Goal: Information Seeking & Learning: Find specific fact

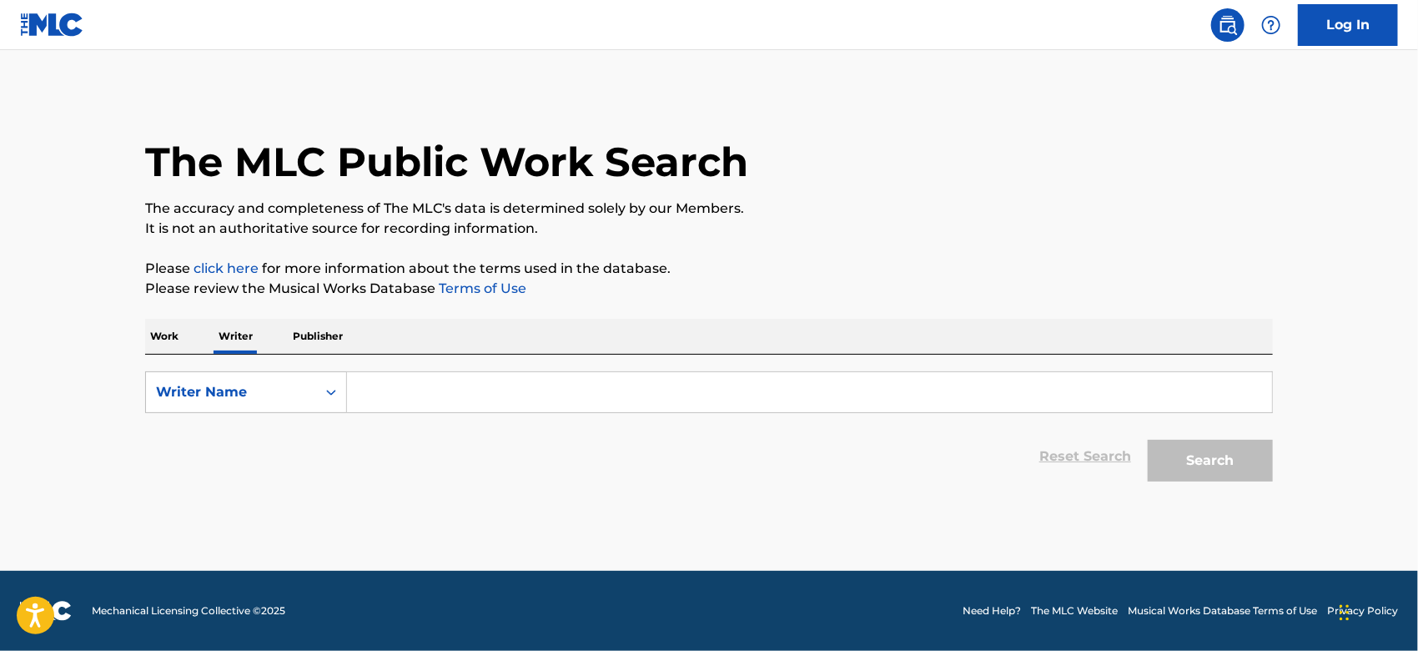
click at [892, 397] on input "Search Form" at bounding box center [809, 392] width 925 height 40
type input "Tifa"
click at [1148, 440] on button "Search" at bounding box center [1210, 461] width 125 height 42
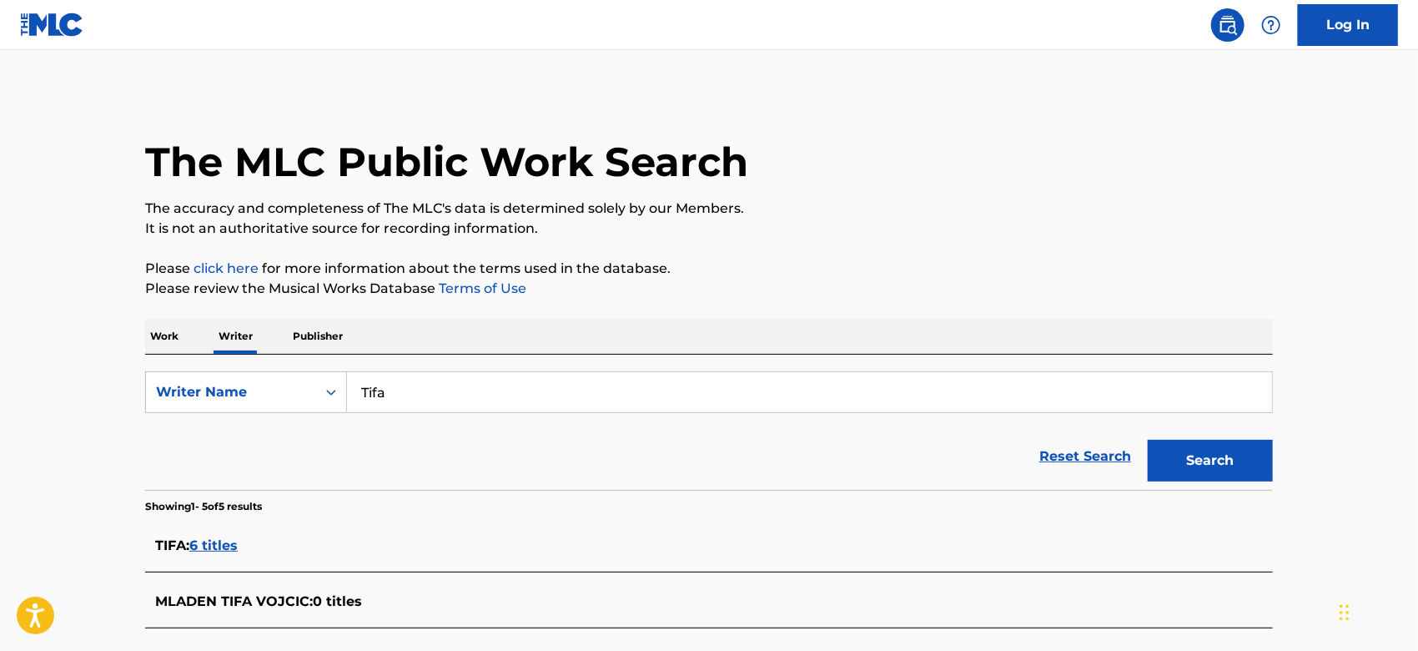
click at [1326, 496] on main "The MLC Public Work Search The accuracy and completeness of The MLC's data is d…" at bounding box center [709, 471] width 1418 height 842
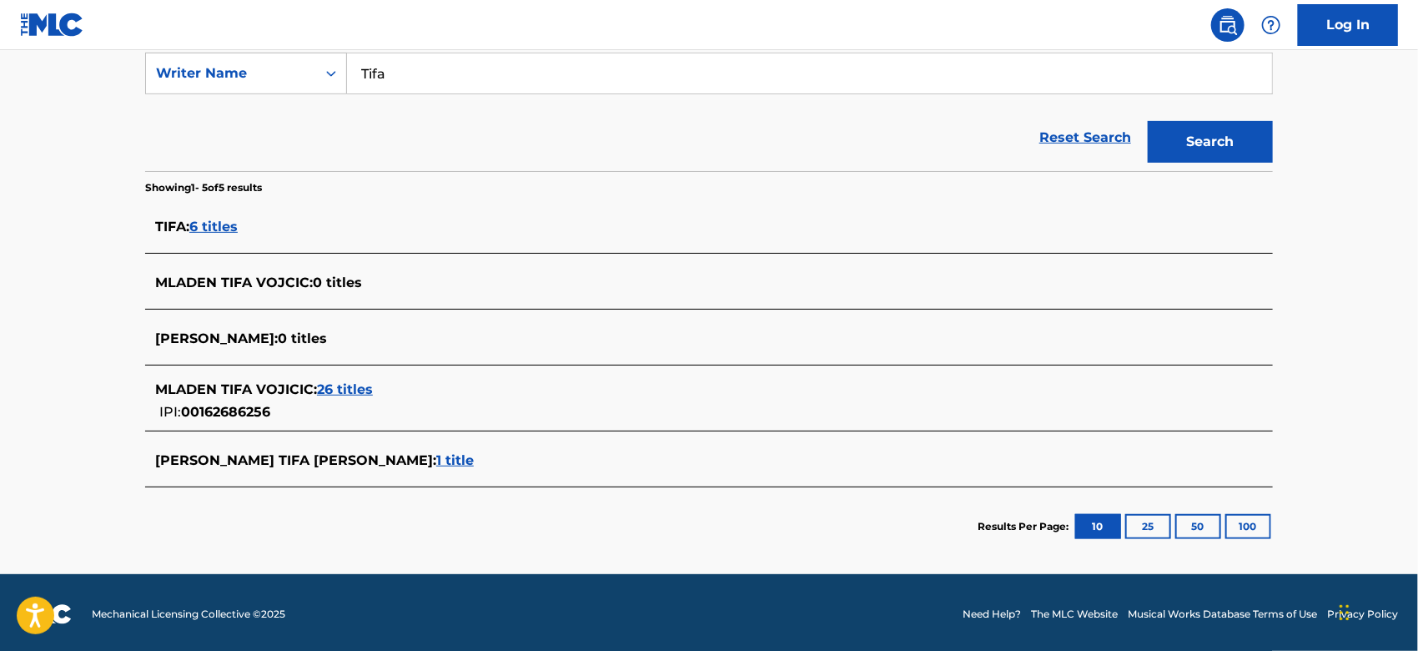
scroll to position [320, 0]
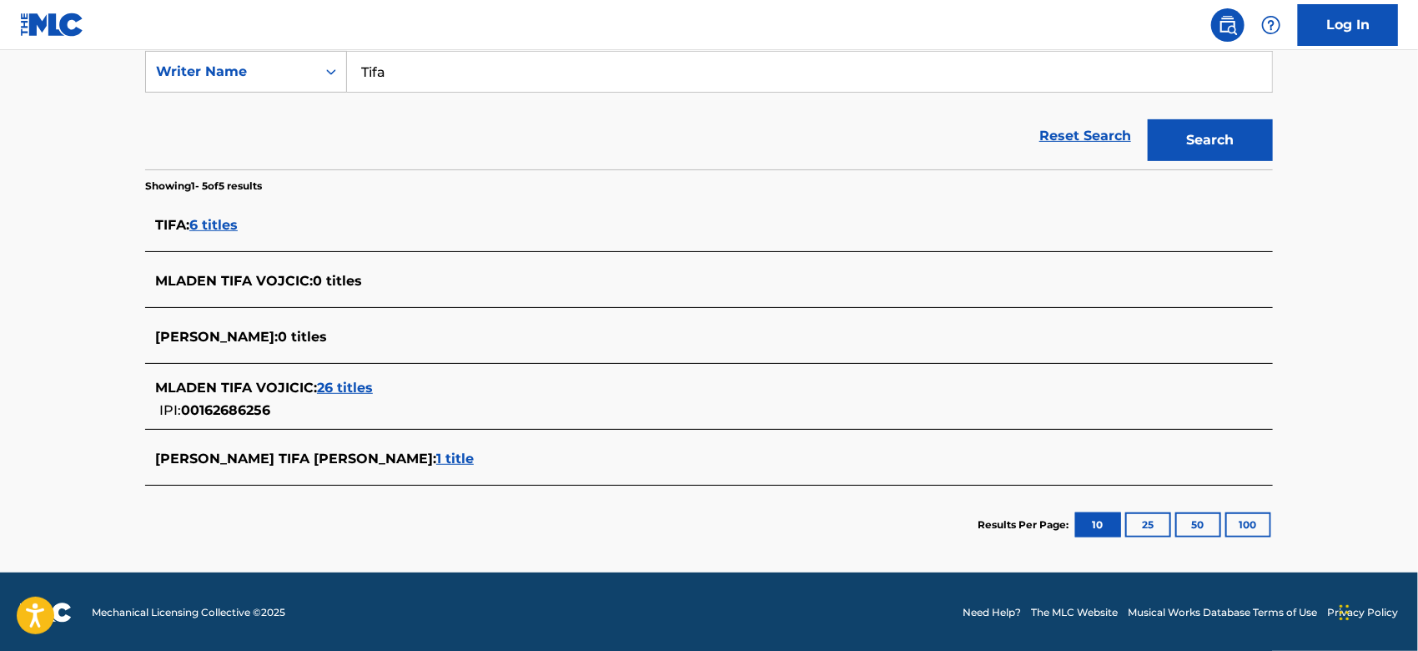
click at [226, 219] on span "6 titles" at bounding box center [213, 225] width 48 height 16
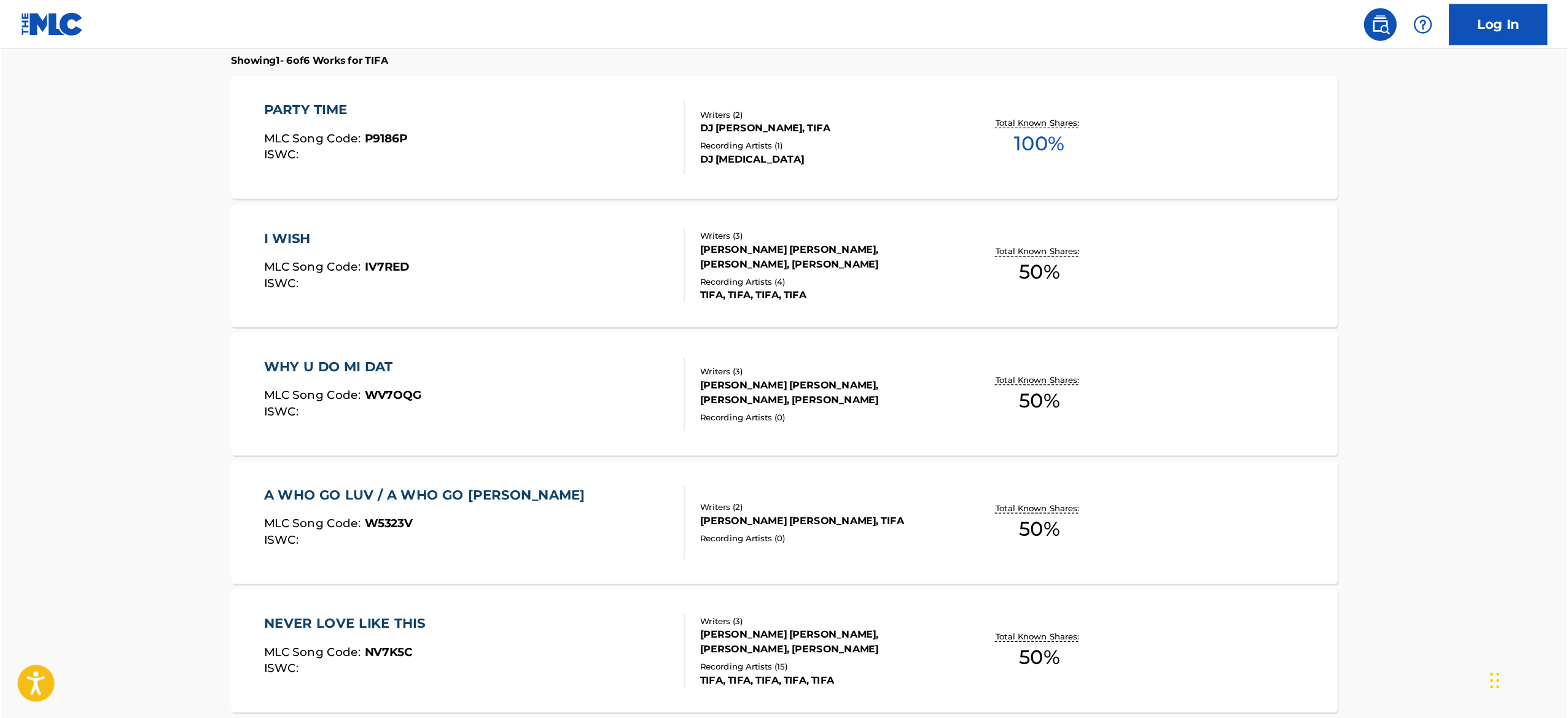
scroll to position [357, 0]
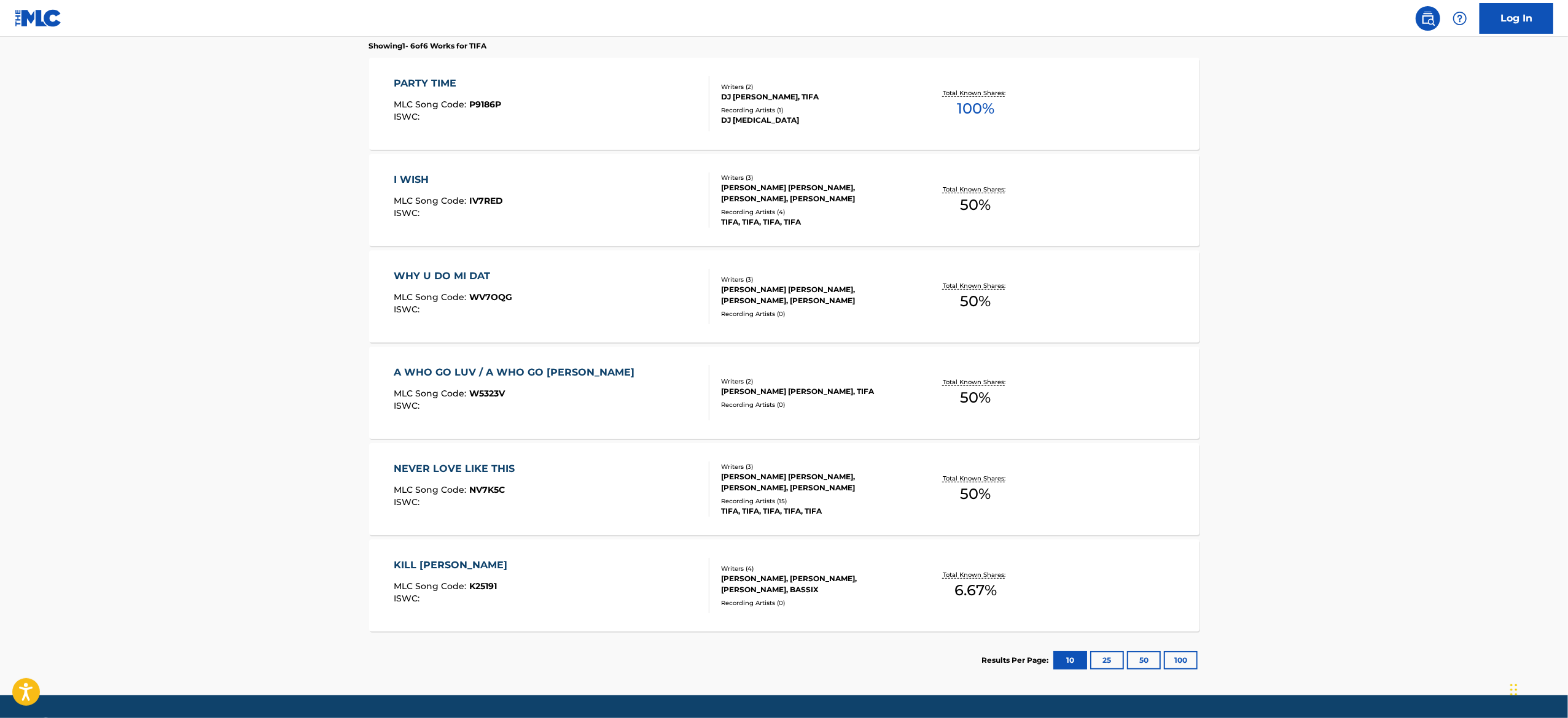
drag, startPoint x: 1034, startPoint y: 0, endPoint x: 269, endPoint y: 424, distance: 874.6
click at [269, 424] on main "The MLC Public Work Search The accuracy and completeness of The MLC's data is d…" at bounding box center [784, 188] width 1568 height 1016
click at [1043, 478] on button "25" at bounding box center [1107, 660] width 34 height 18
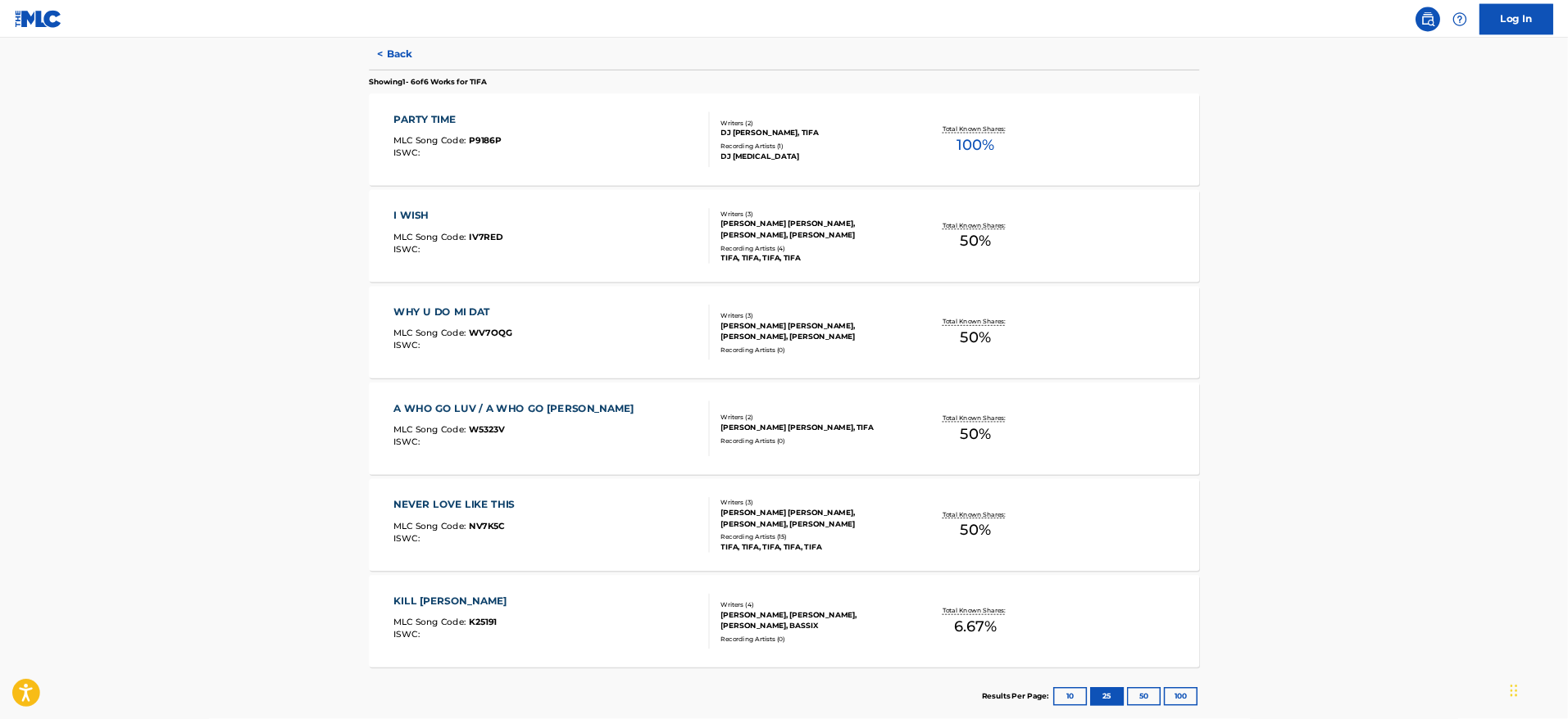
scroll to position [430, 0]
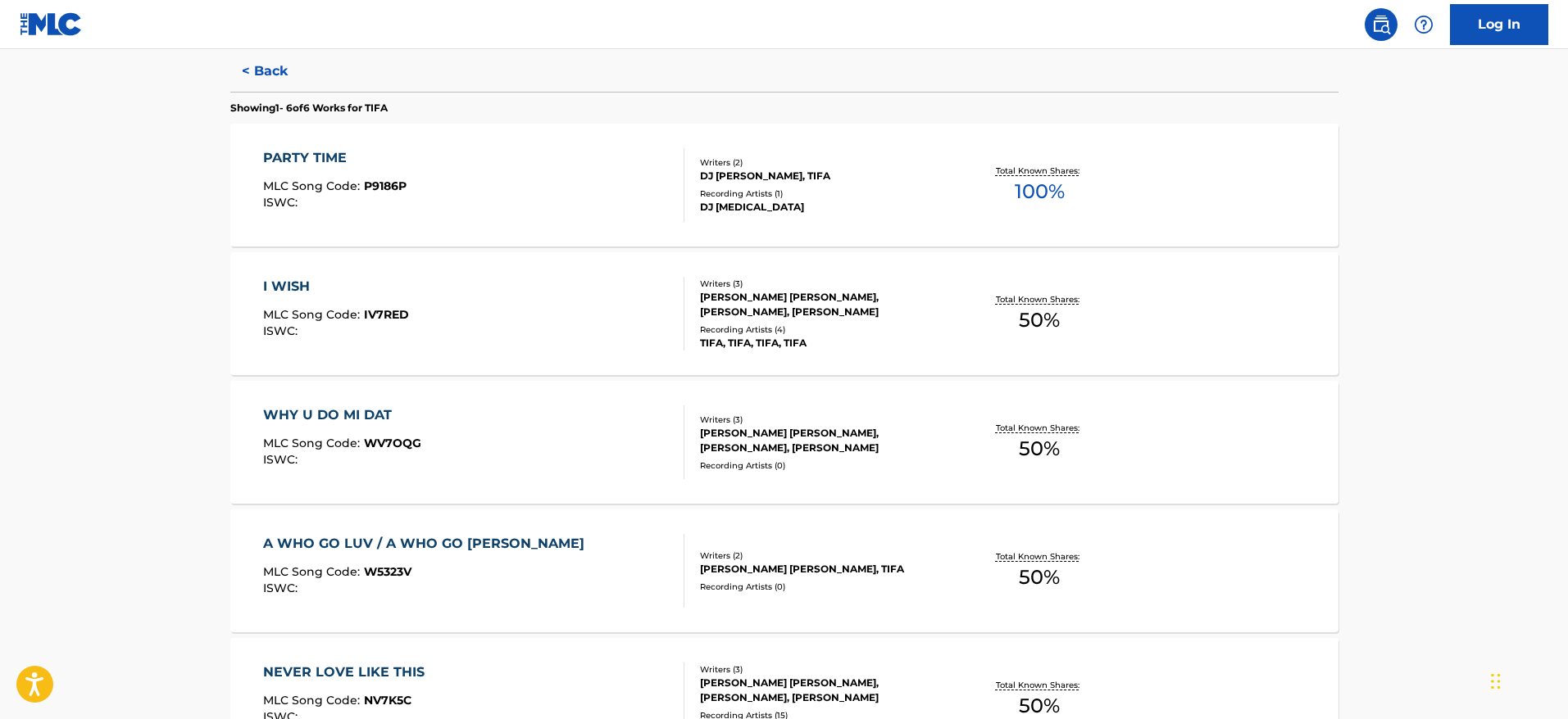
drag, startPoint x: 2026, startPoint y: 5, endPoint x: 47, endPoint y: 184, distance: 1987.1
click at [47, 184] on main "The MLC Public Work Search The accuracy and completeness of The MLC's data is d…" at bounding box center [784, 297] width 1568 height 1356
click at [1386, 28] on img at bounding box center [1381, 25] width 20 height 20
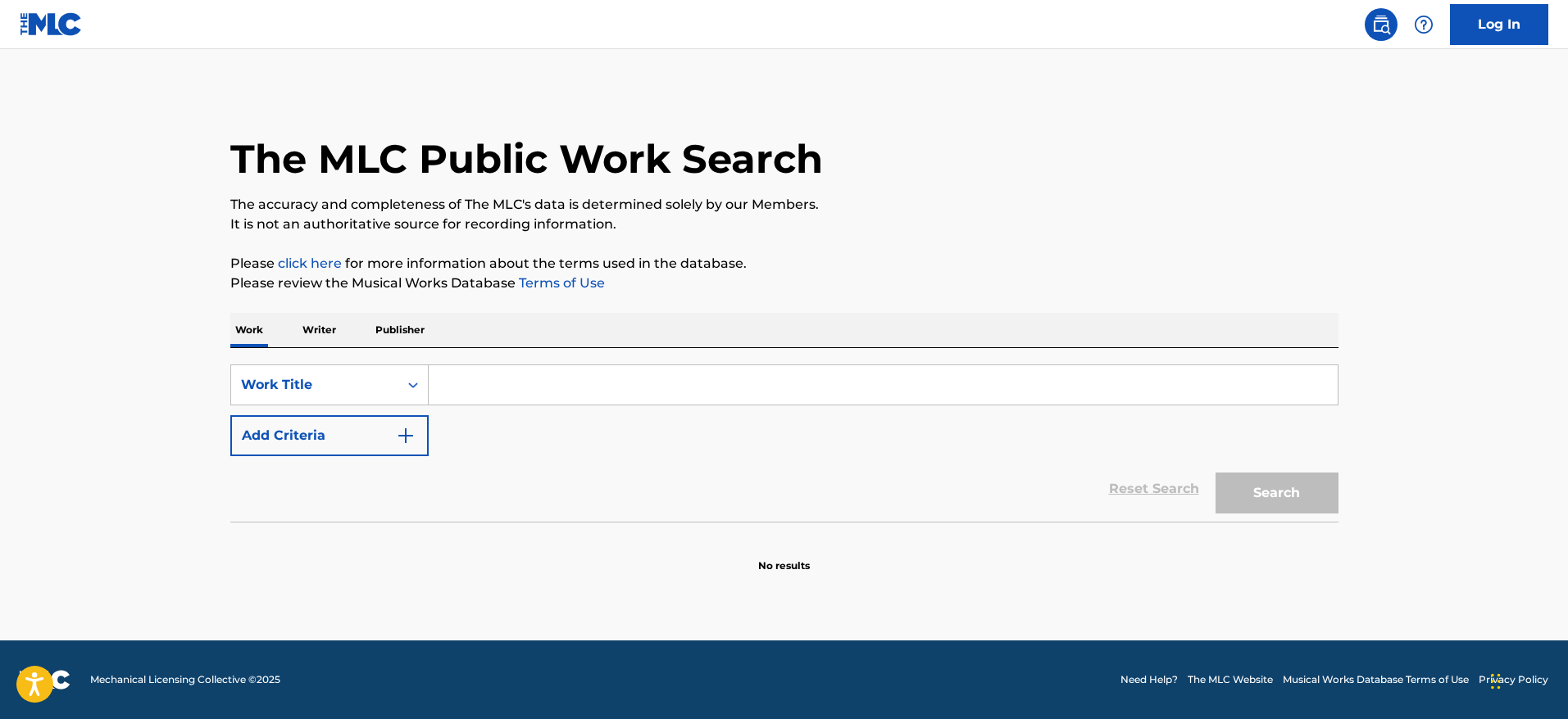
click at [1386, 28] on img at bounding box center [1381, 25] width 20 height 20
click at [299, 327] on p "Writer" at bounding box center [319, 330] width 43 height 34
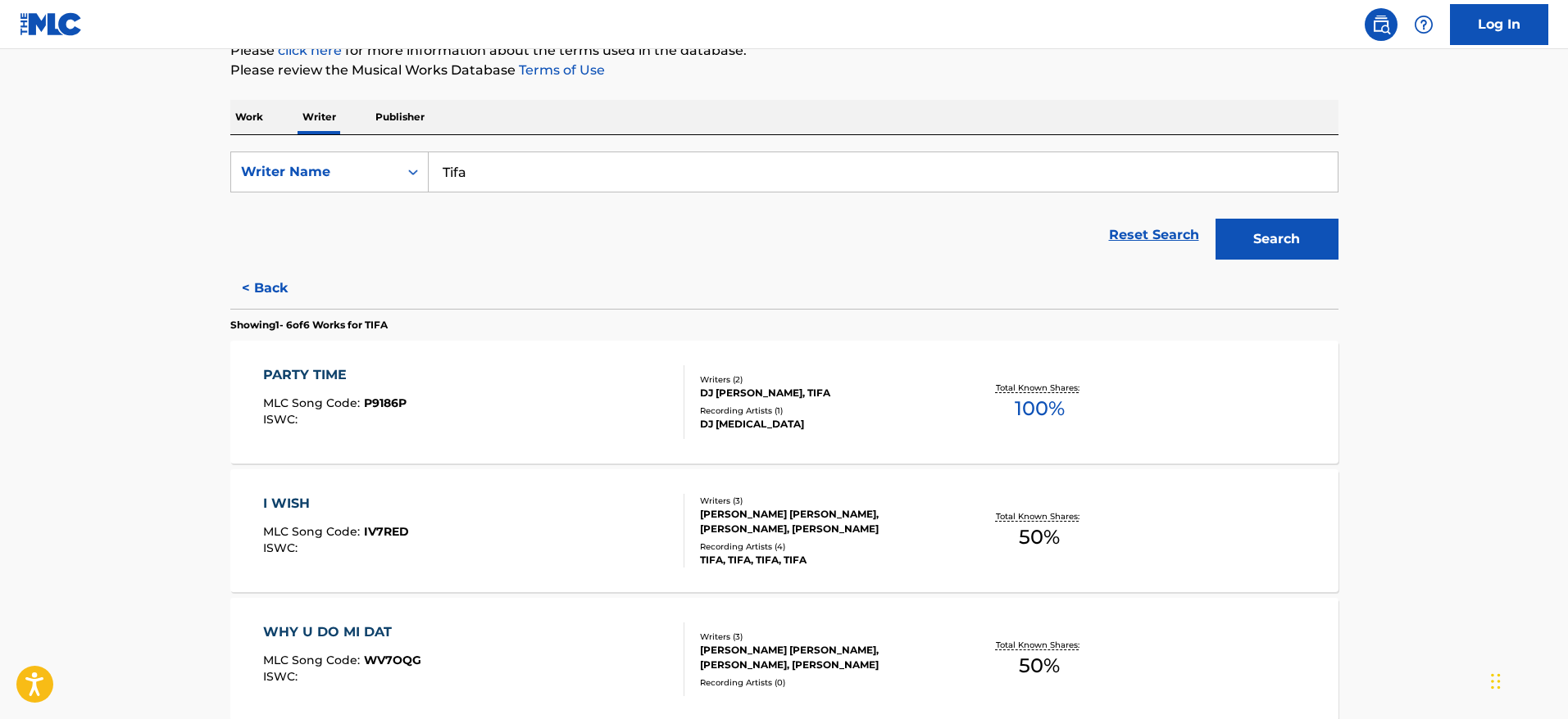
scroll to position [210, 0]
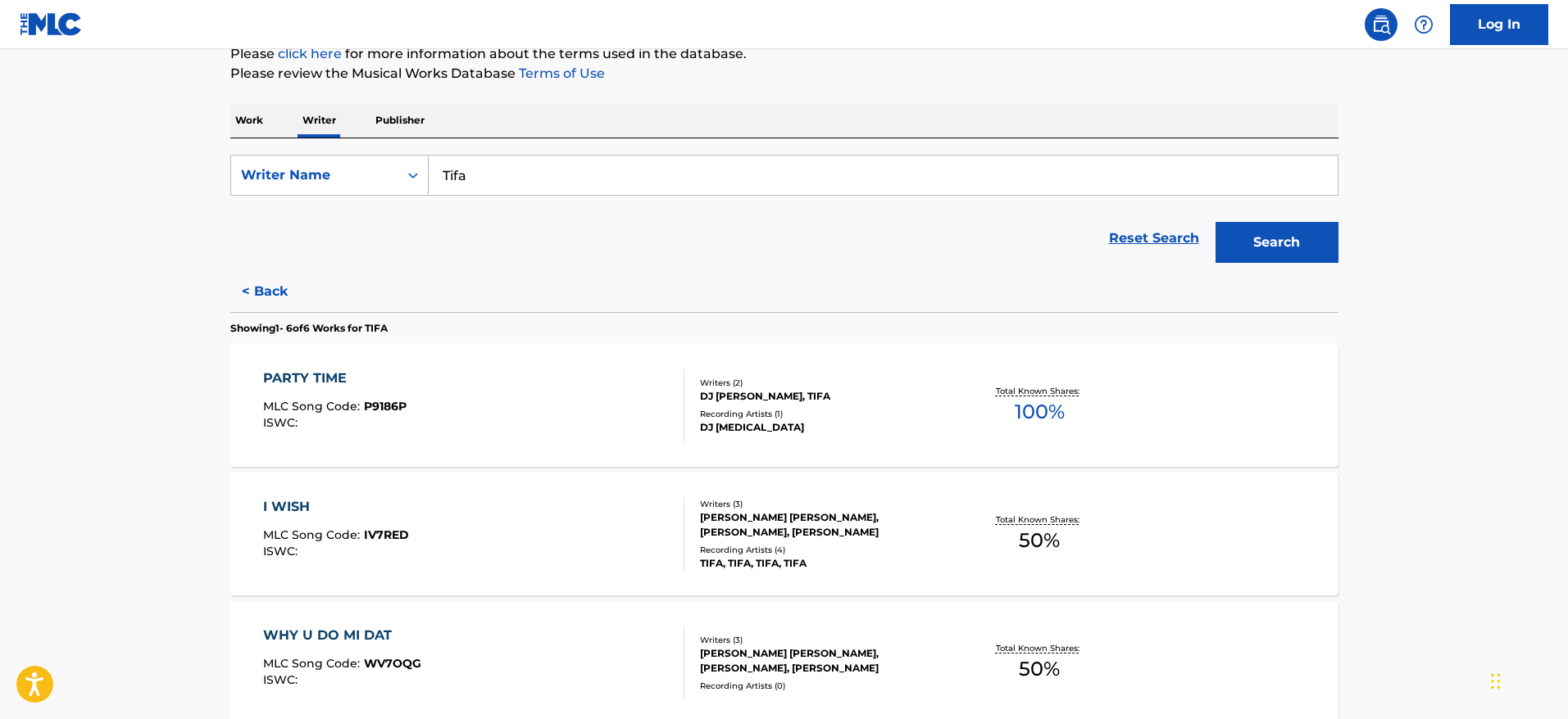
click at [1392, 162] on main "The MLC Public Work Search The accuracy and completeness of The MLC's data is d…" at bounding box center [784, 518] width 1568 height 1356
click at [848, 162] on input "Tifa" at bounding box center [882, 175] width 909 height 39
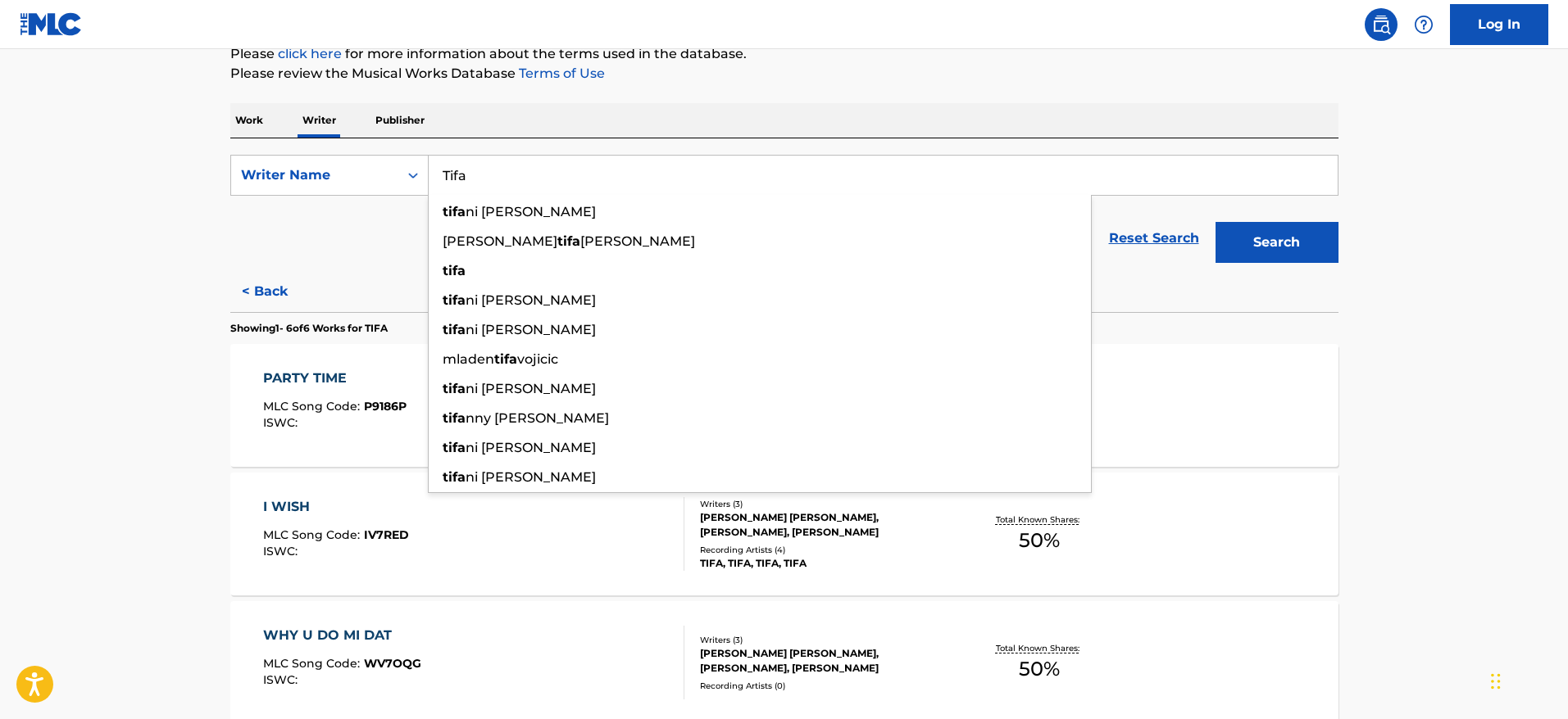
click at [848, 162] on input "Tifa" at bounding box center [882, 175] width 909 height 39
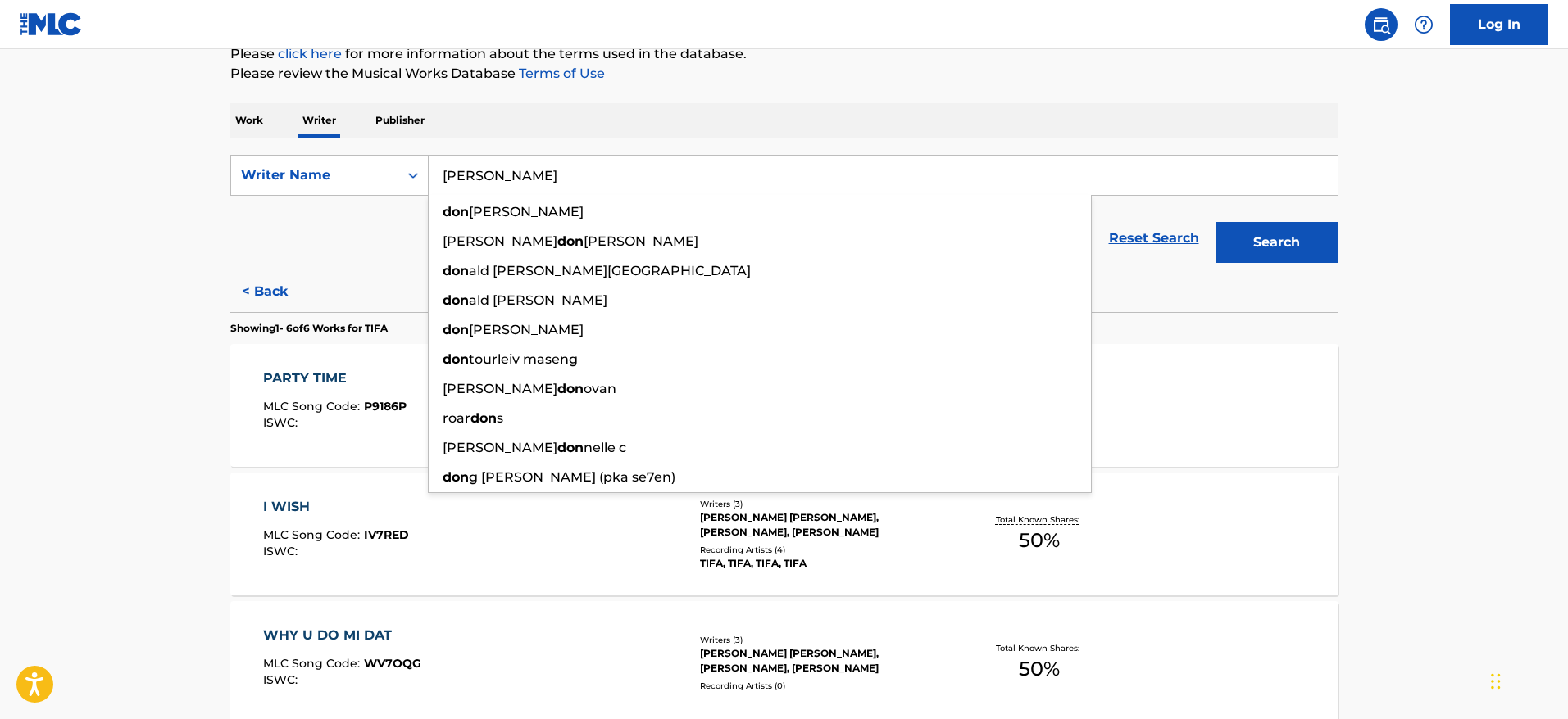
click at [1215, 222] on button "Search" at bounding box center [1276, 243] width 123 height 41
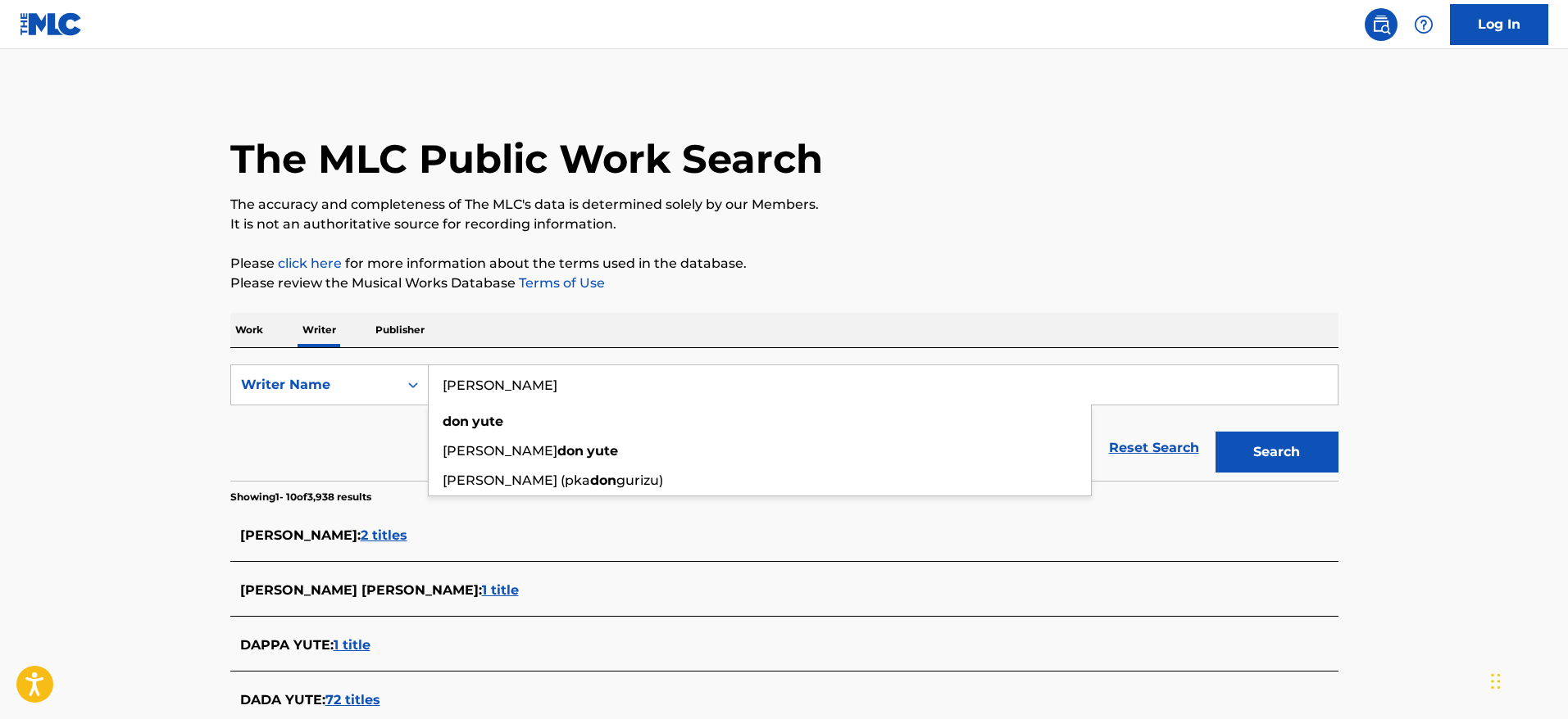
click at [690, 383] on input "Don YUte" at bounding box center [882, 385] width 909 height 39
type input "[PERSON_NAME]"
click at [1215, 432] on button "Search" at bounding box center [1276, 453] width 123 height 41
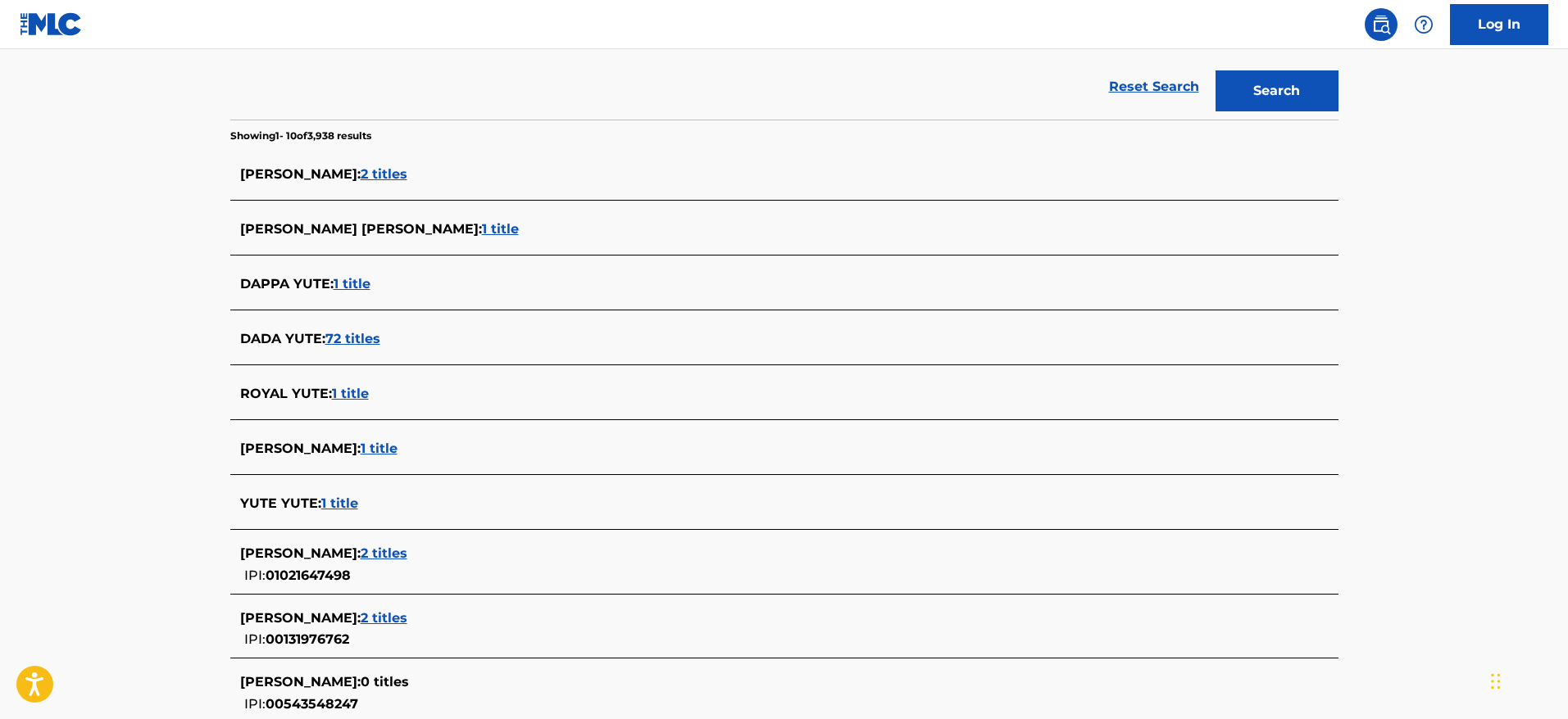
scroll to position [373, 0]
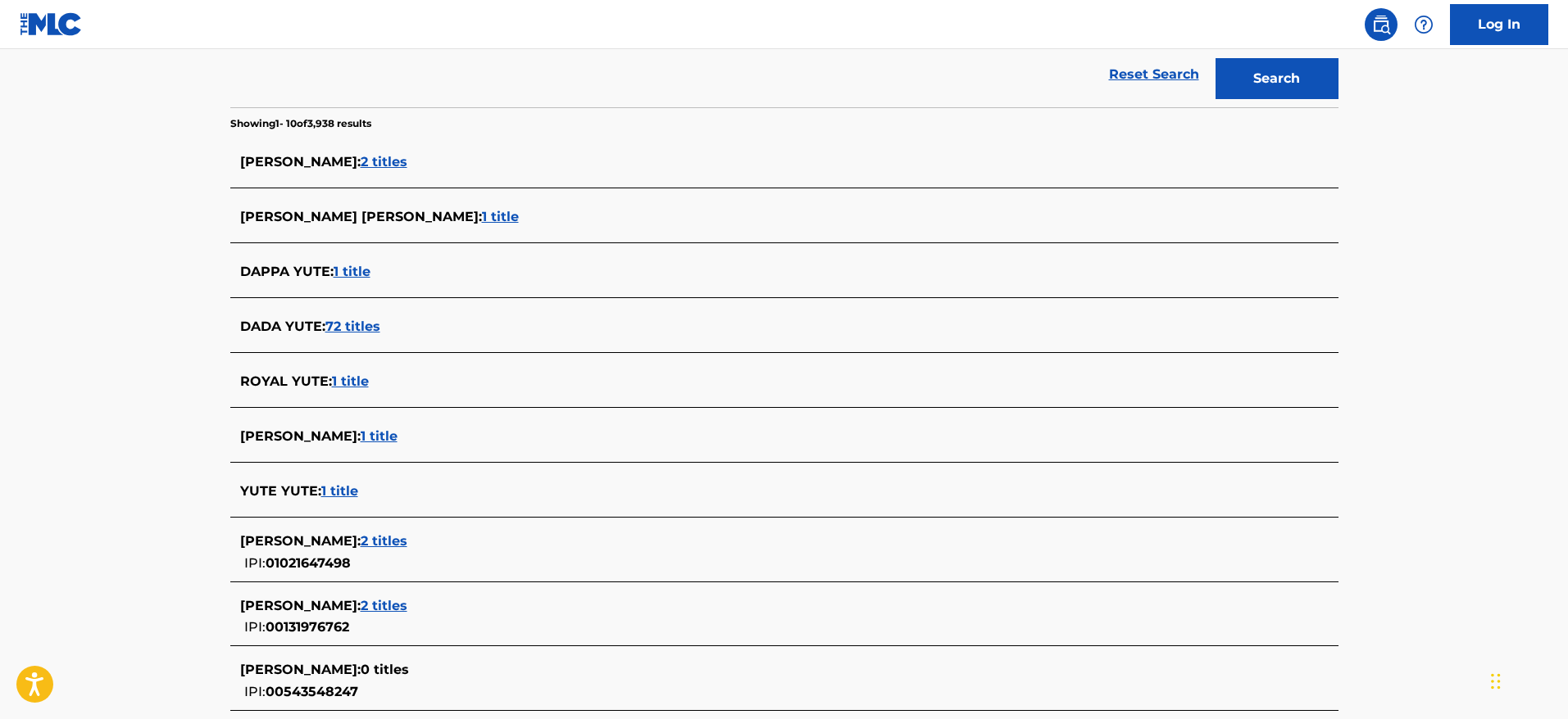
drag, startPoint x: 348, startPoint y: 163, endPoint x: 61, endPoint y: 195, distance: 288.8
click at [61, 195] on main "The MLC Public Work Search The accuracy and completeness of The MLC's data is d…" at bounding box center [784, 240] width 1568 height 1129
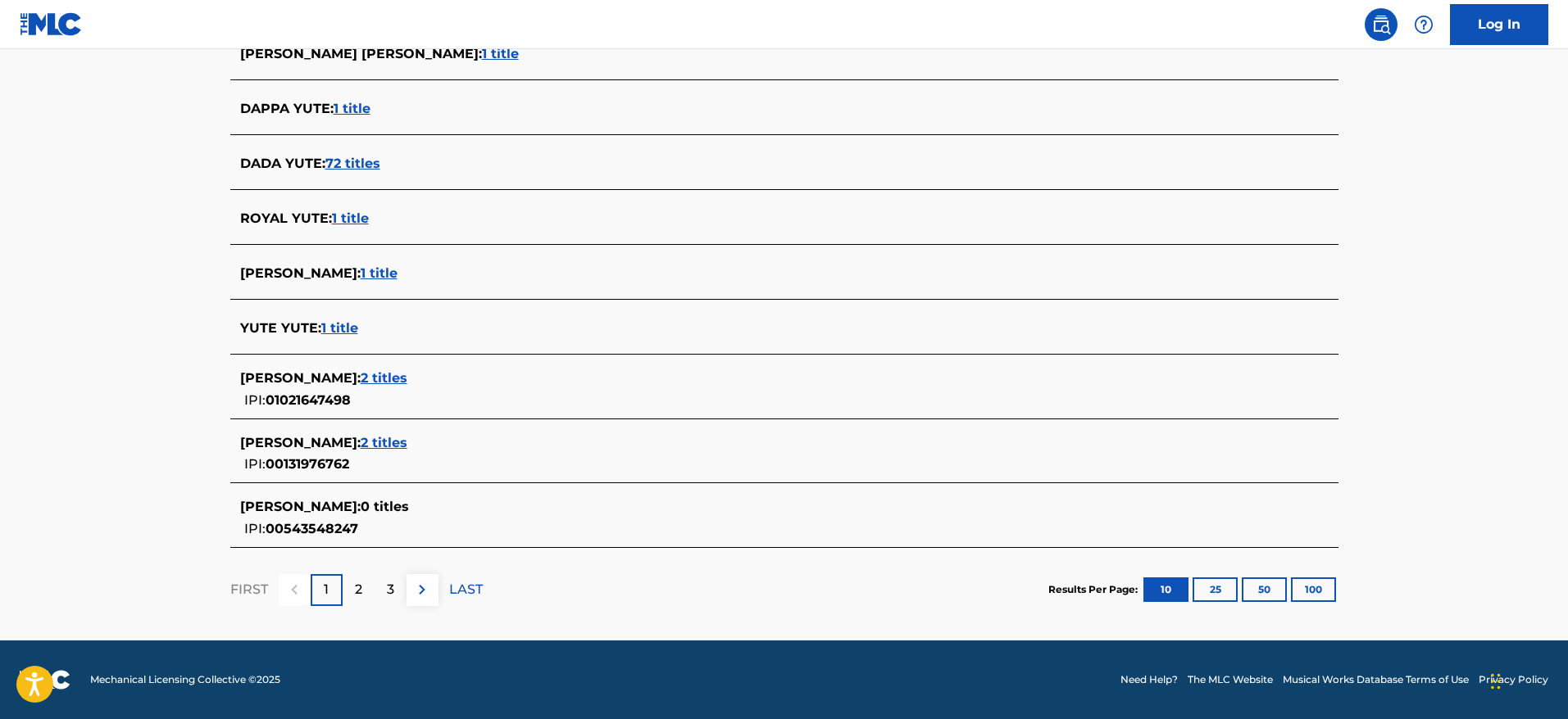
click at [346, 598] on div "2" at bounding box center [359, 590] width 32 height 32
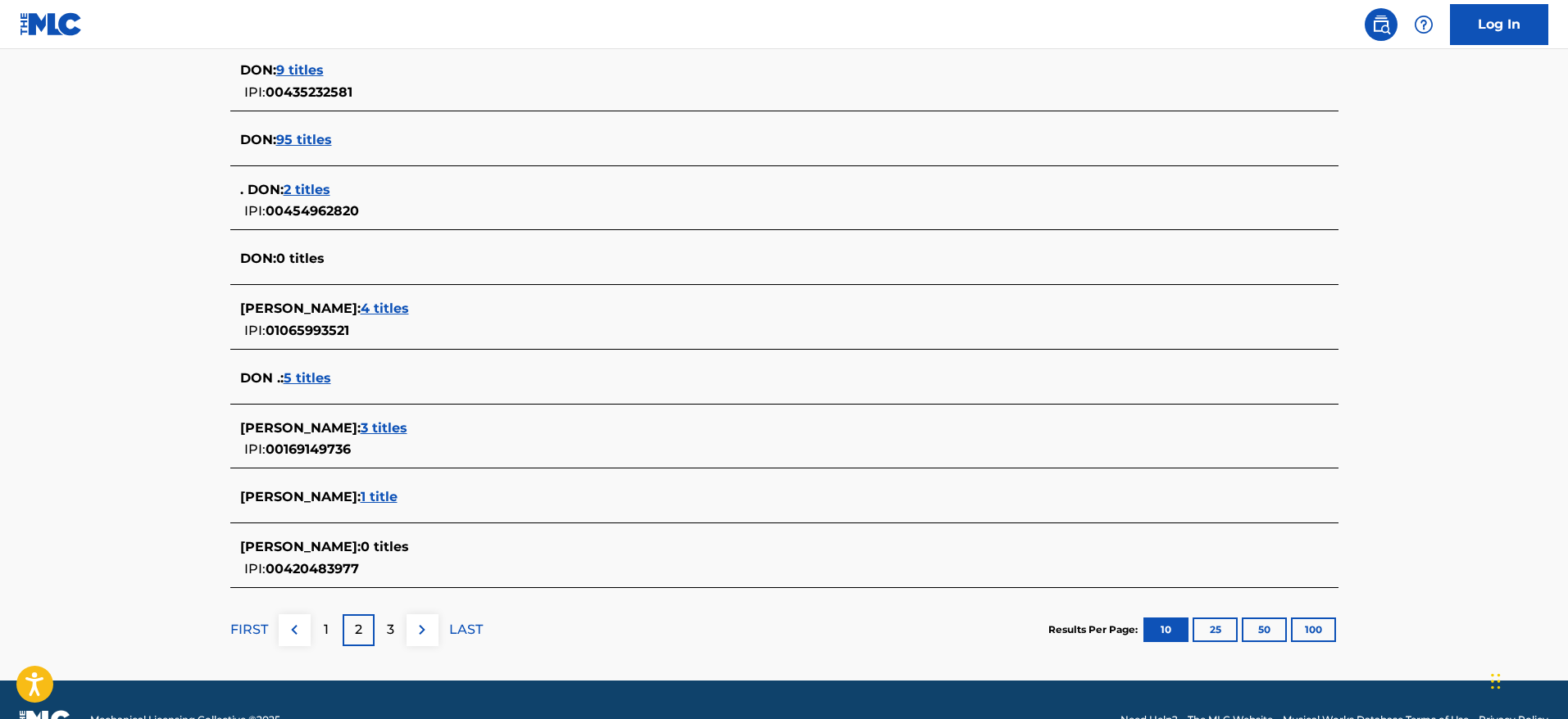
scroll to position [529, 0]
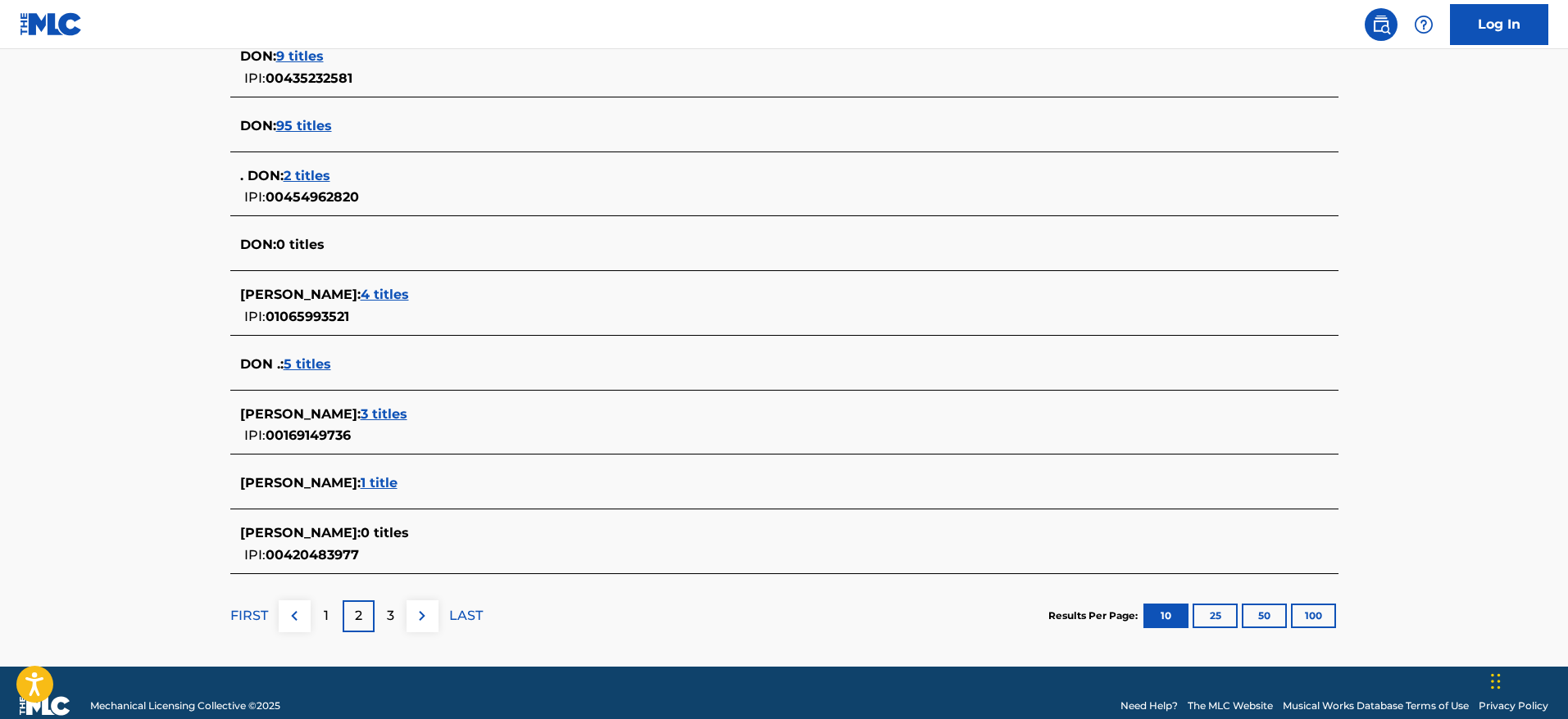
click at [380, 610] on div "3" at bounding box center [390, 616] width 32 height 32
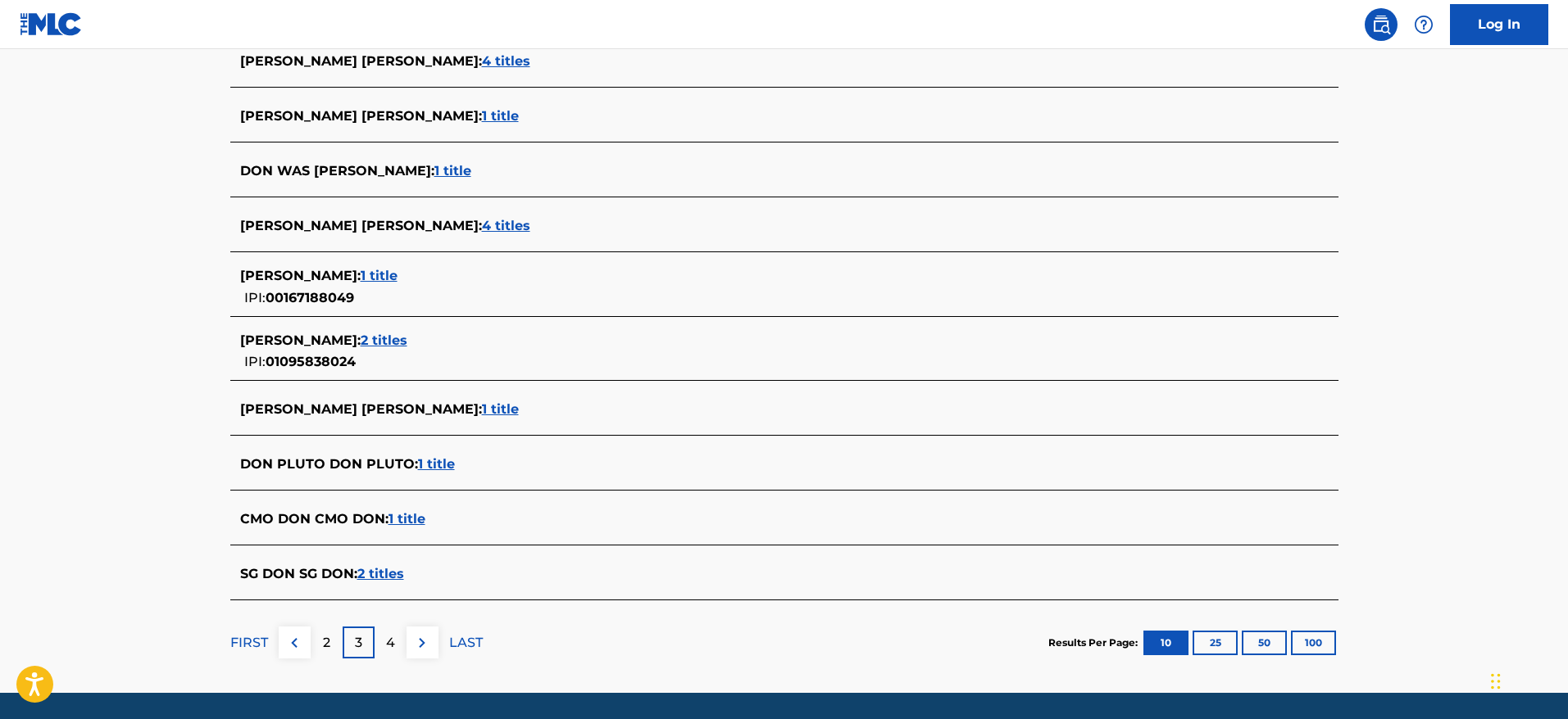
scroll to position [526, 0]
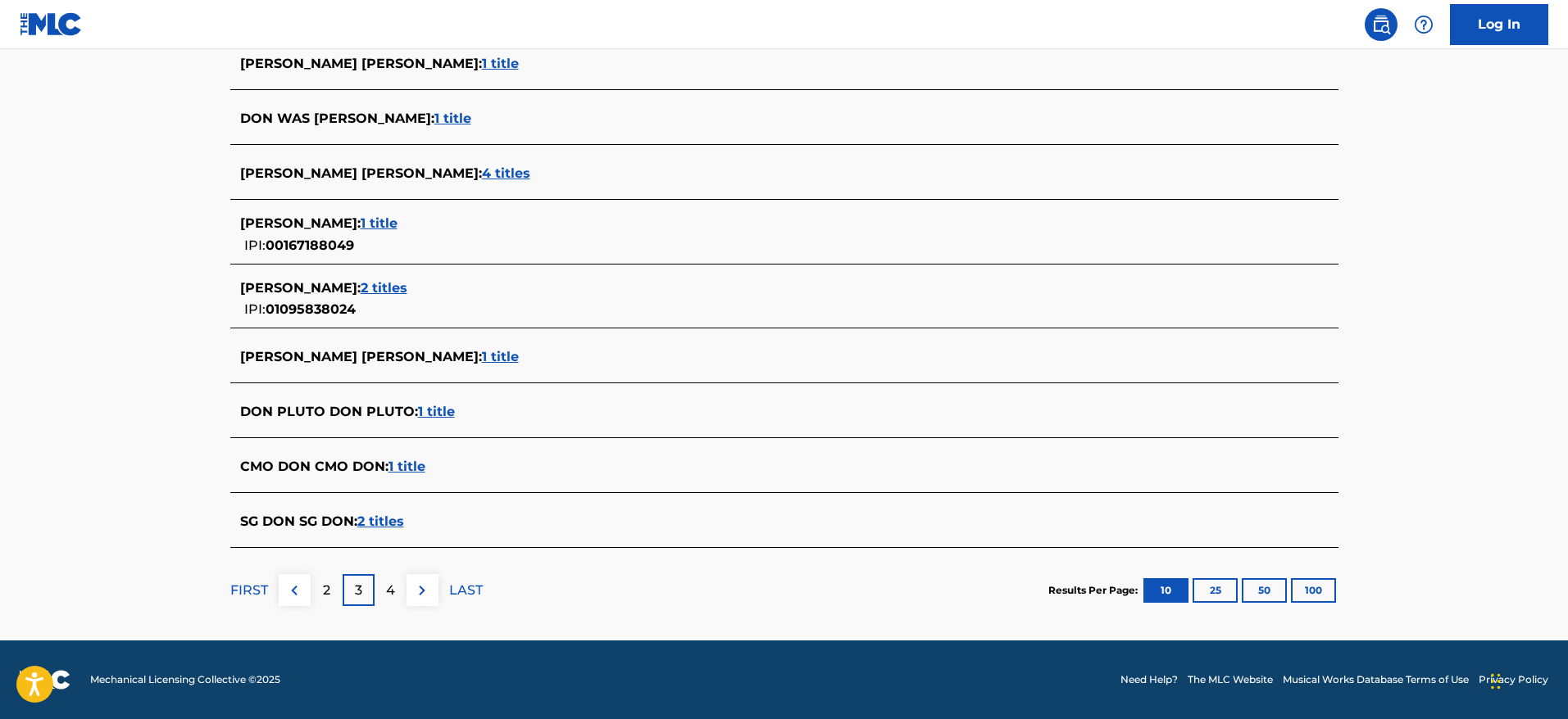
click at [387, 590] on p "4" at bounding box center [390, 590] width 9 height 20
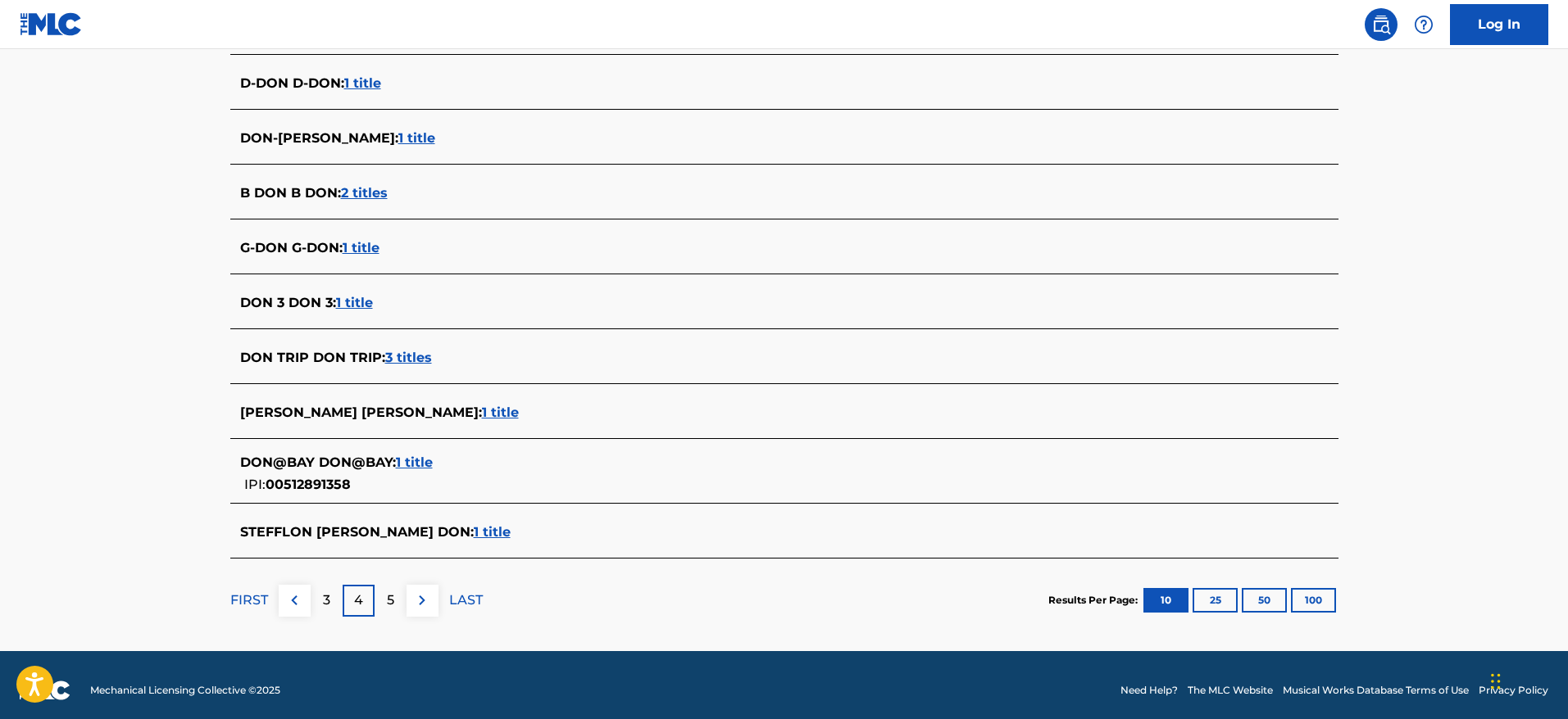
scroll to position [518, 0]
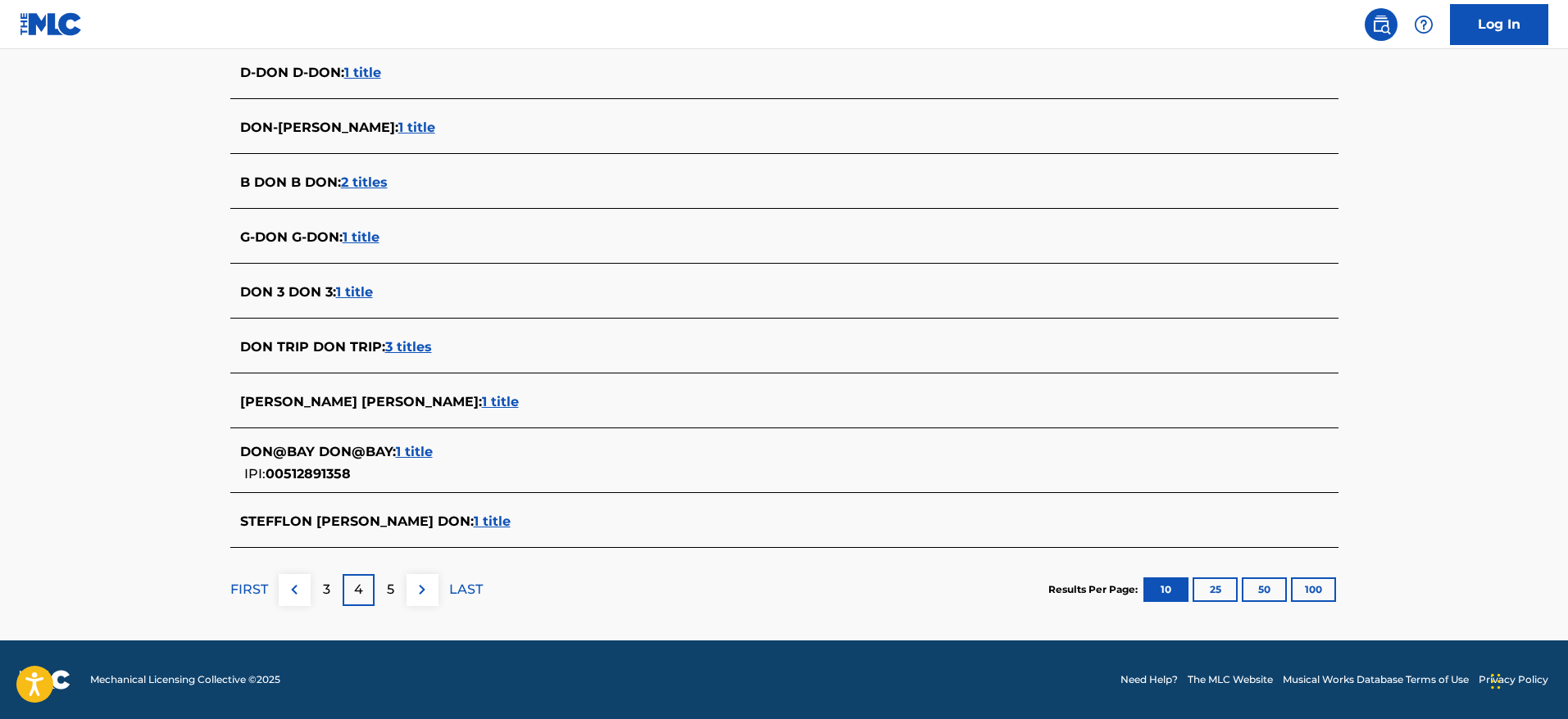
click at [1327, 580] on button "100" at bounding box center [1314, 589] width 45 height 25
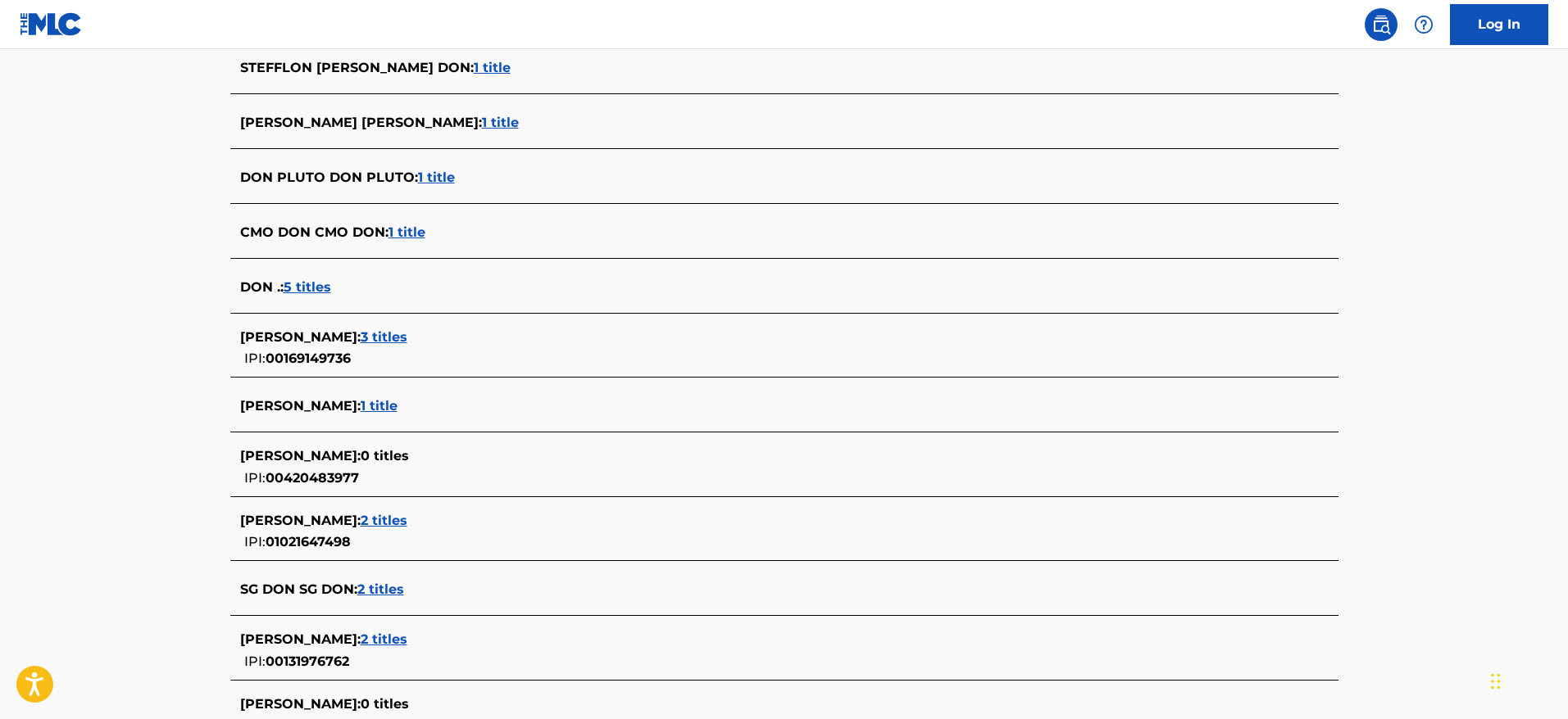
scroll to position [5656, 0]
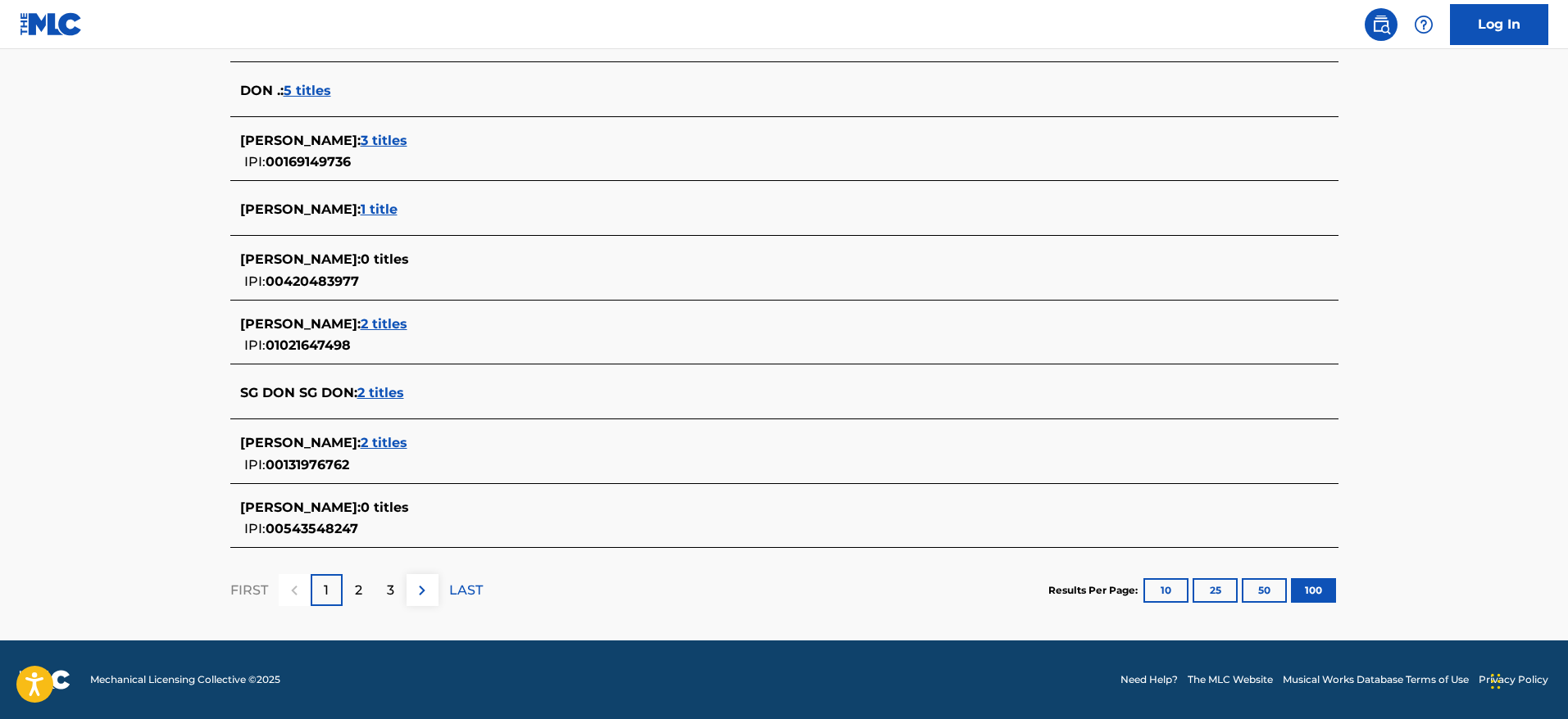
click at [364, 581] on div "2" at bounding box center [359, 590] width 32 height 32
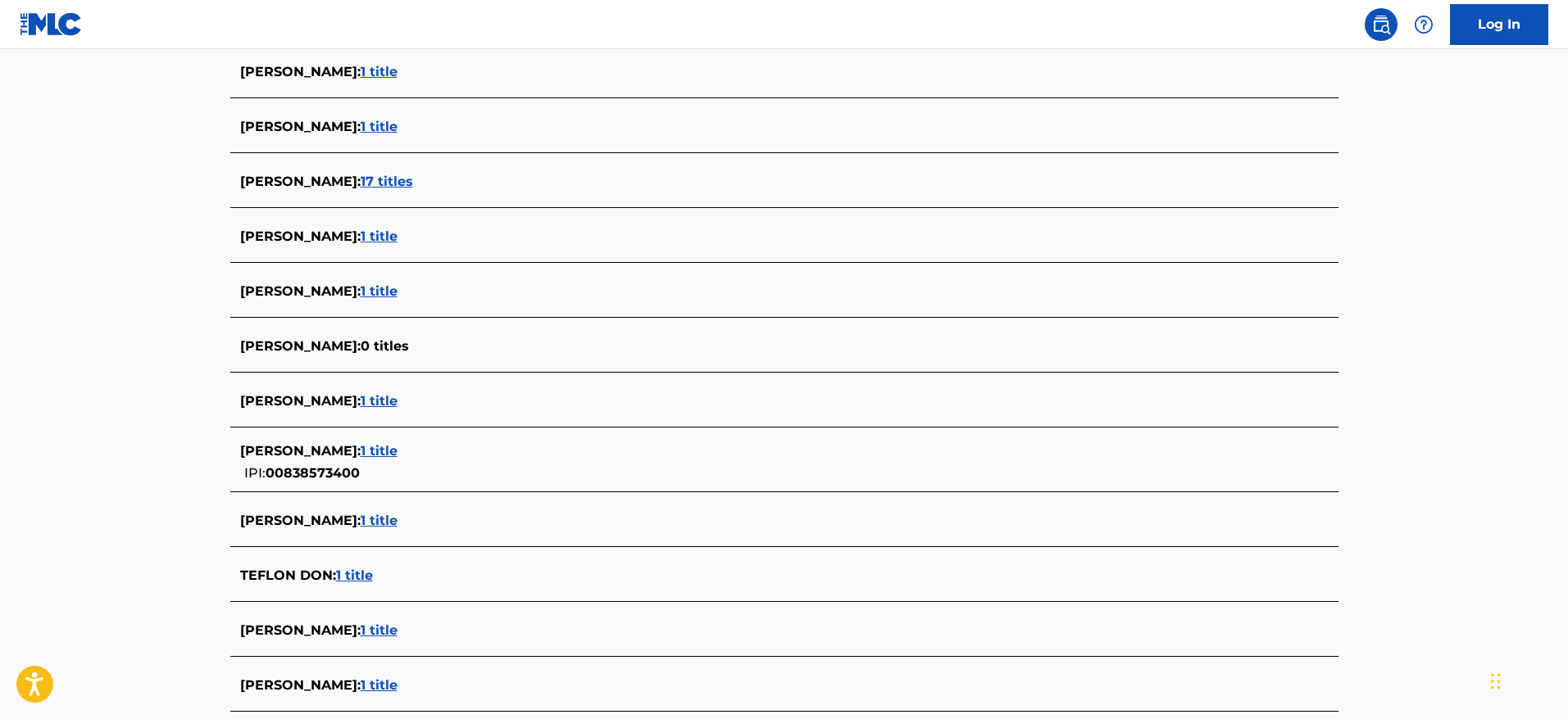
scroll to position [5477, 0]
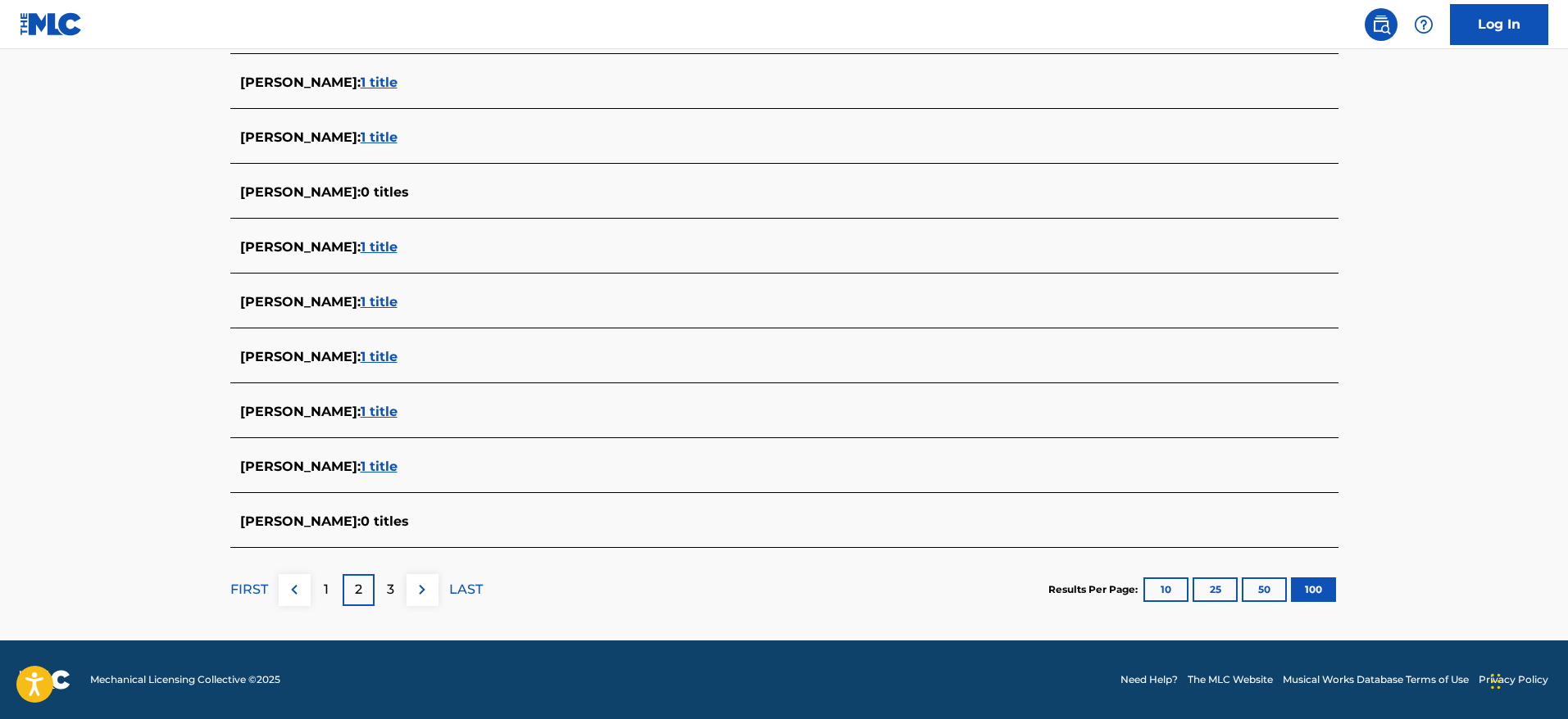
click at [395, 586] on div "3" at bounding box center [390, 590] width 32 height 32
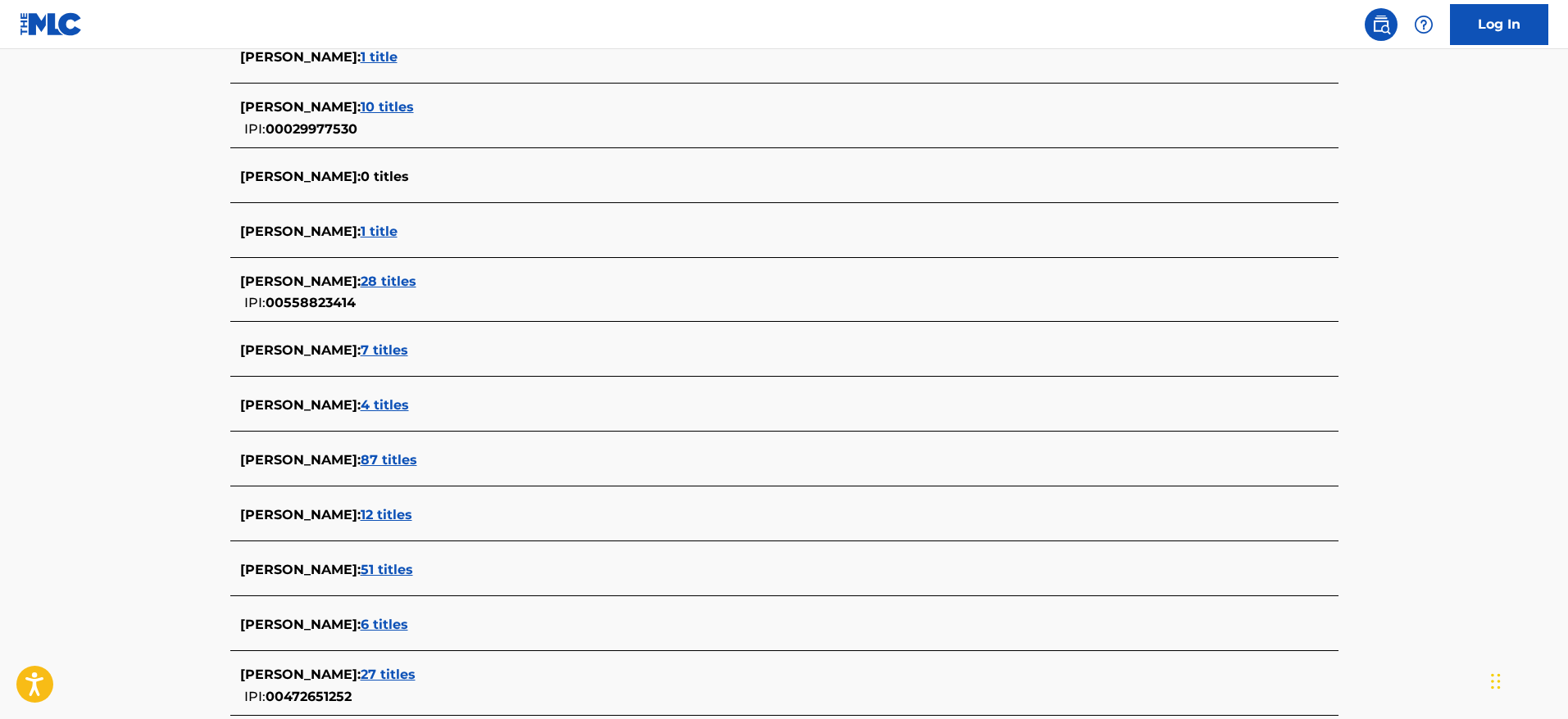
scroll to position [5590, 0]
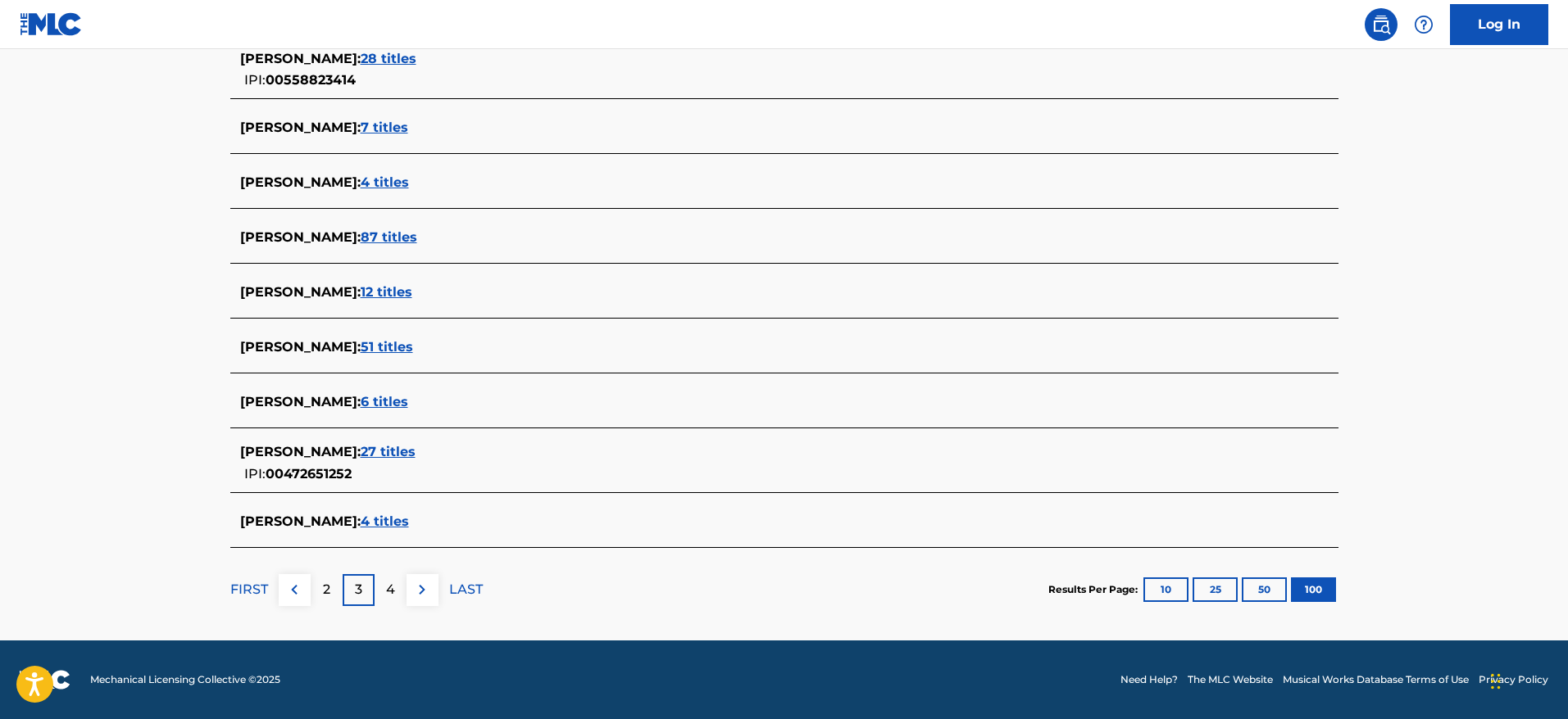
click at [378, 585] on div "4" at bounding box center [390, 590] width 32 height 32
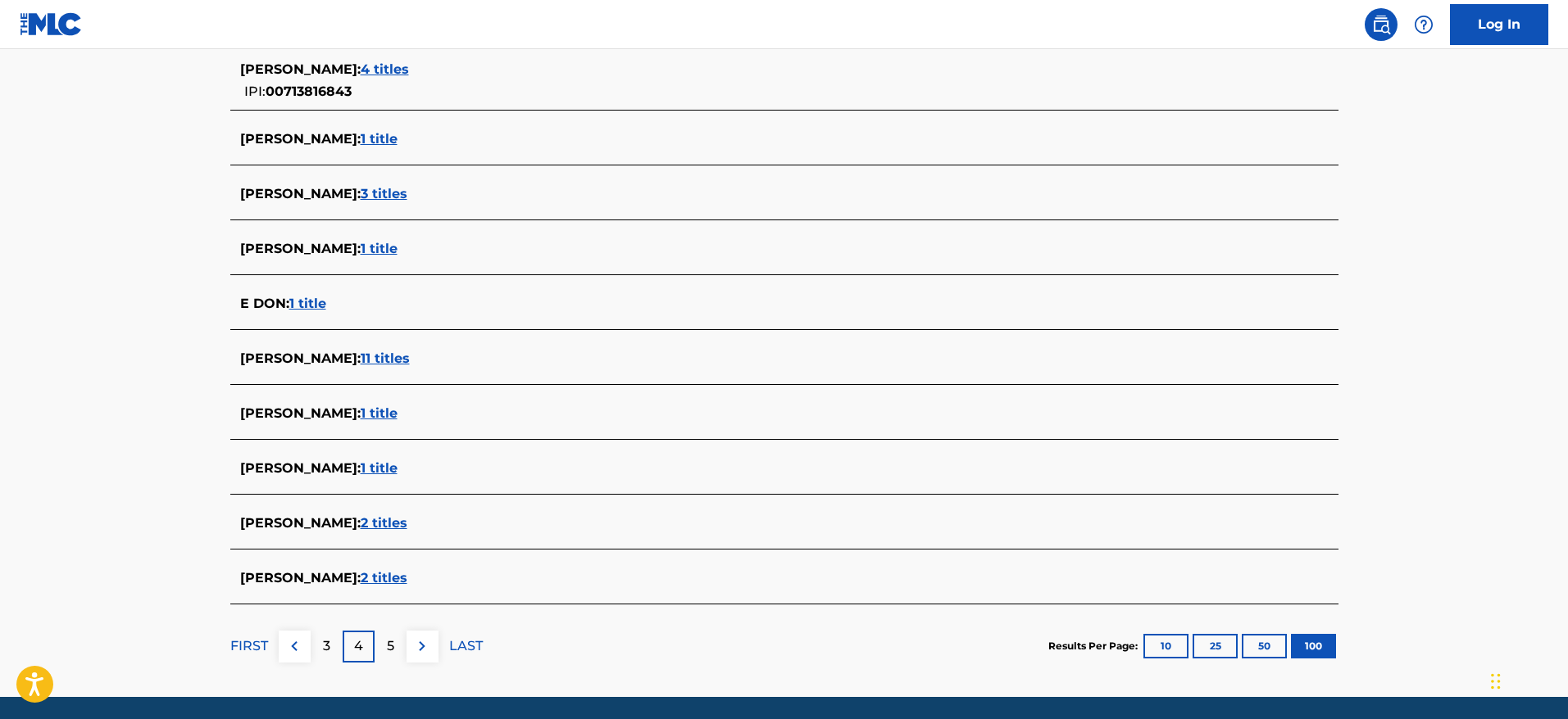
scroll to position [5515, 0]
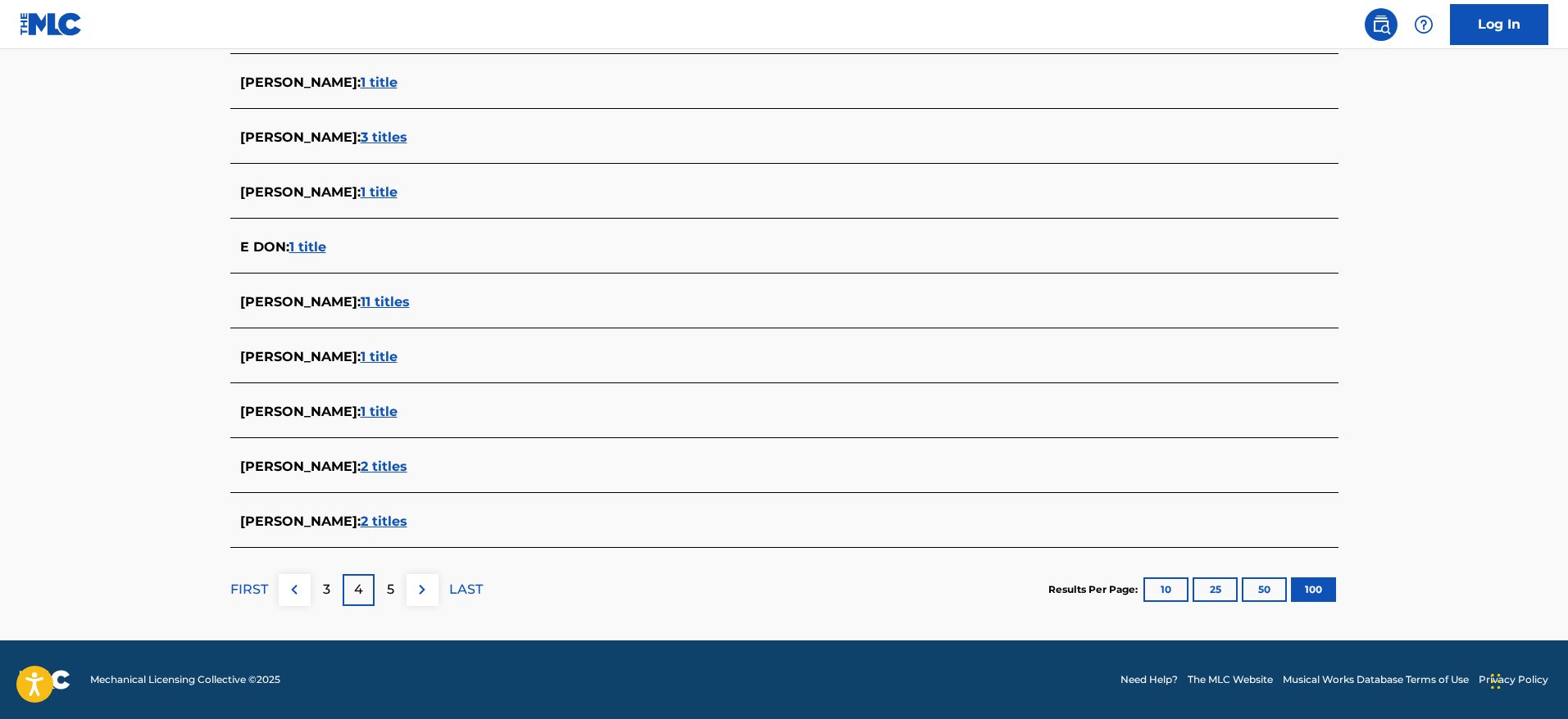
click at [392, 590] on p "5" at bounding box center [391, 590] width 8 height 20
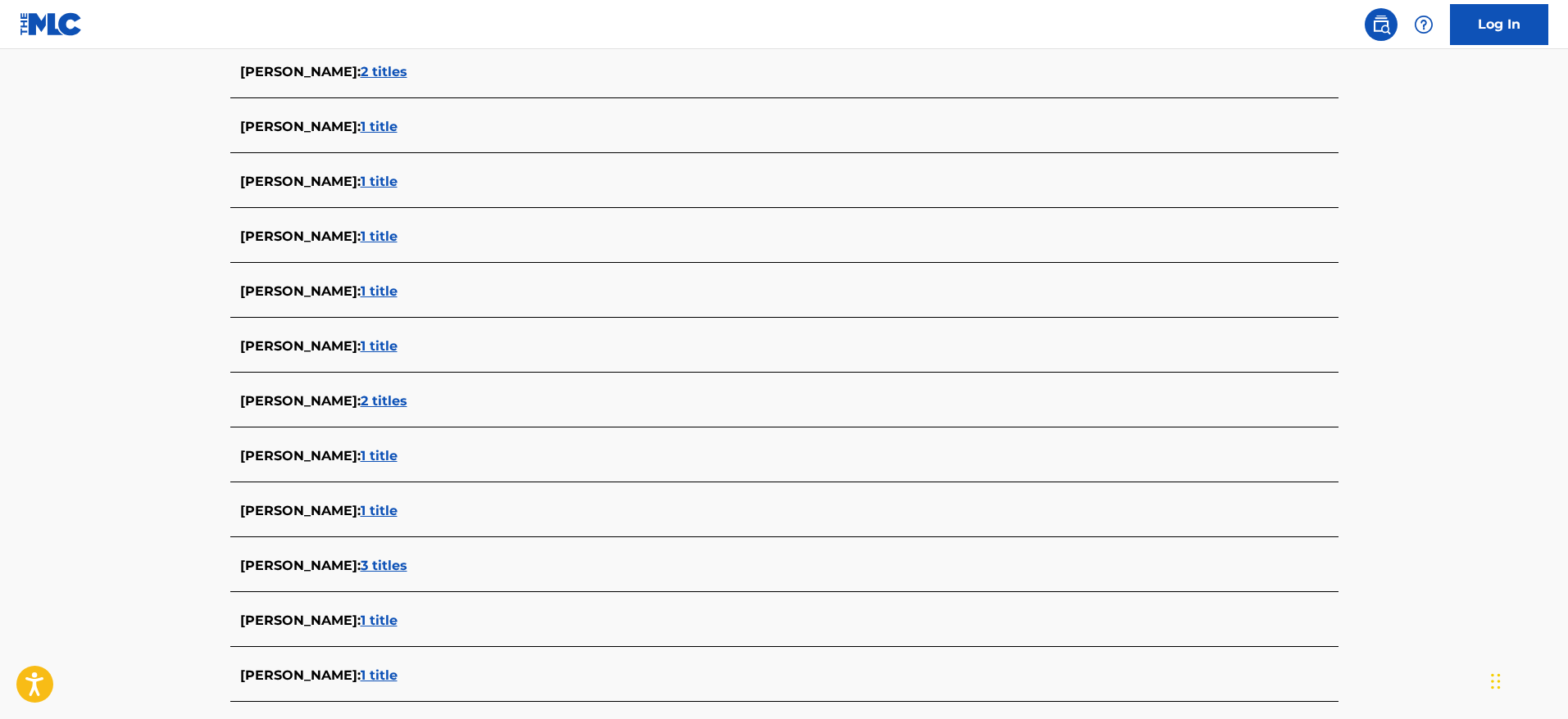
scroll to position [5580, 0]
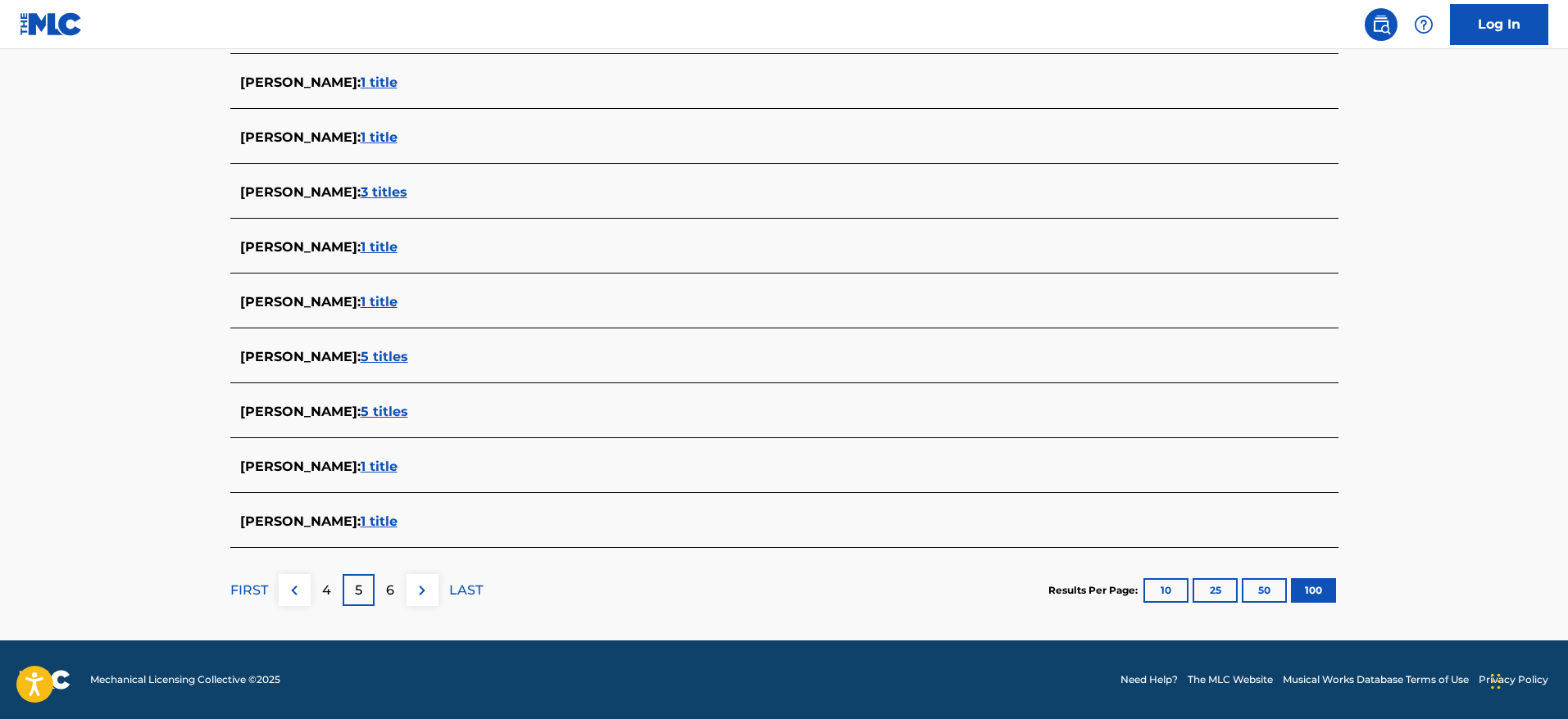
click at [388, 590] on p "6" at bounding box center [390, 590] width 8 height 20
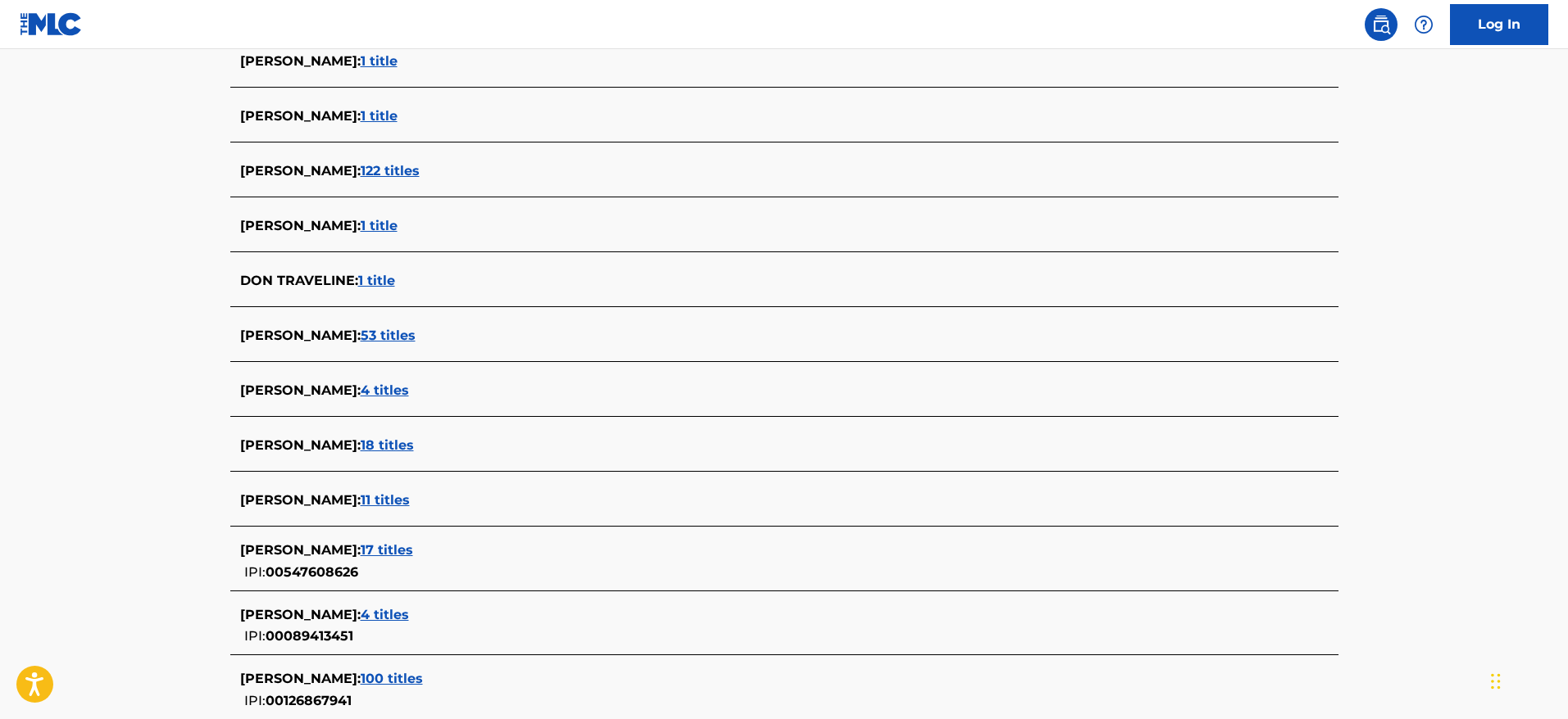
scroll to position [5561, 0]
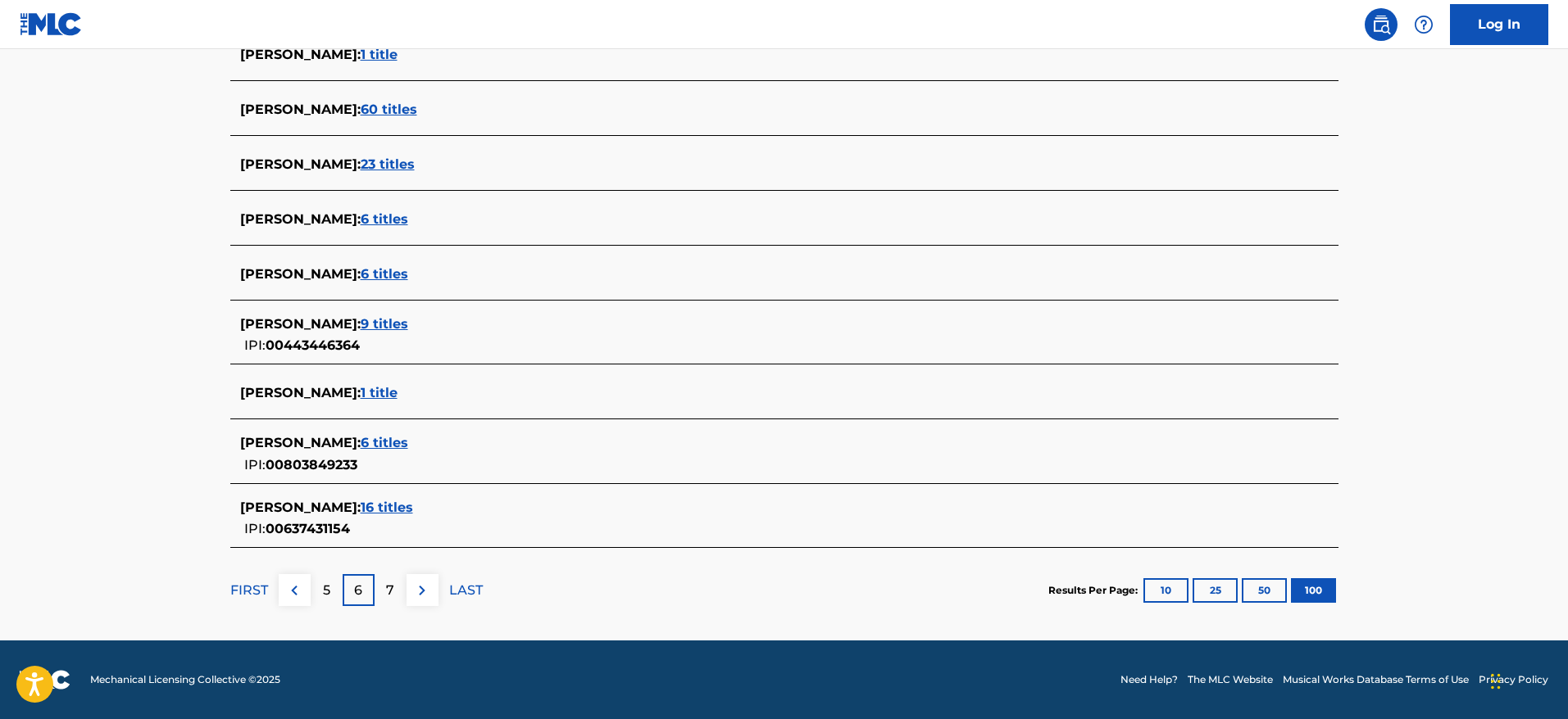
click at [391, 599] on p "7" at bounding box center [390, 590] width 8 height 20
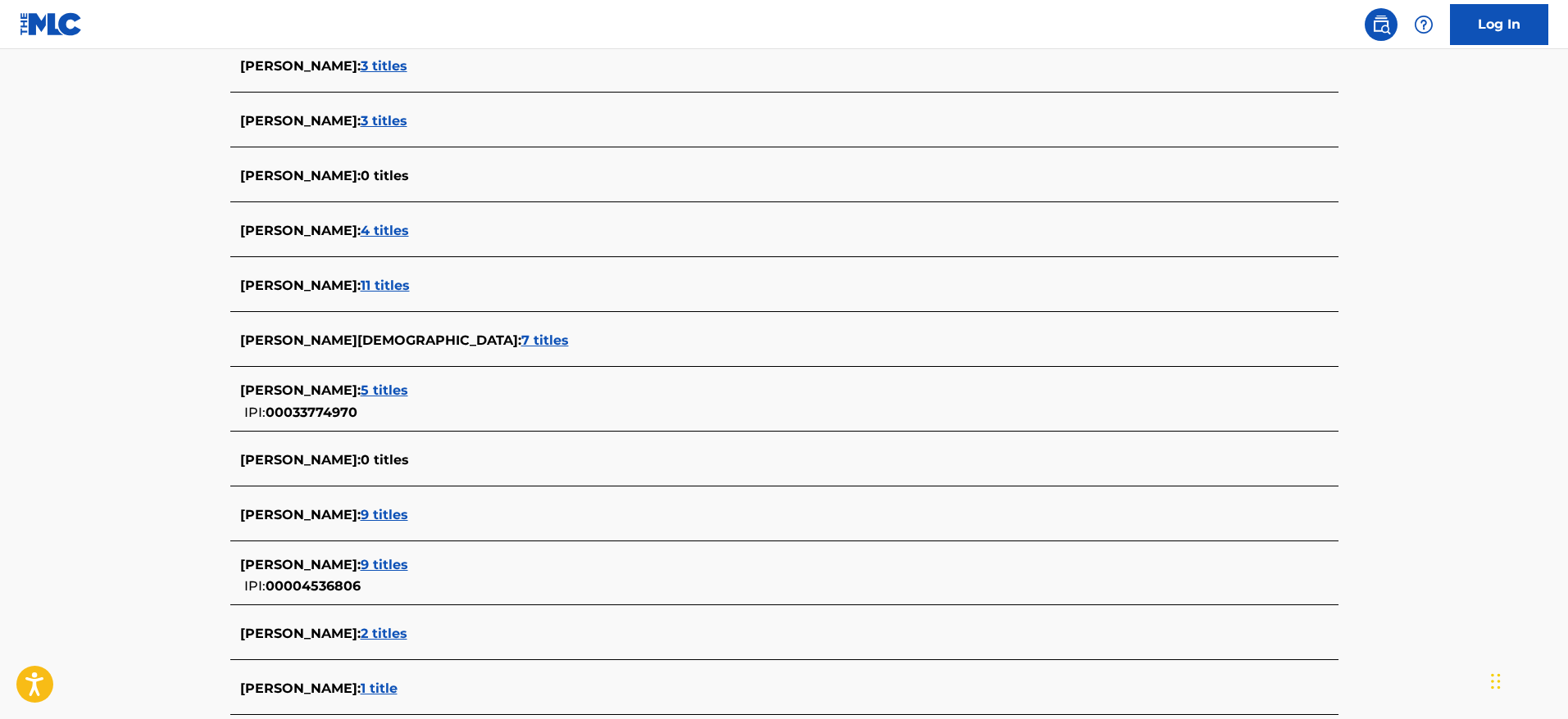
scroll to position [5590, 0]
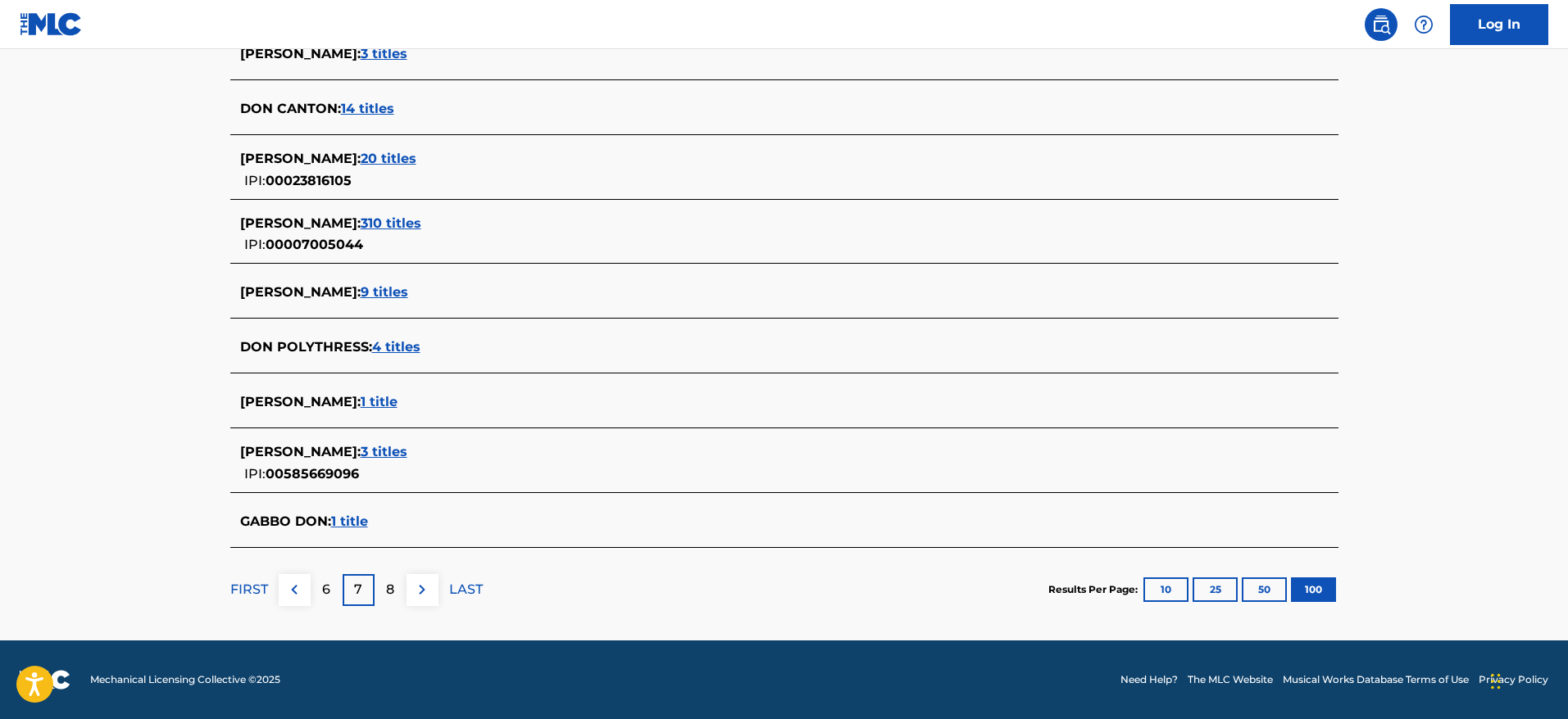
click at [386, 586] on p "8" at bounding box center [390, 590] width 8 height 20
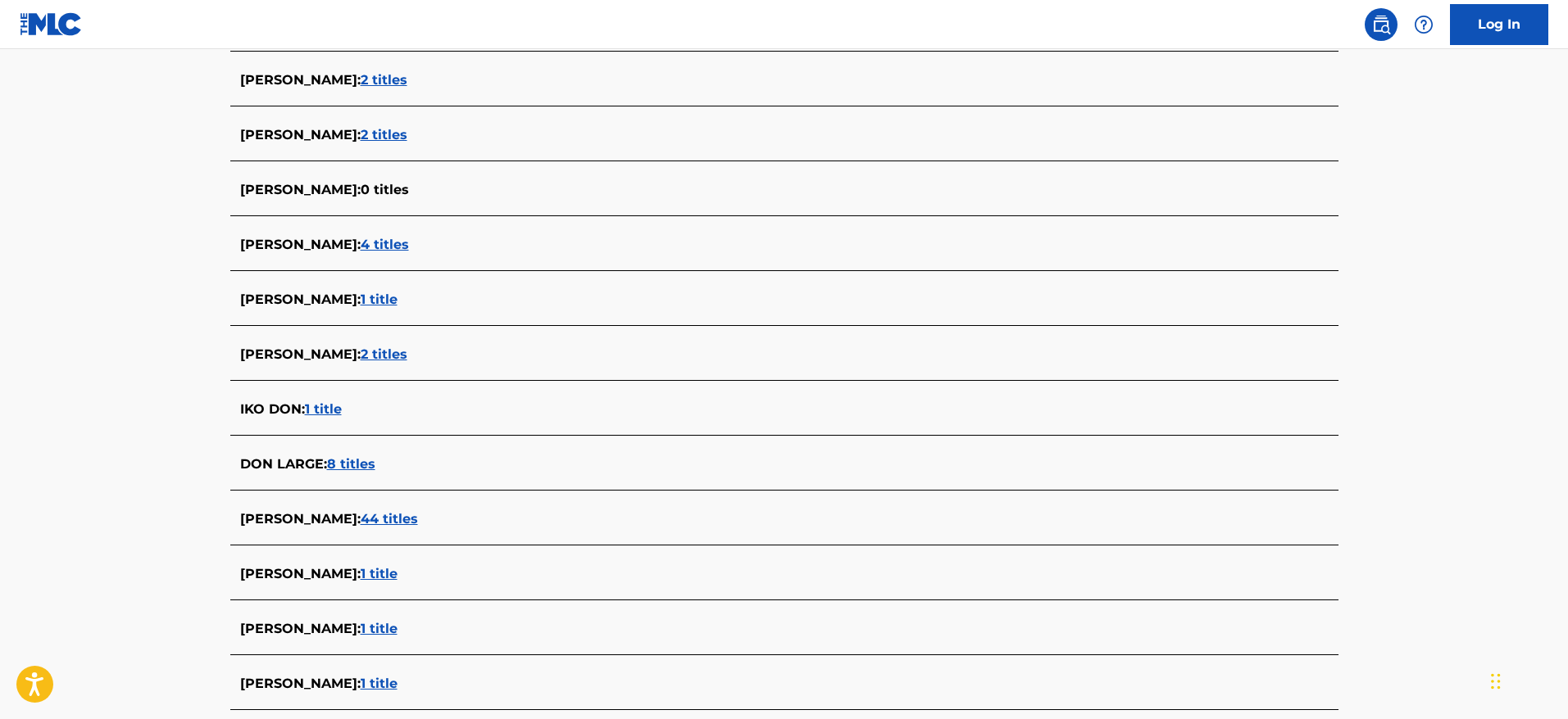
scroll to position [5497, 0]
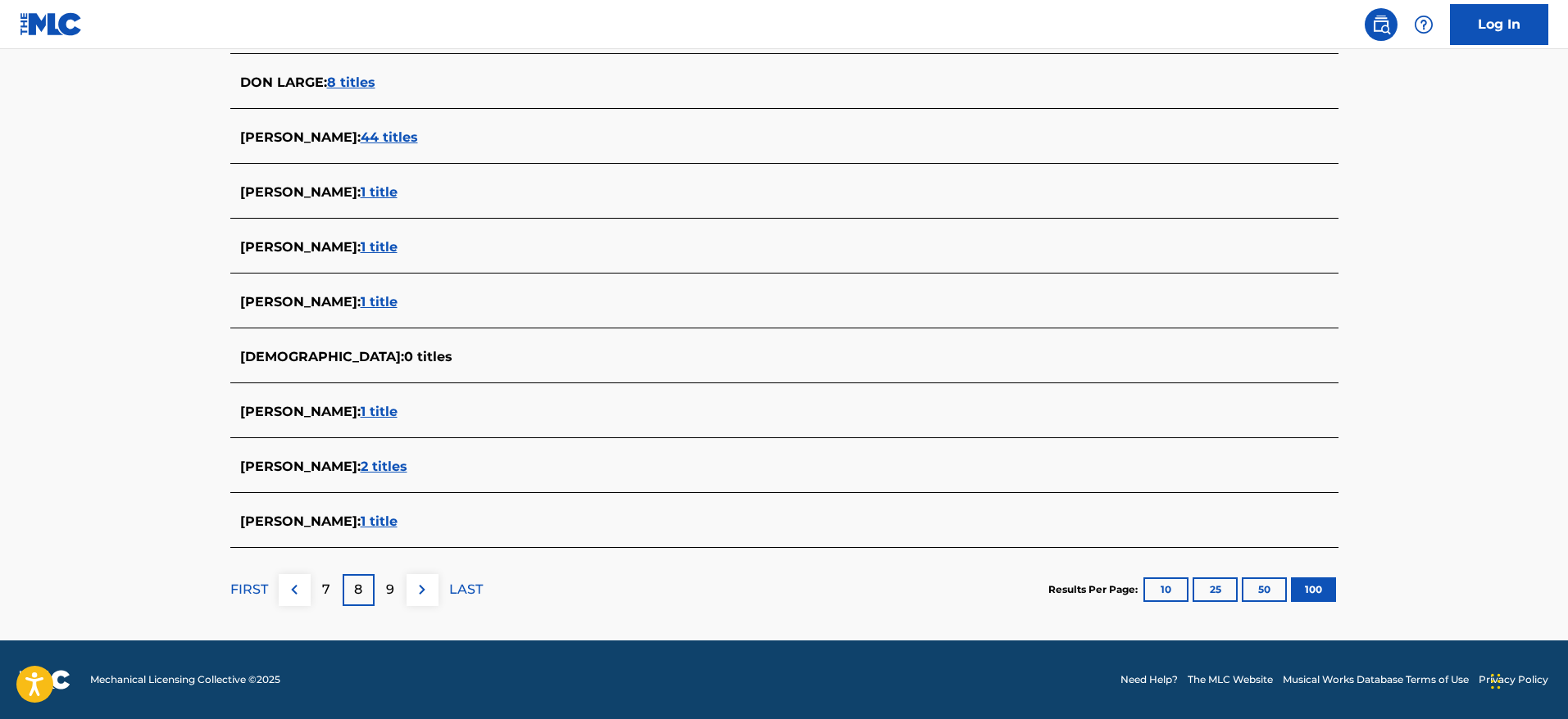
click at [387, 600] on div "9" at bounding box center [390, 590] width 32 height 32
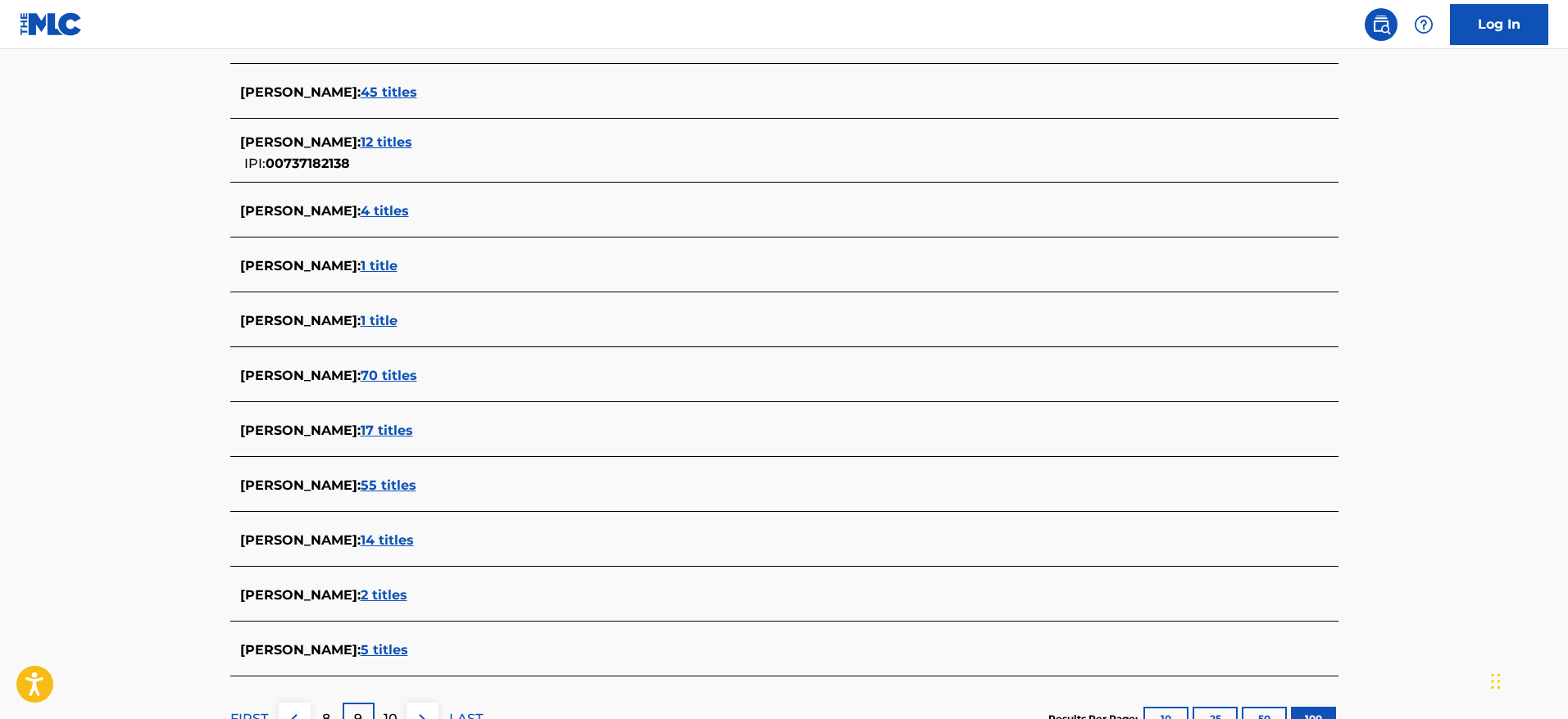
scroll to position [5543, 0]
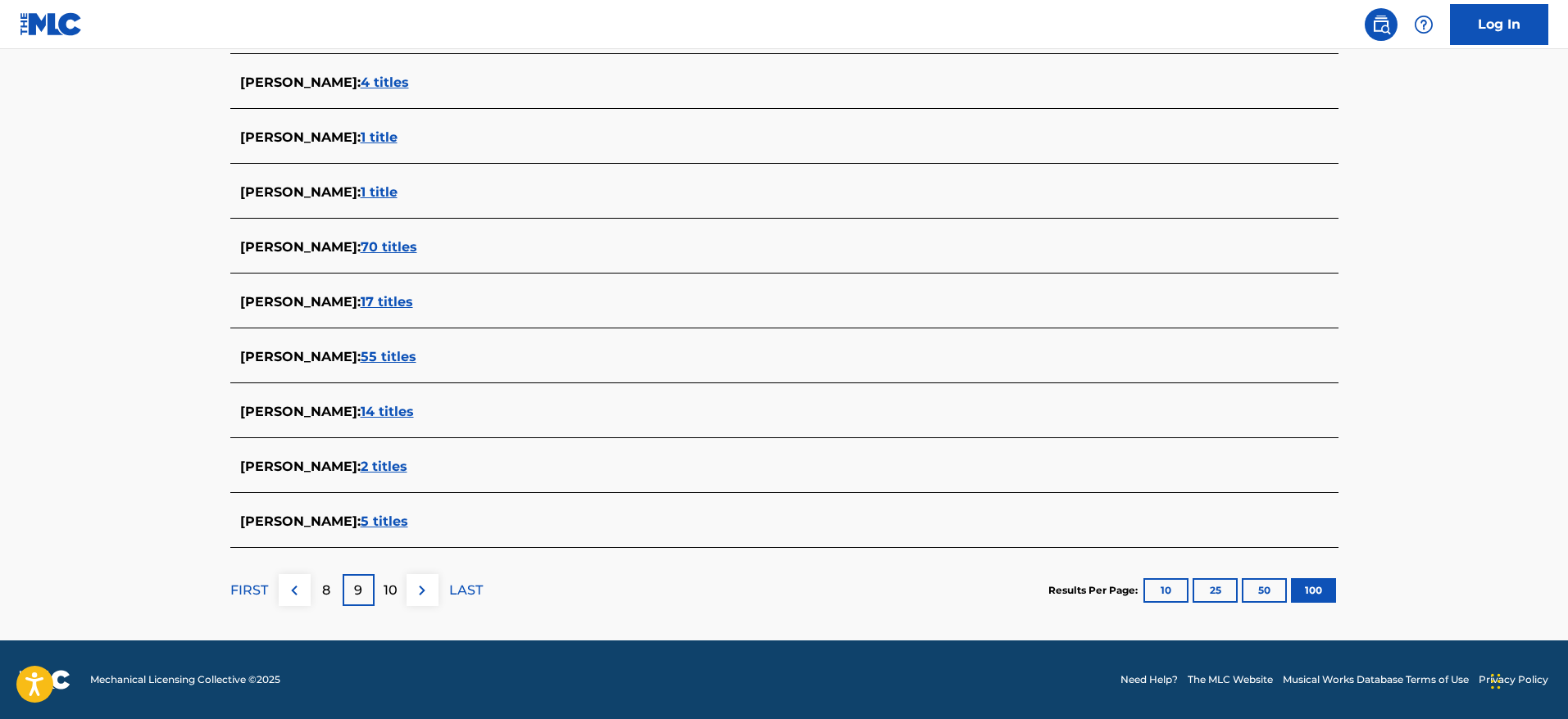
click at [388, 599] on p "10" at bounding box center [390, 590] width 14 height 20
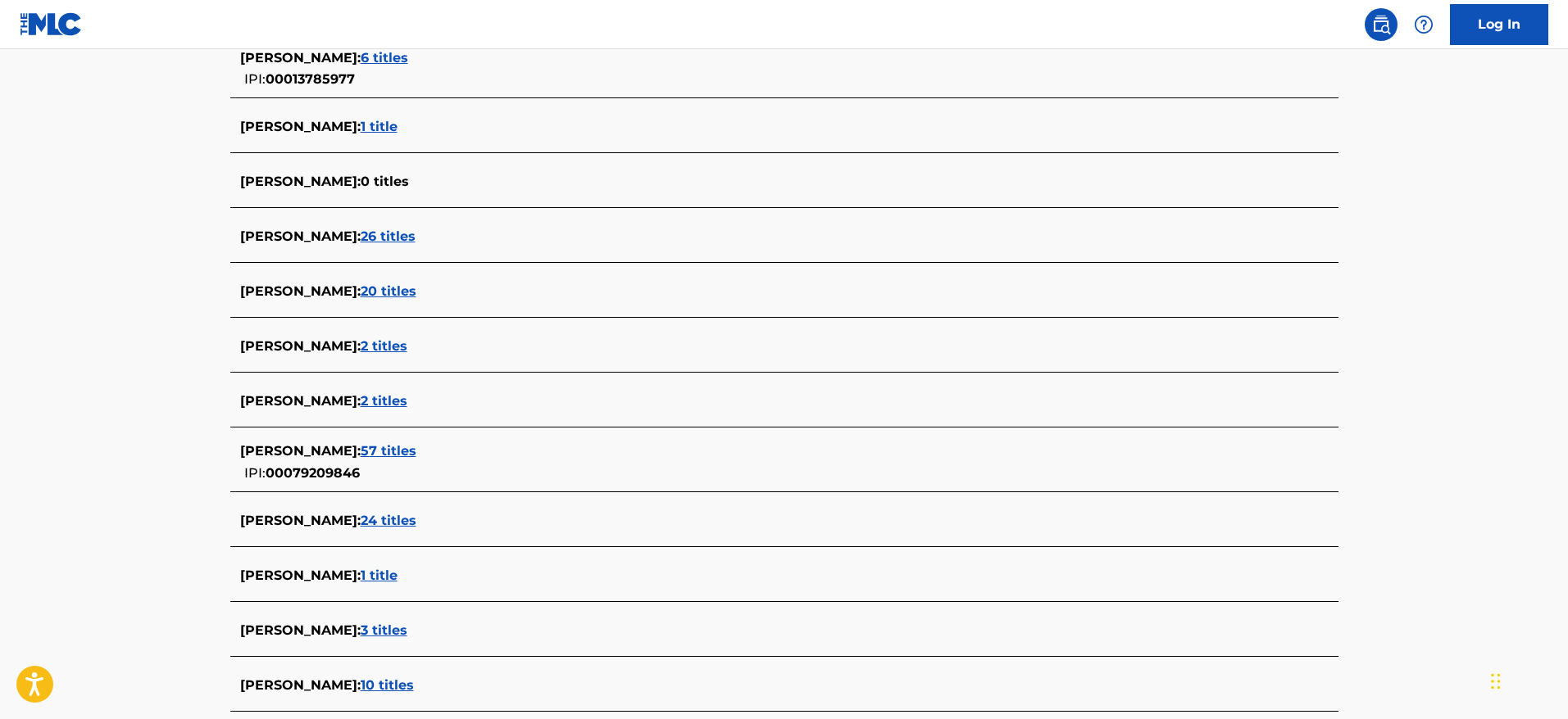
scroll to position [5553, 0]
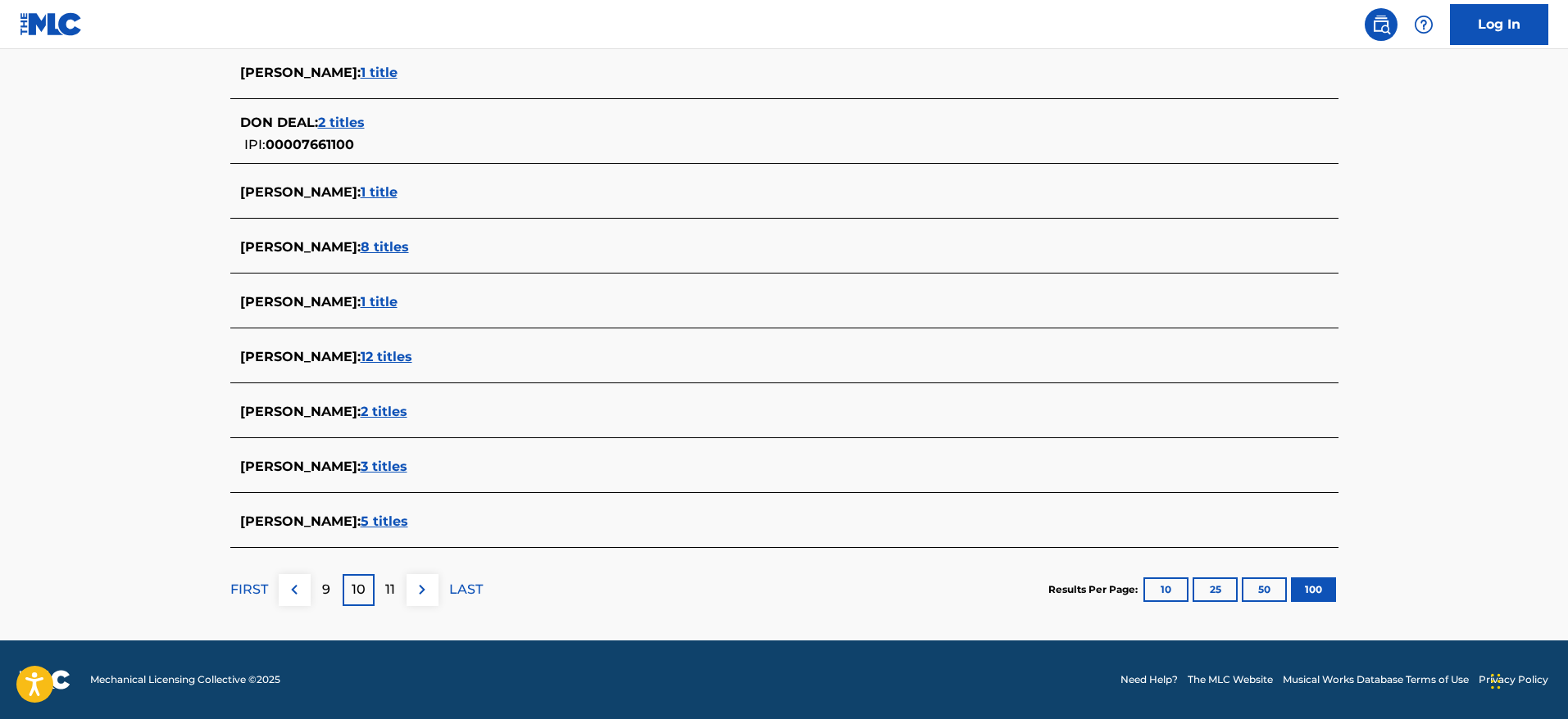
click at [398, 587] on div "11" at bounding box center [390, 590] width 32 height 32
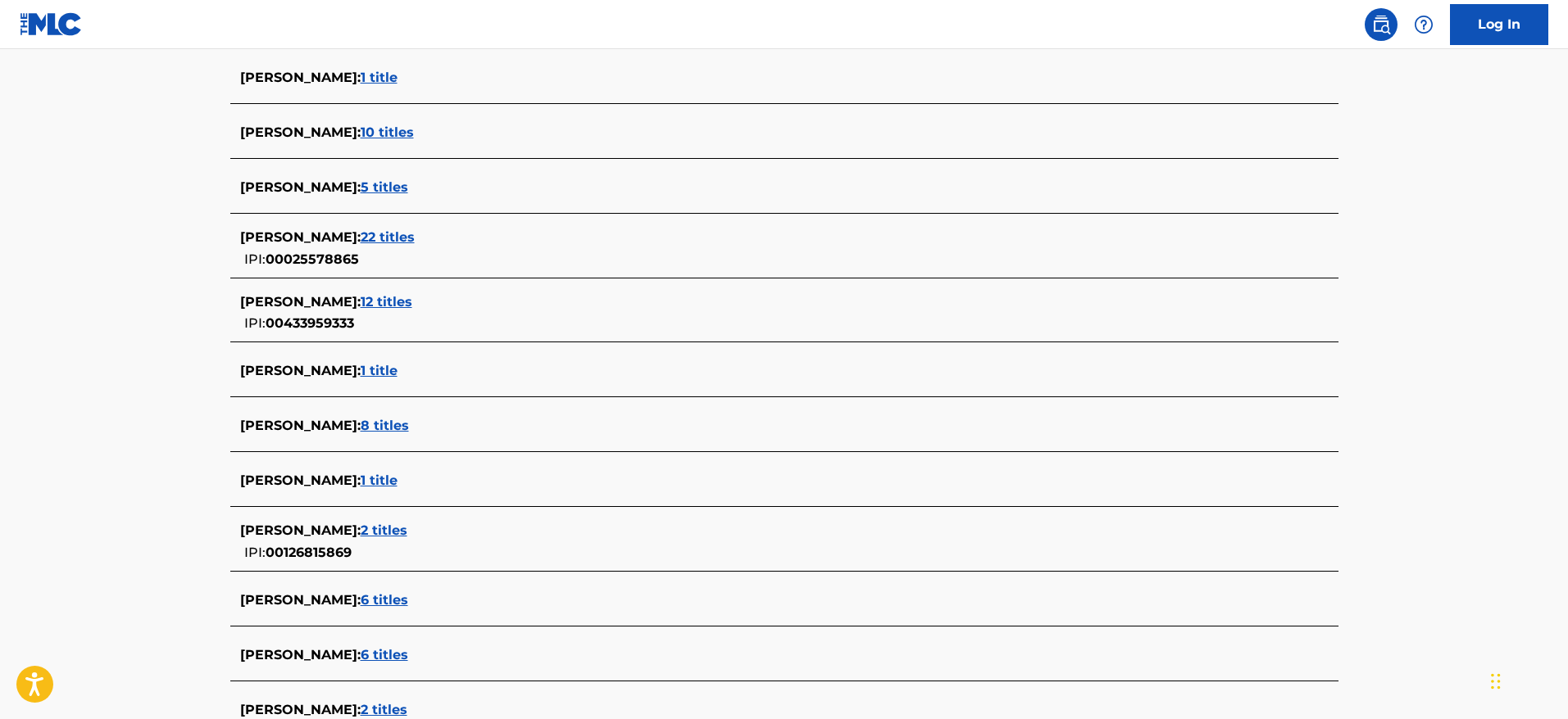
scroll to position [5561, 0]
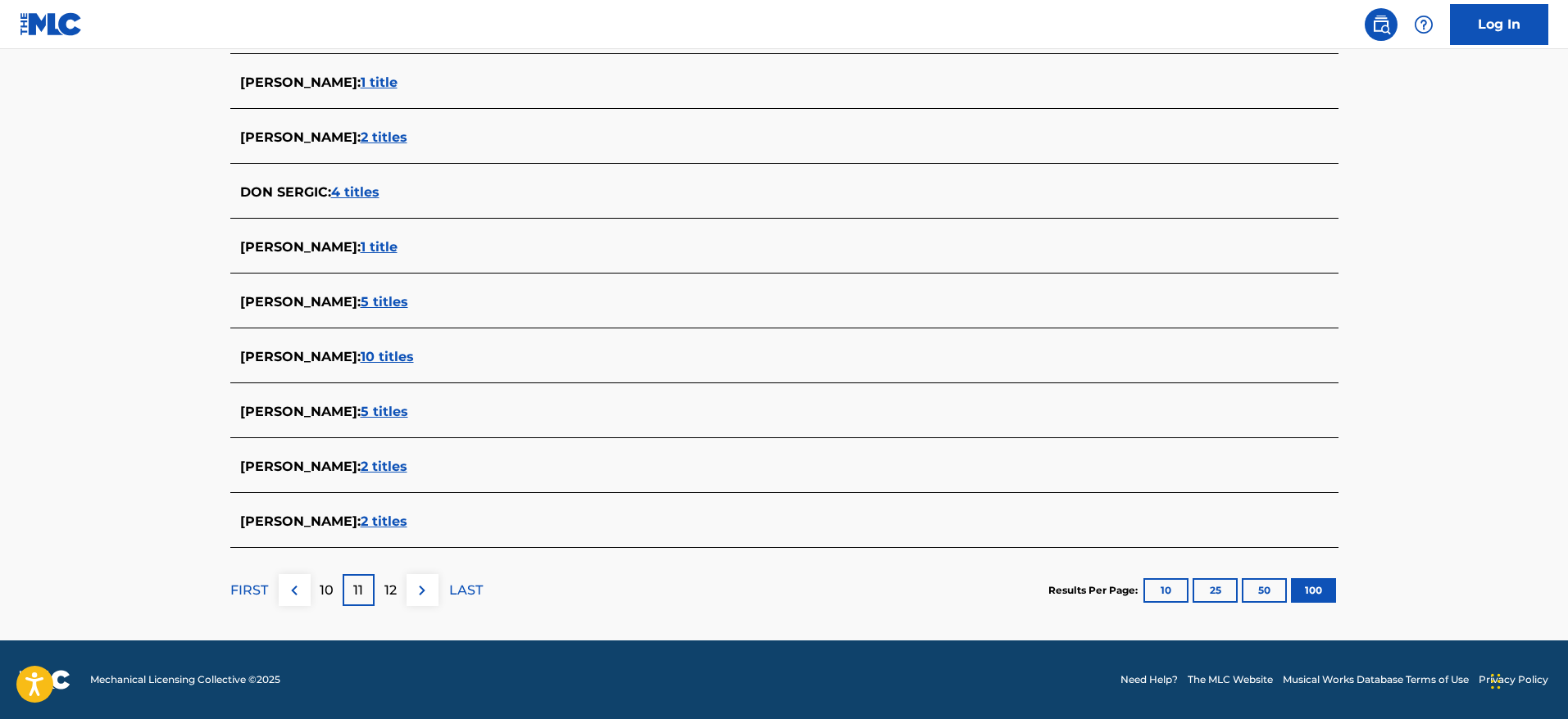
click at [388, 599] on p "12" at bounding box center [390, 590] width 13 height 20
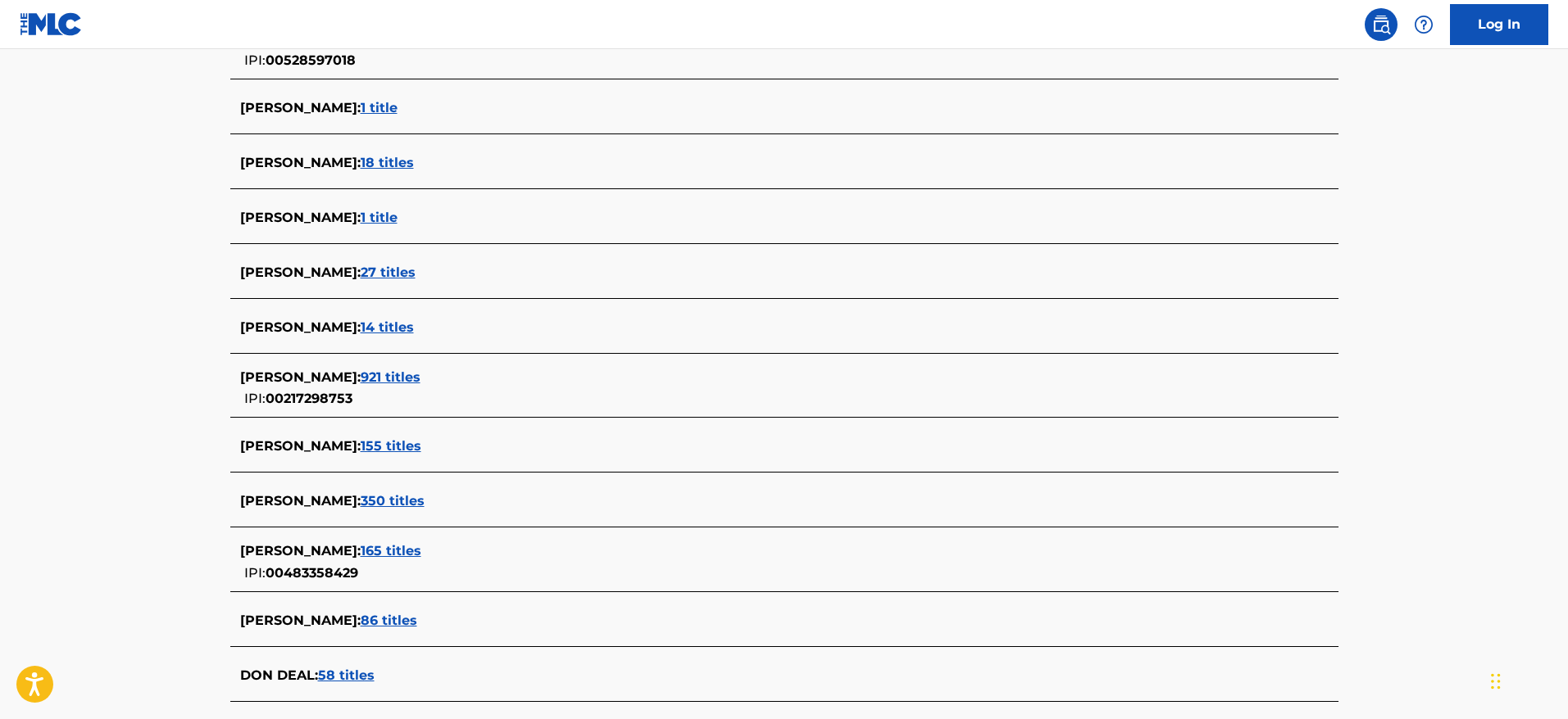
scroll to position [5580, 0]
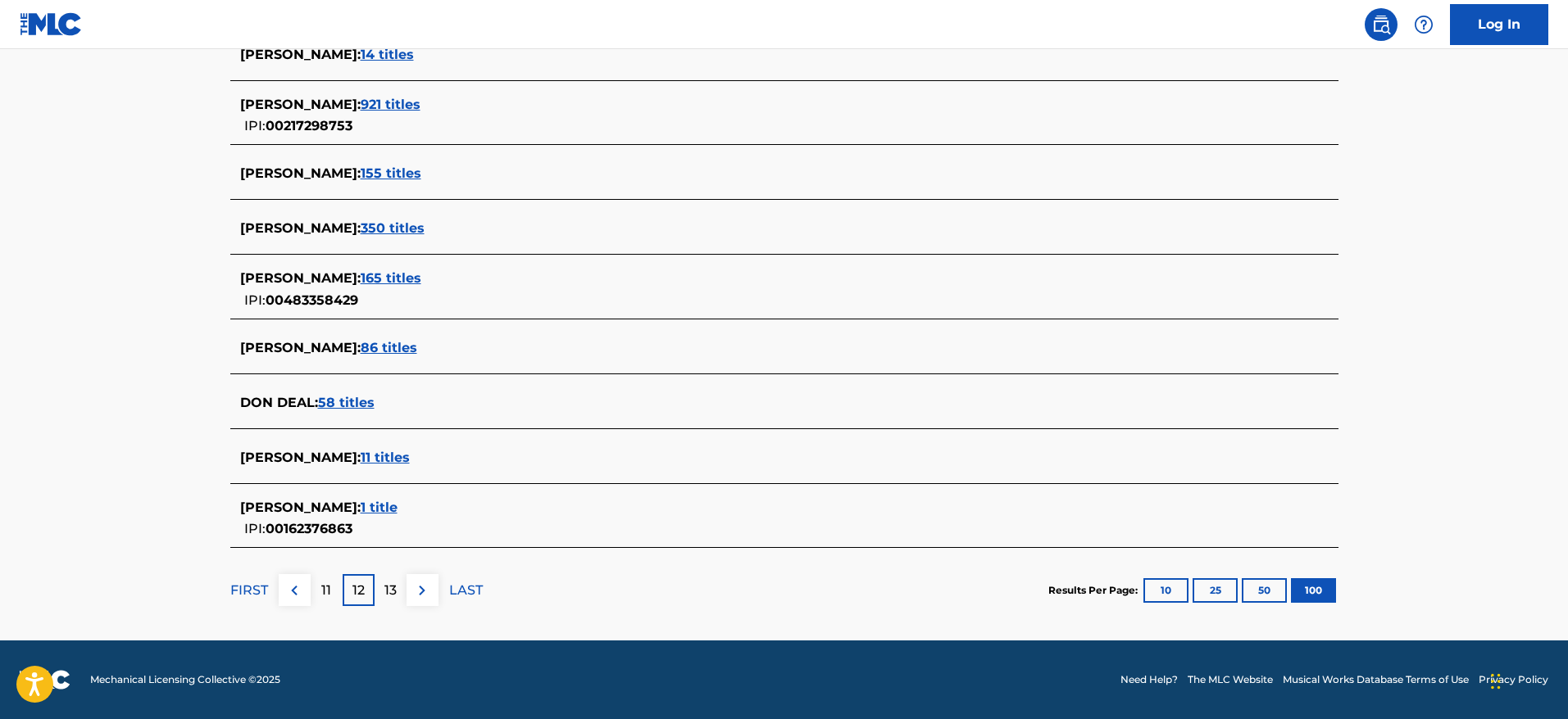
click at [388, 600] on div "13" at bounding box center [390, 590] width 32 height 32
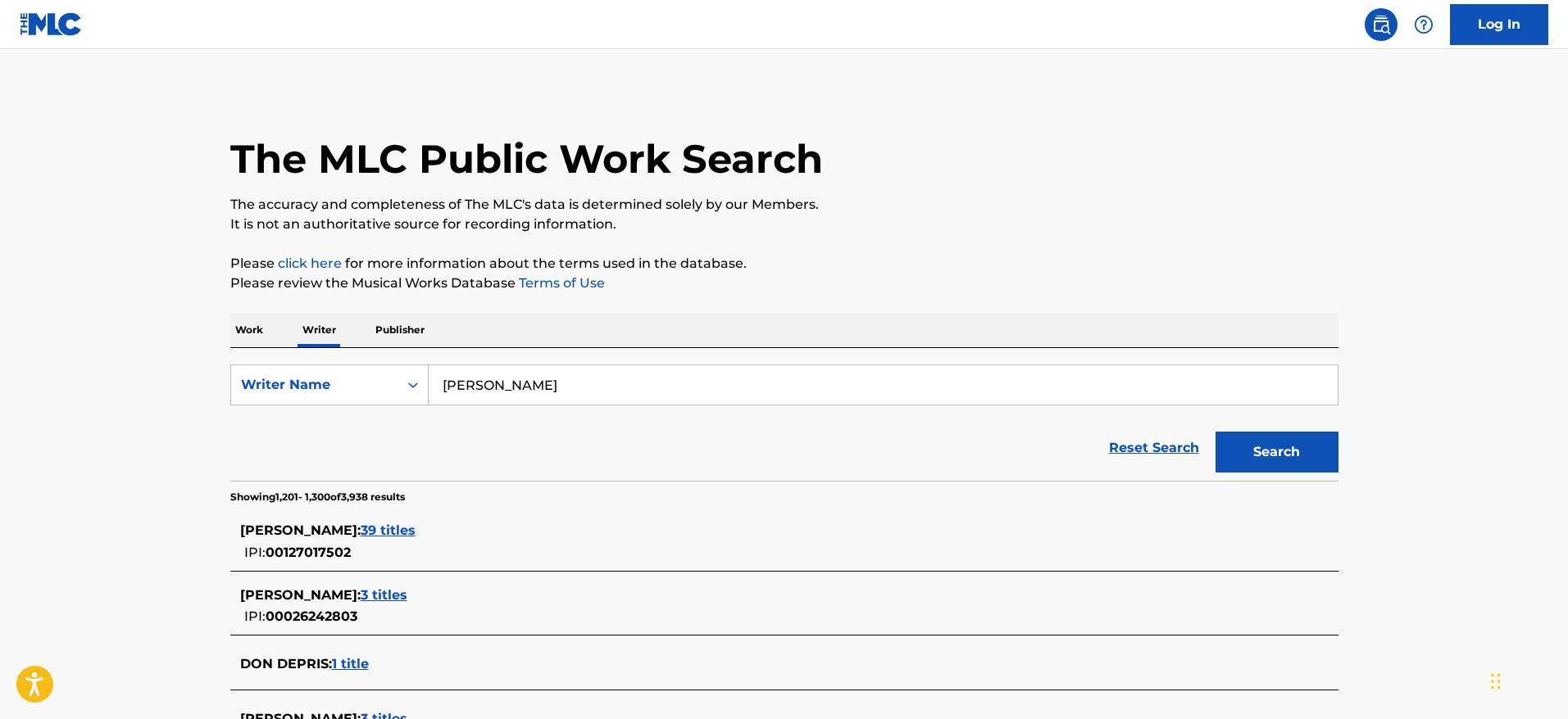
click at [838, 383] on input "[PERSON_NAME]" at bounding box center [882, 385] width 909 height 39
click at [1215, 432] on button "Search" at bounding box center [1276, 453] width 123 height 41
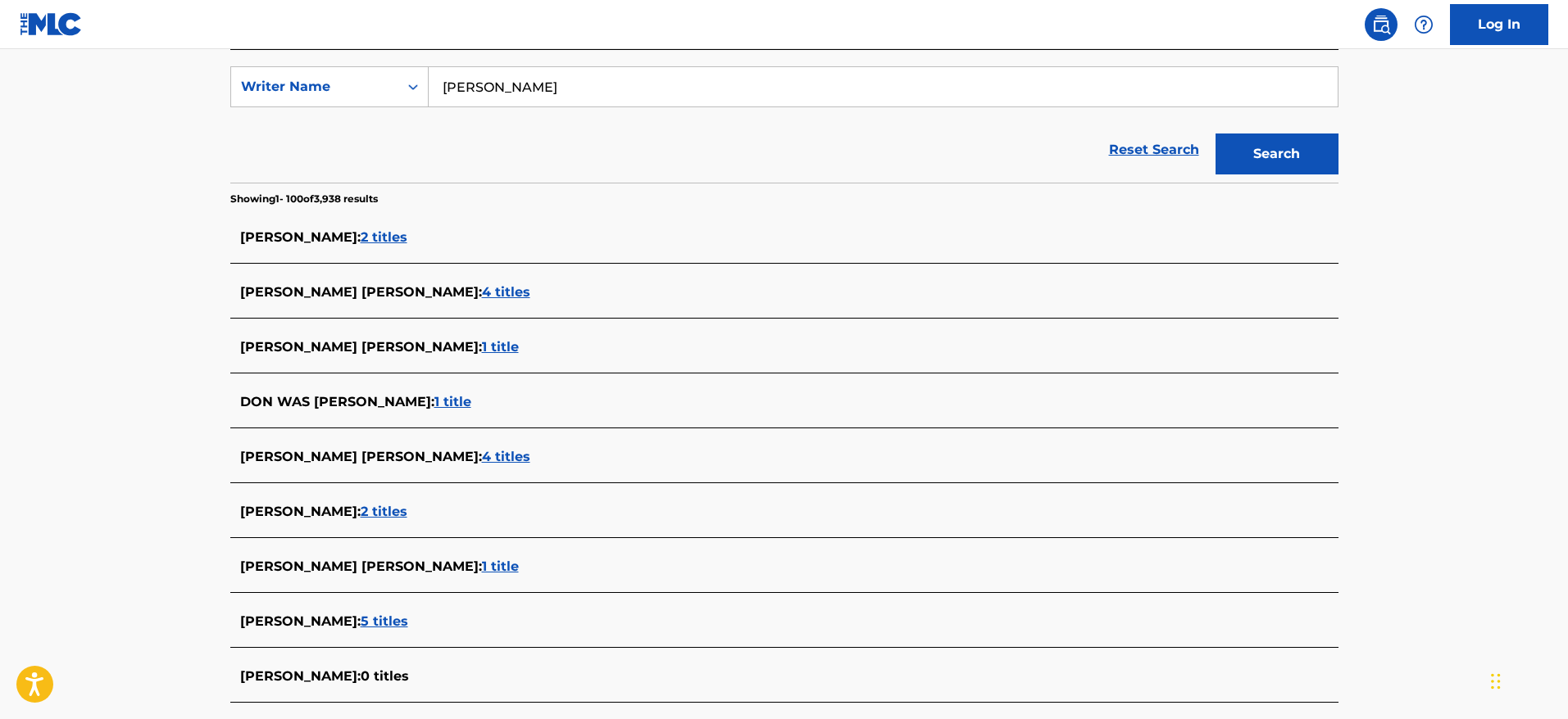
scroll to position [327, 0]
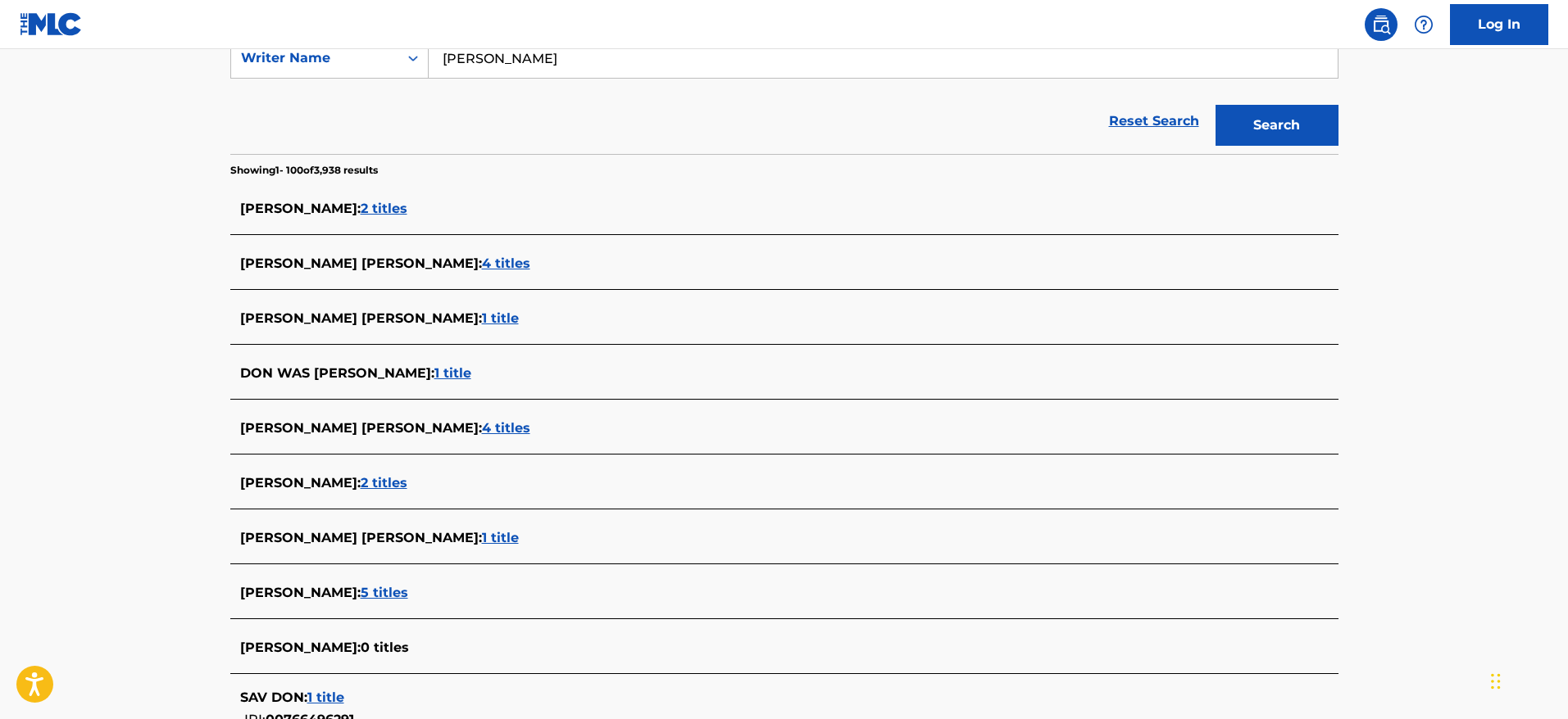
click at [361, 206] on span "2 titles" at bounding box center [384, 208] width 47 height 16
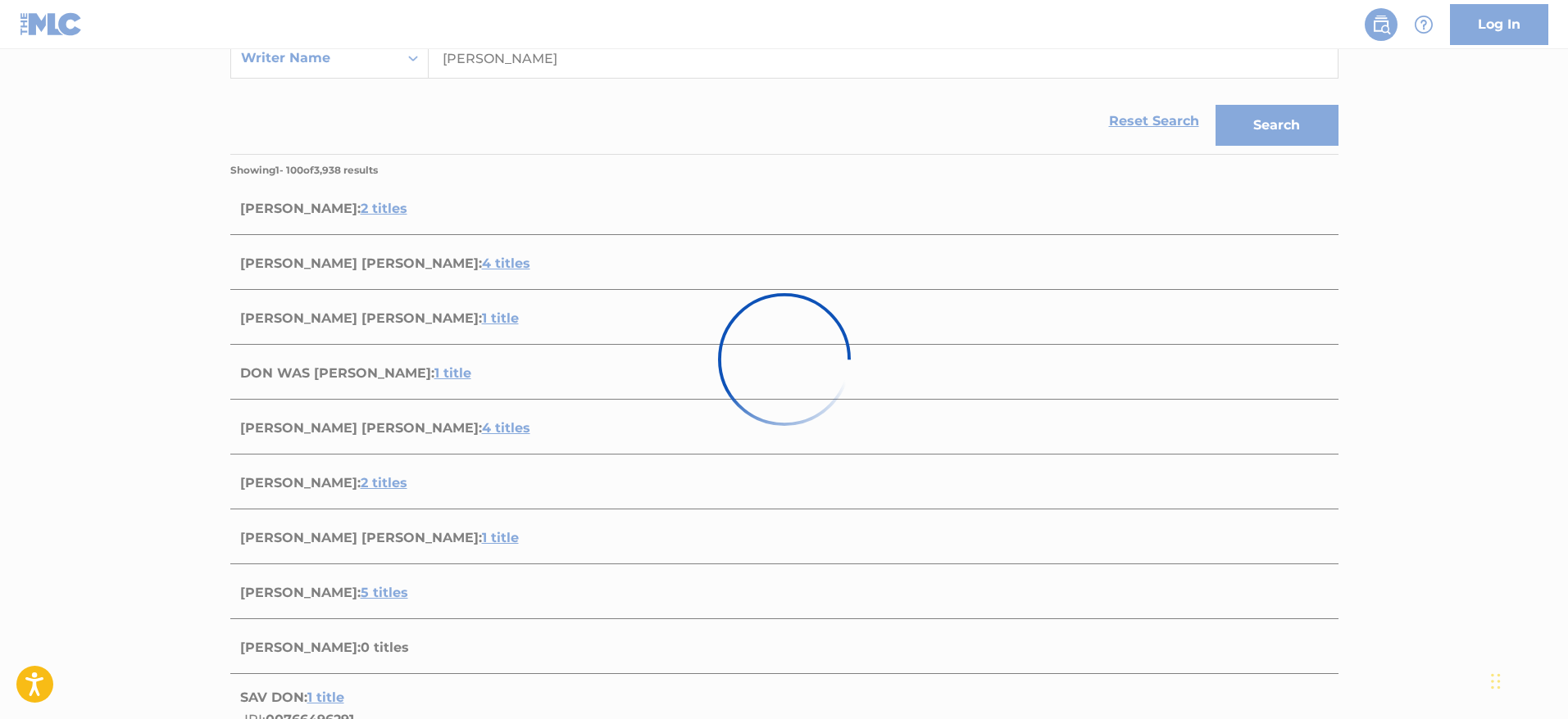
scroll to position [249, 0]
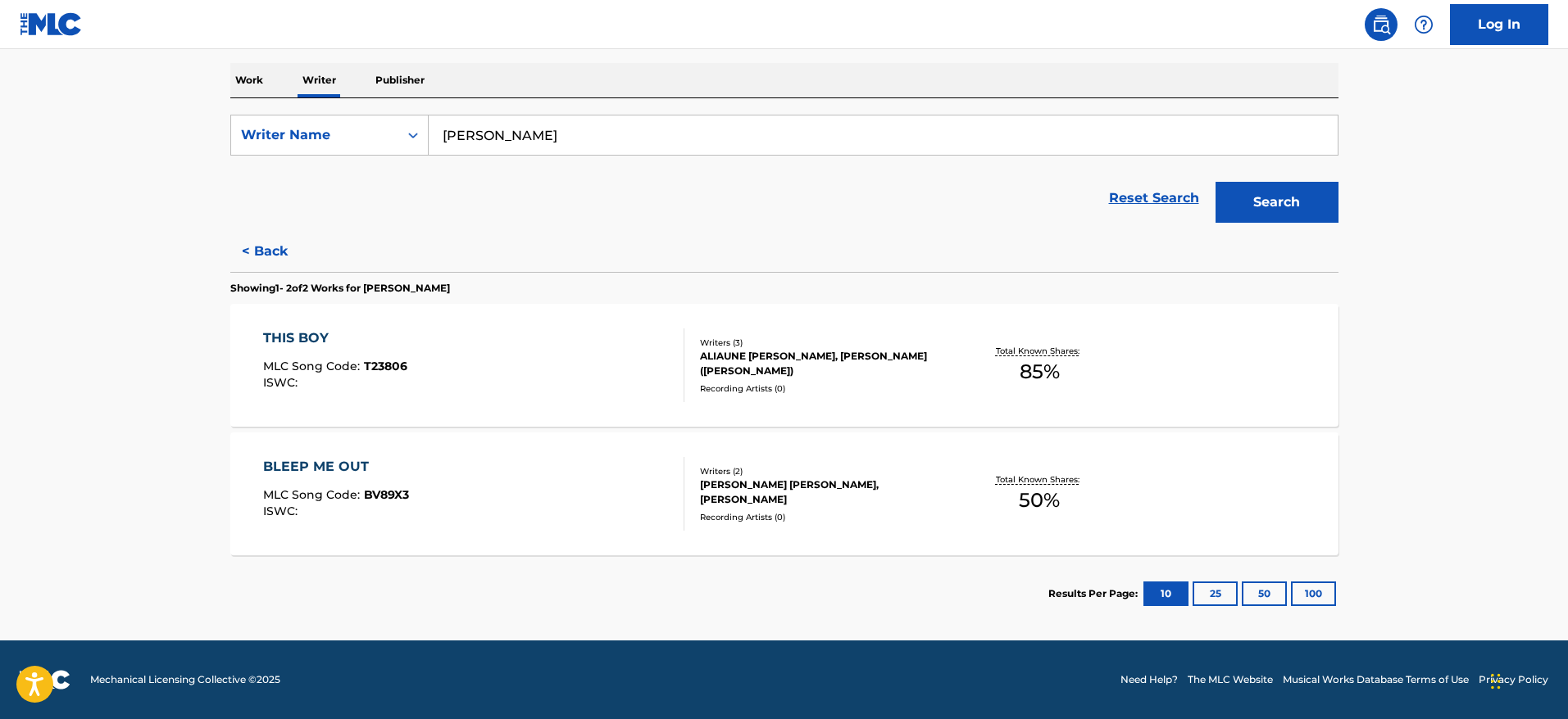
drag, startPoint x: 1490, startPoint y: 0, endPoint x: 70, endPoint y: 189, distance: 1432.5
click at [70, 189] on main "The MLC Public Work Search The accuracy and completeness of The MLC's data is d…" at bounding box center [784, 220] width 1568 height 842
click at [1262, 191] on button "Search" at bounding box center [1276, 202] width 123 height 41
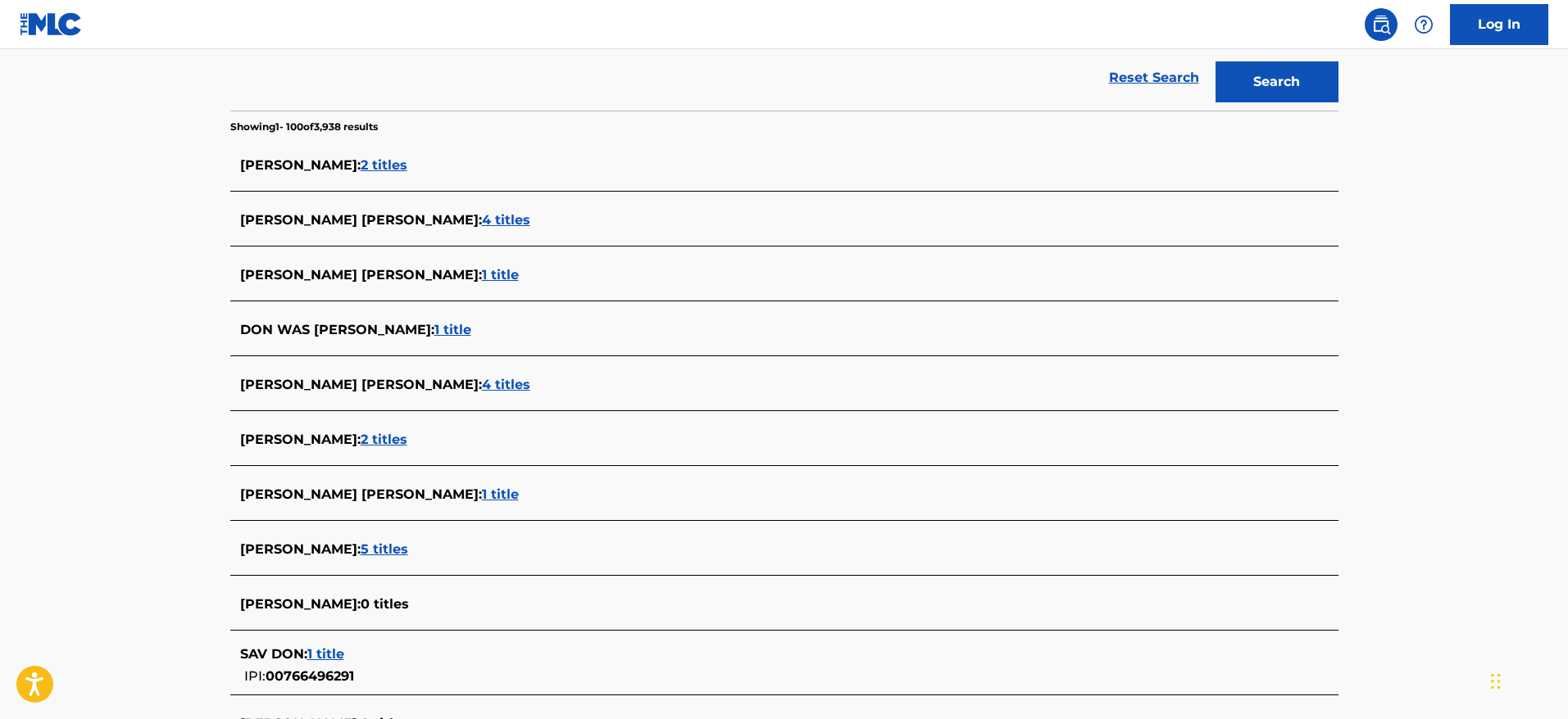
scroll to position [414, 0]
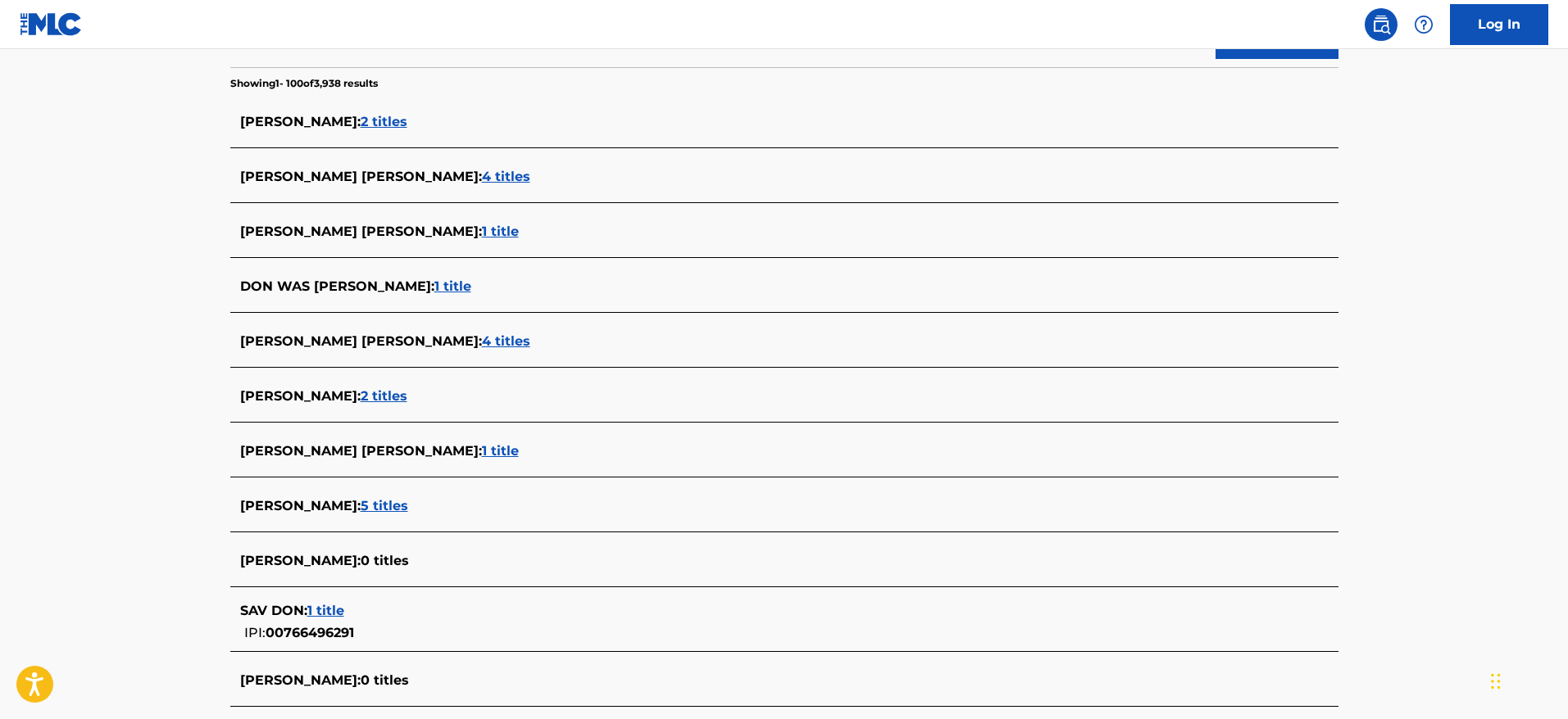
click at [481, 458] on span "1 title" at bounding box center [500, 451] width 37 height 16
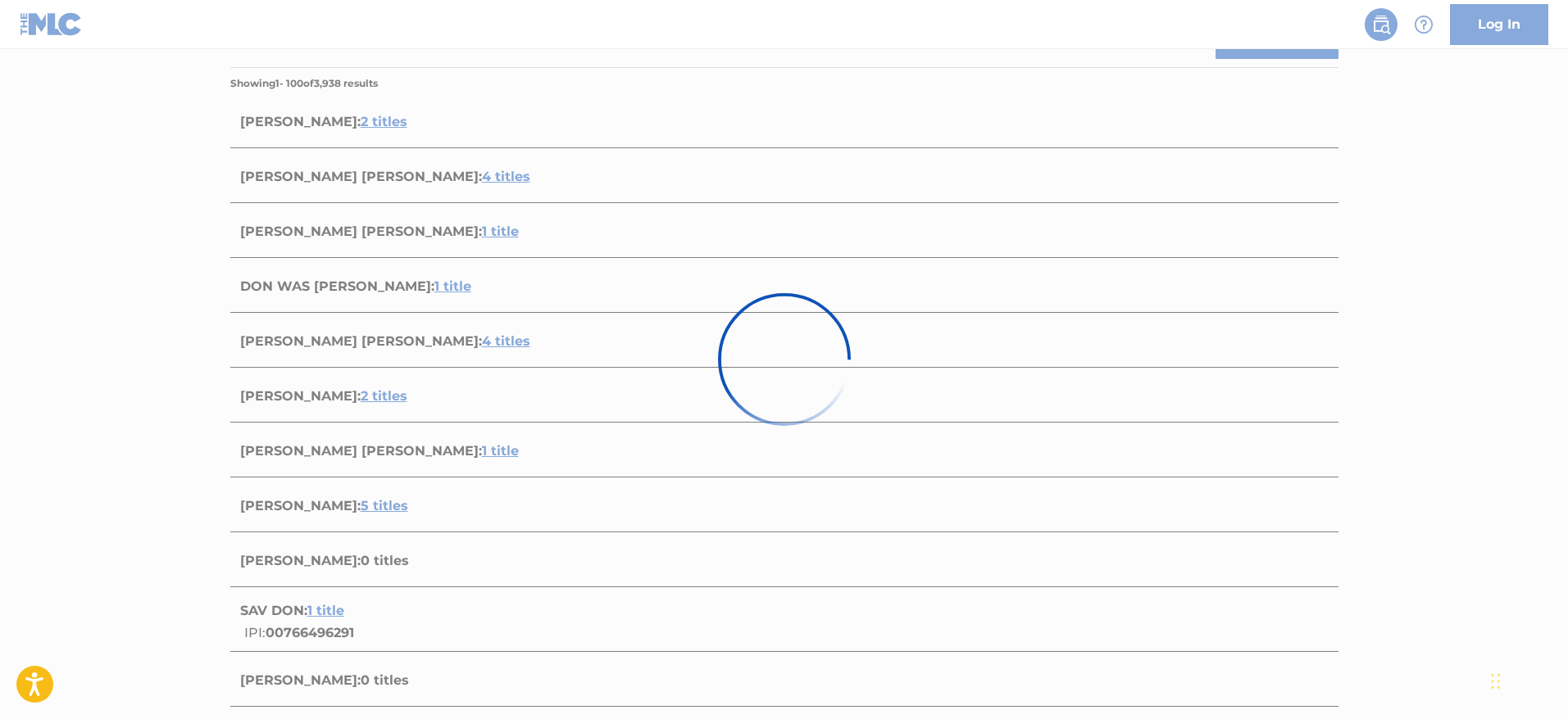
scroll to position [121, 0]
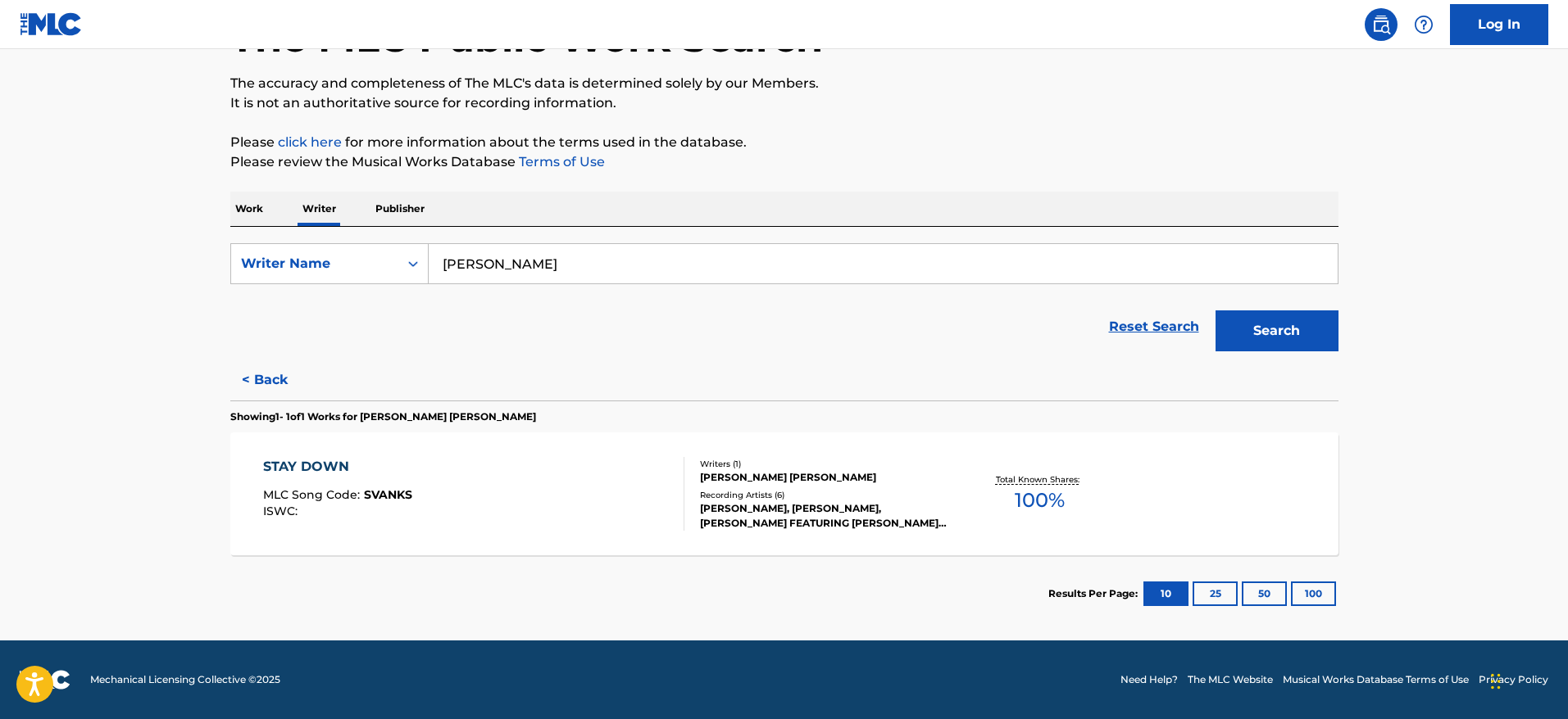
click at [1392, 185] on main "The MLC Public Work Search The accuracy and completeness of The MLC's data is d…" at bounding box center [784, 285] width 1568 height 713
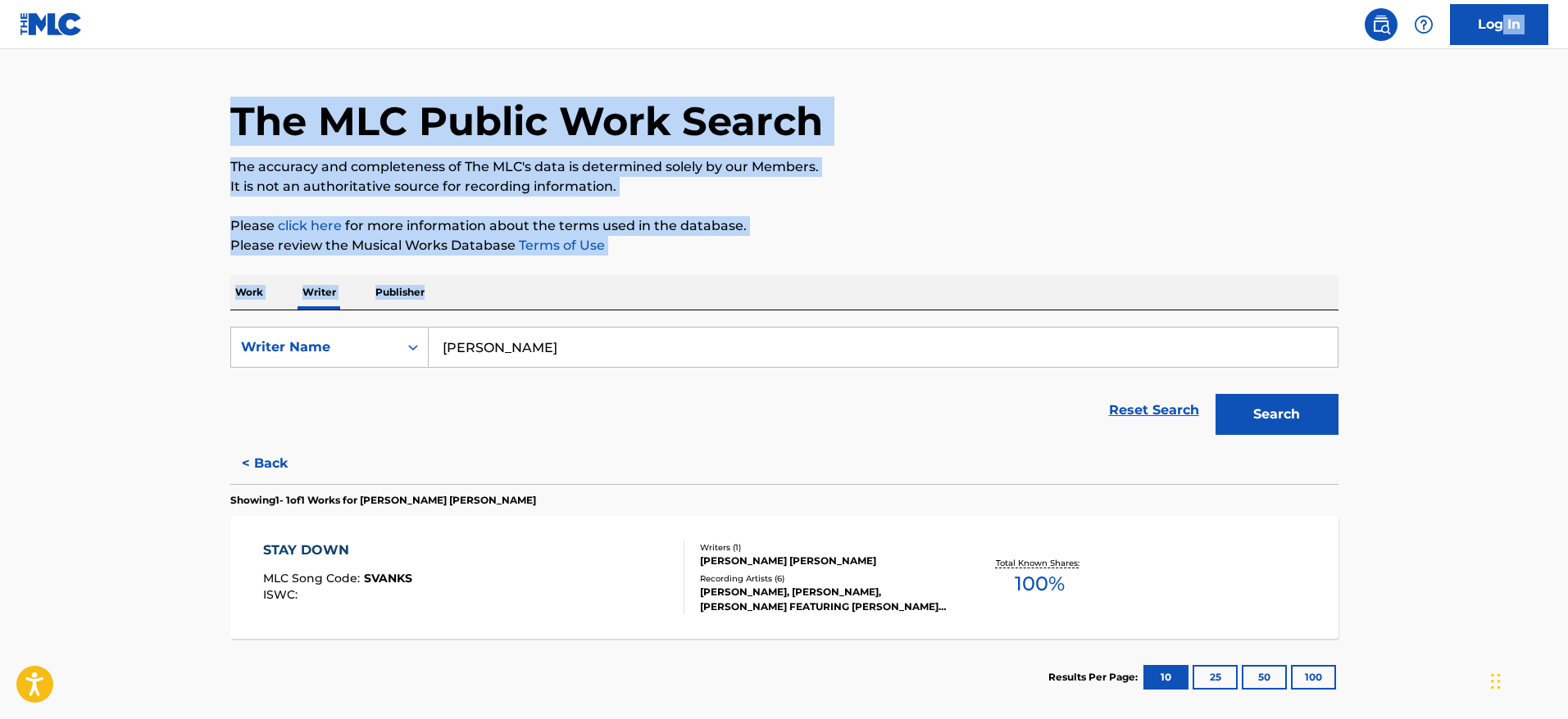
scroll to position [22, 0]
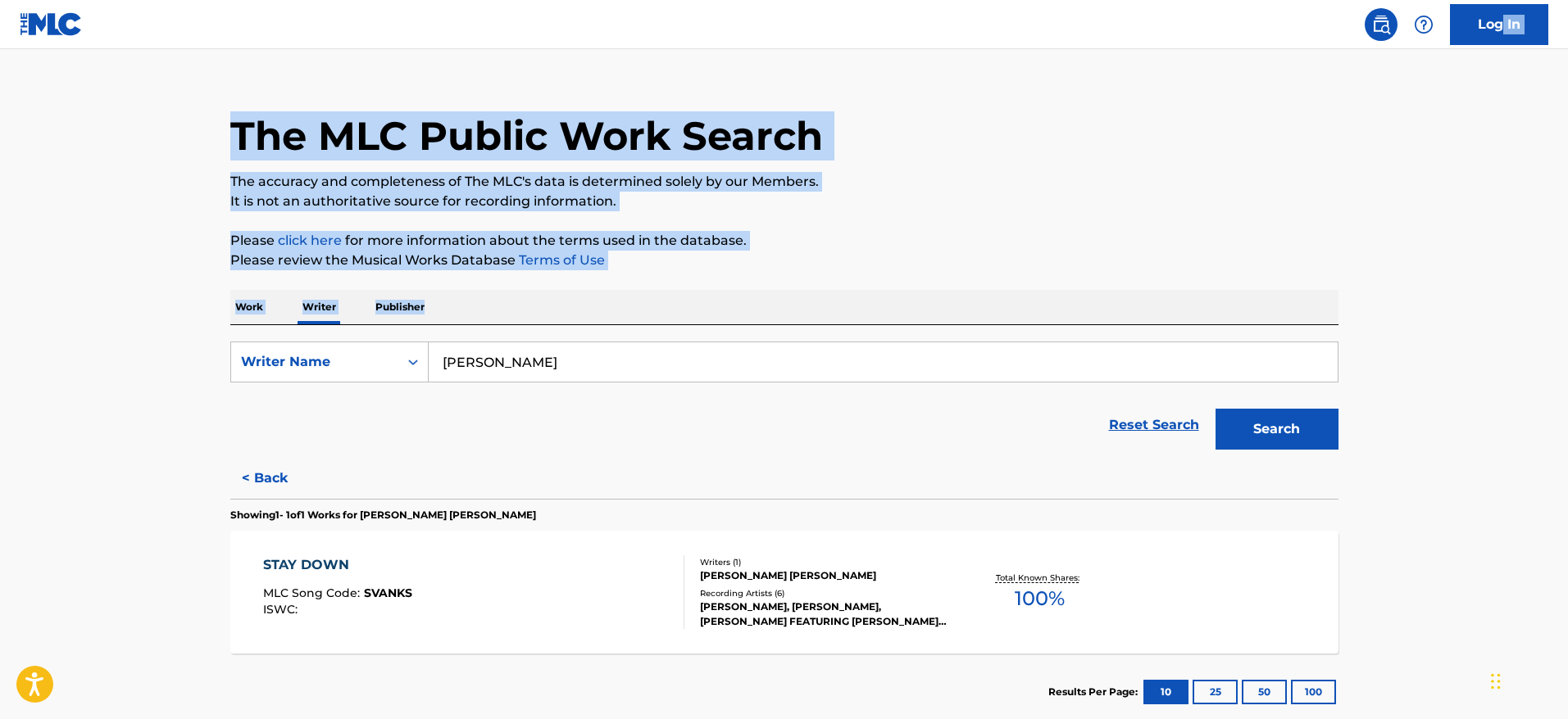
drag, startPoint x: 1556, startPoint y: 193, endPoint x: 1504, endPoint y: 14, distance: 186.4
click at [1392, 14] on div "Log In The MLC Public Work Search The accuracy and completeness of The MLC's da…" at bounding box center [784, 398] width 1568 height 841
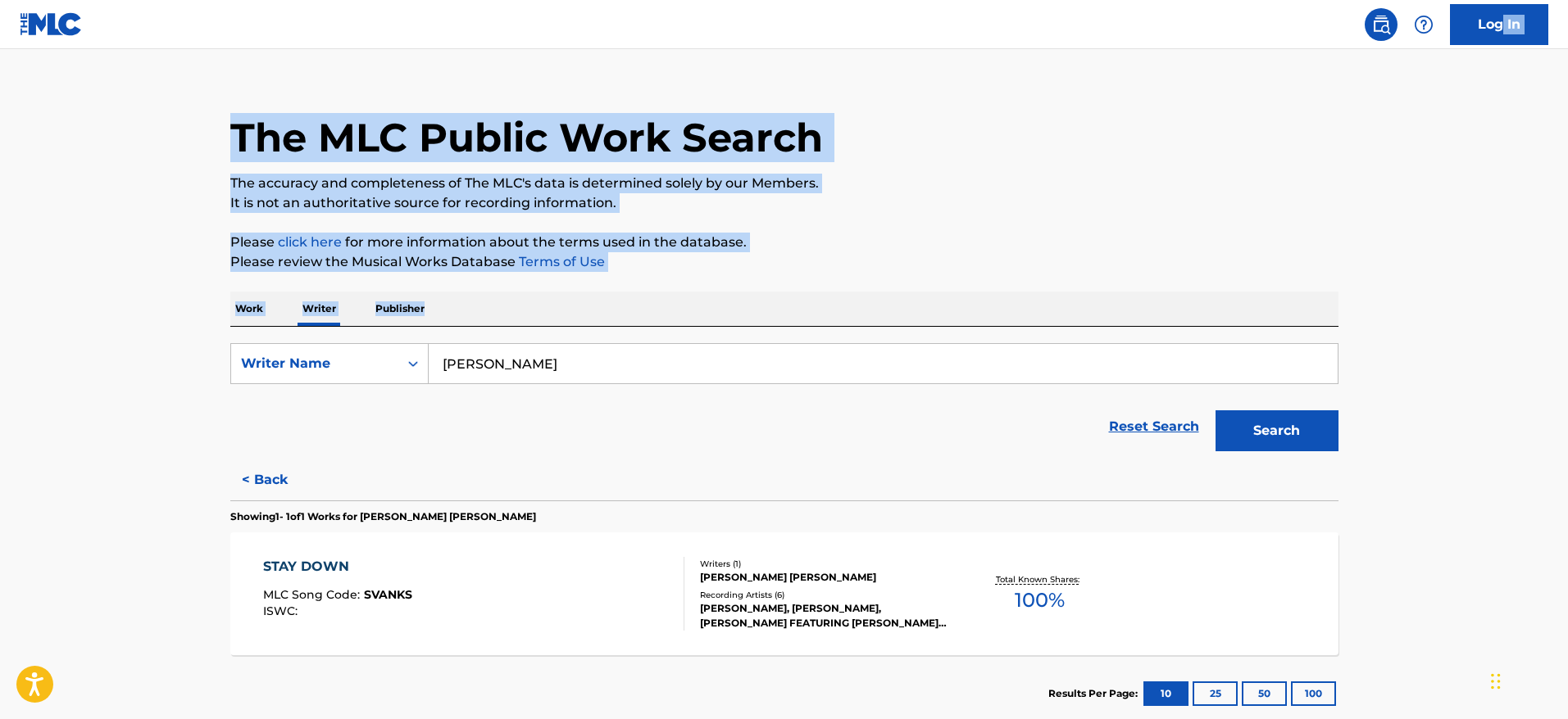
click at [838, 240] on p "Please click here for more information about the terms used in the database." at bounding box center [784, 243] width 1108 height 20
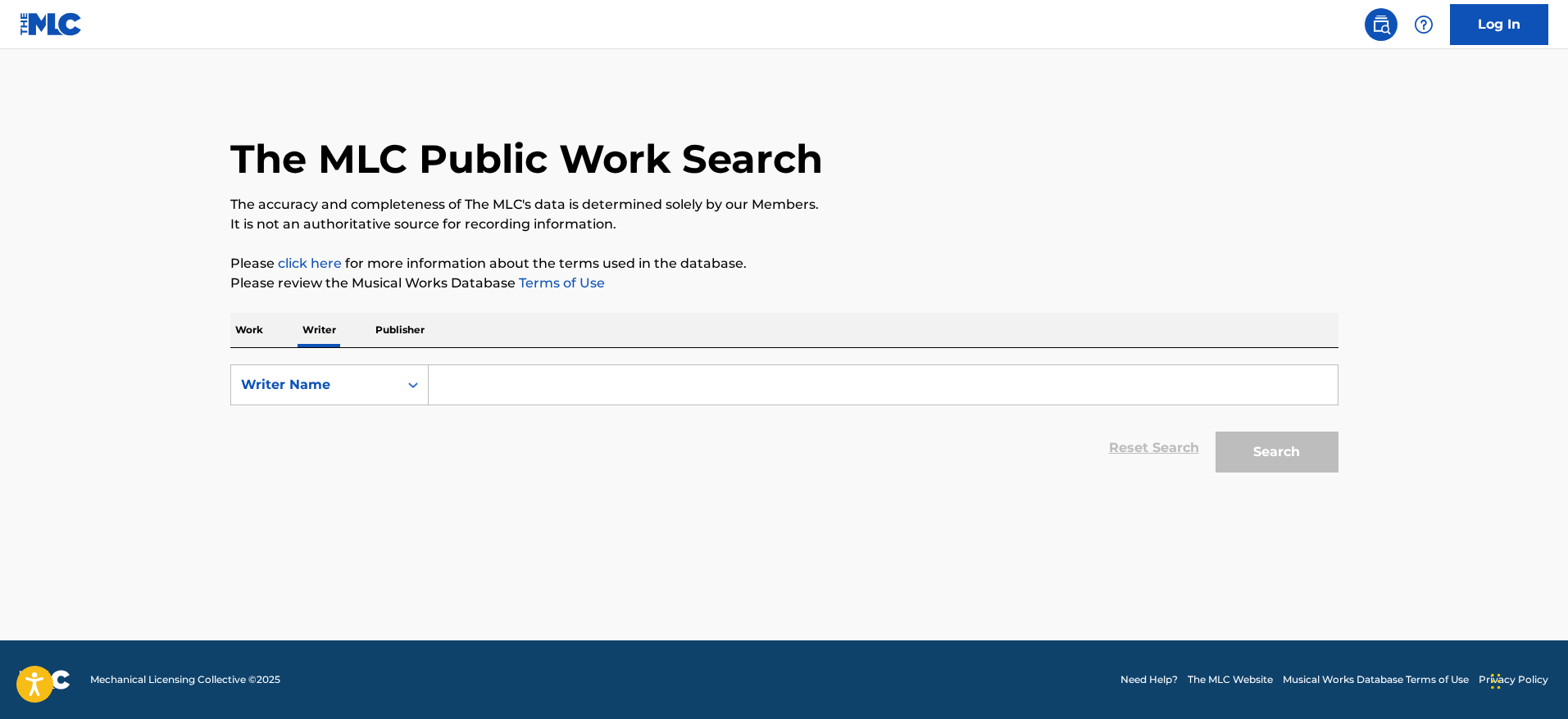
click at [686, 391] on input "Search Form" at bounding box center [882, 385] width 909 height 39
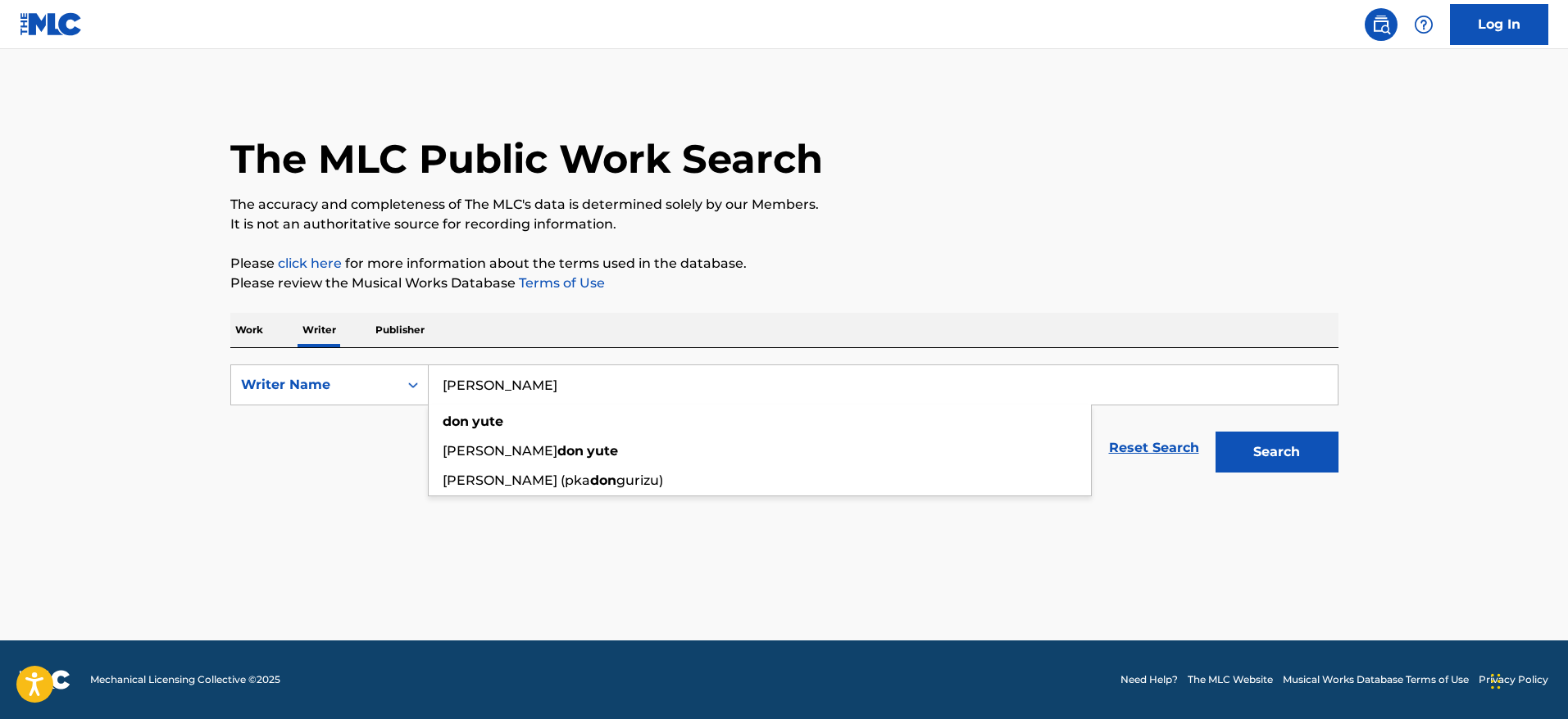
type input "[PERSON_NAME]"
click at [1215, 432] on button "Search" at bounding box center [1276, 453] width 123 height 41
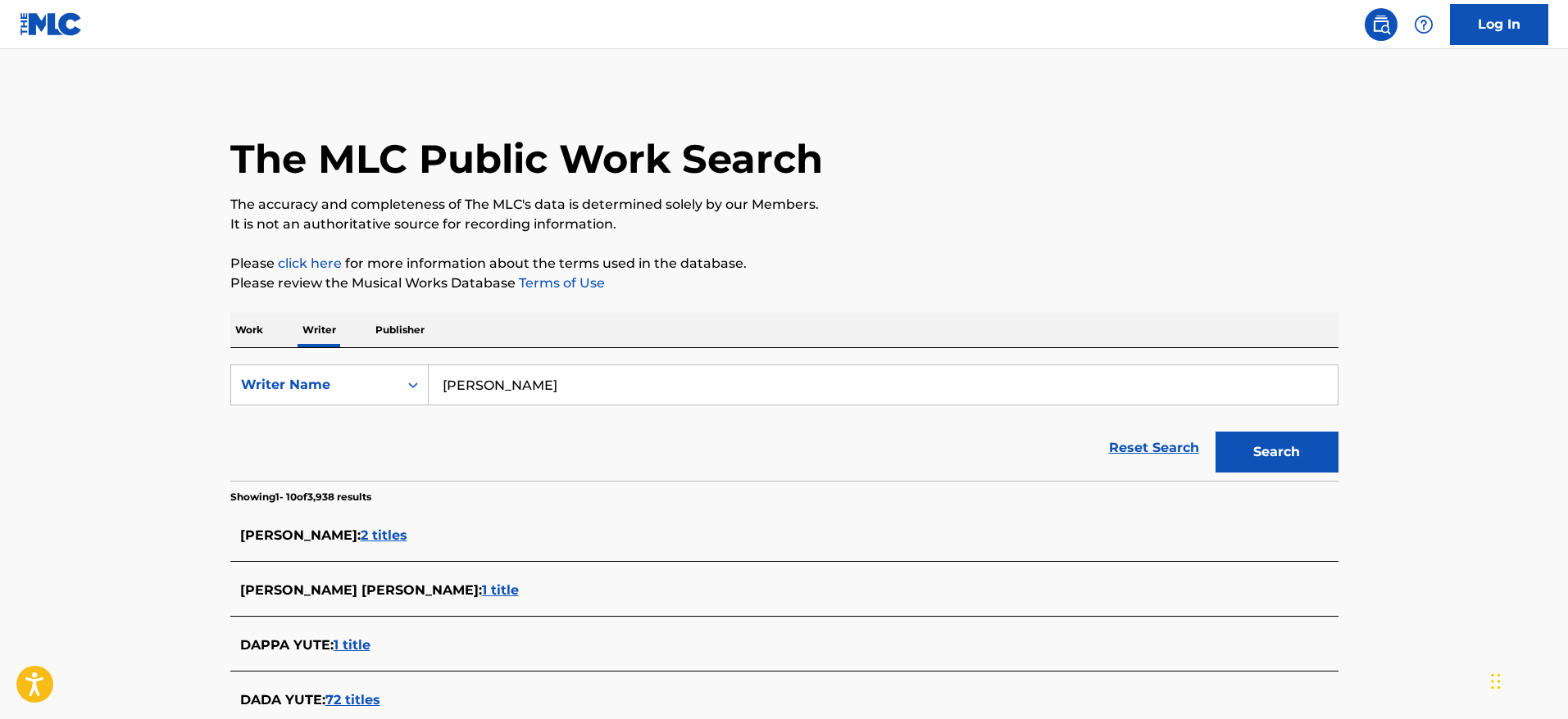
scroll to position [536, 0]
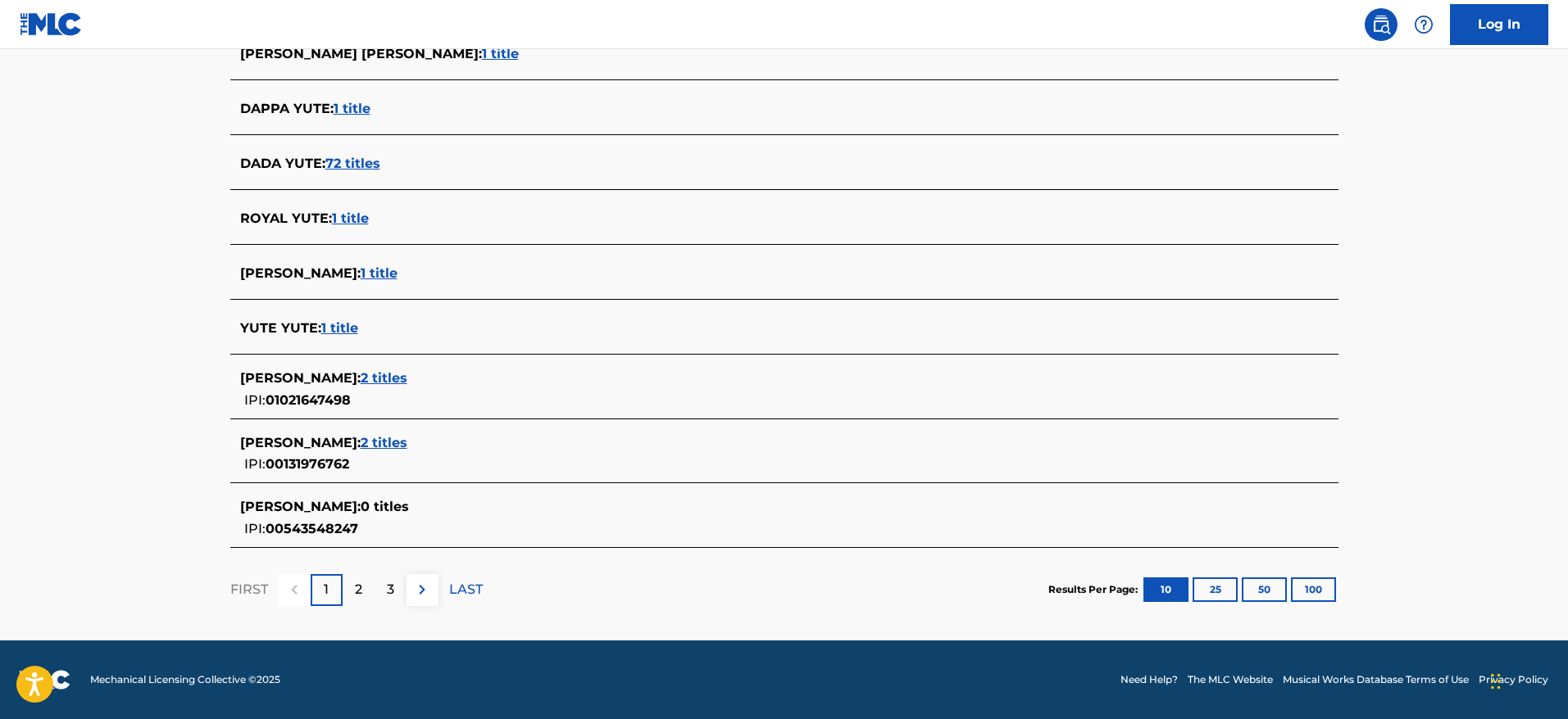
click at [1326, 584] on button "100" at bounding box center [1314, 589] width 45 height 25
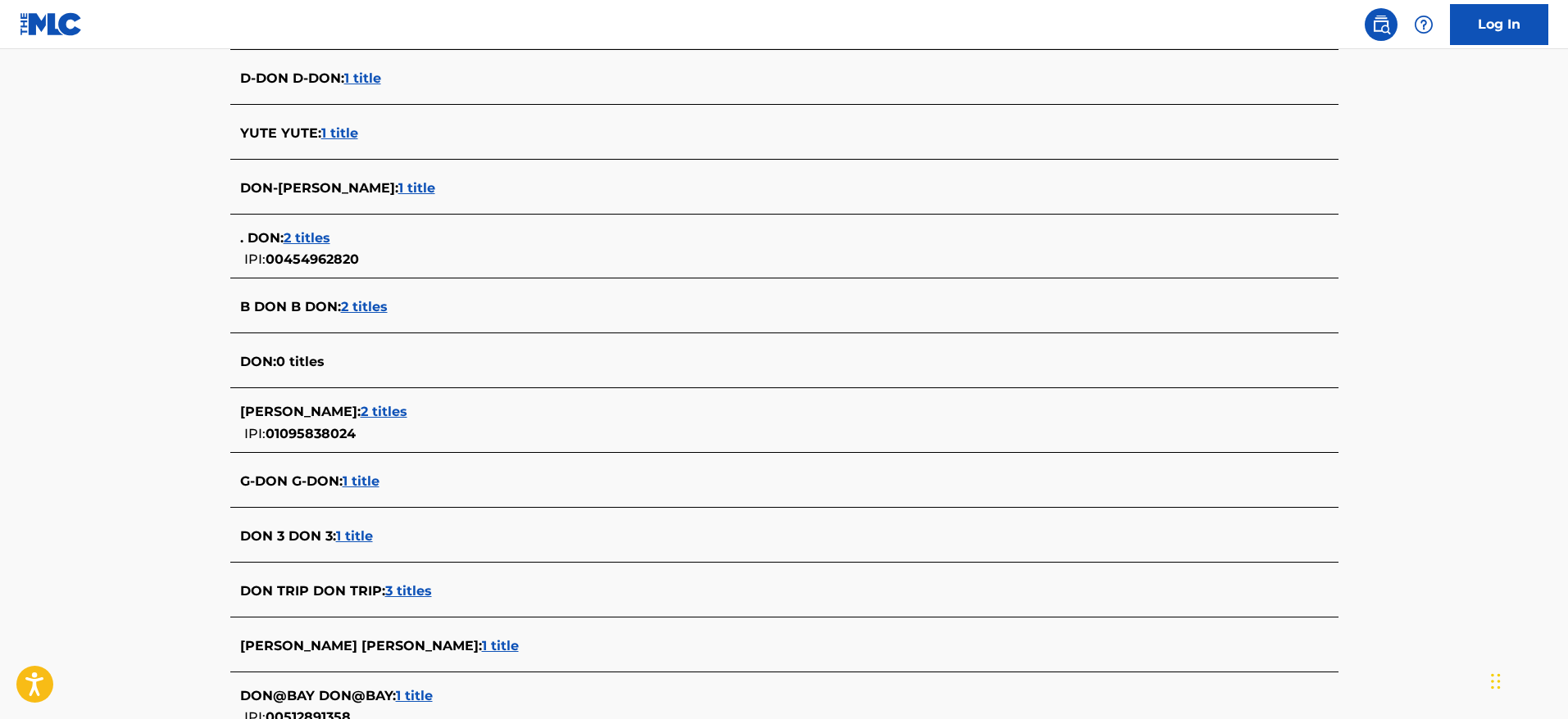
scroll to position [5656, 0]
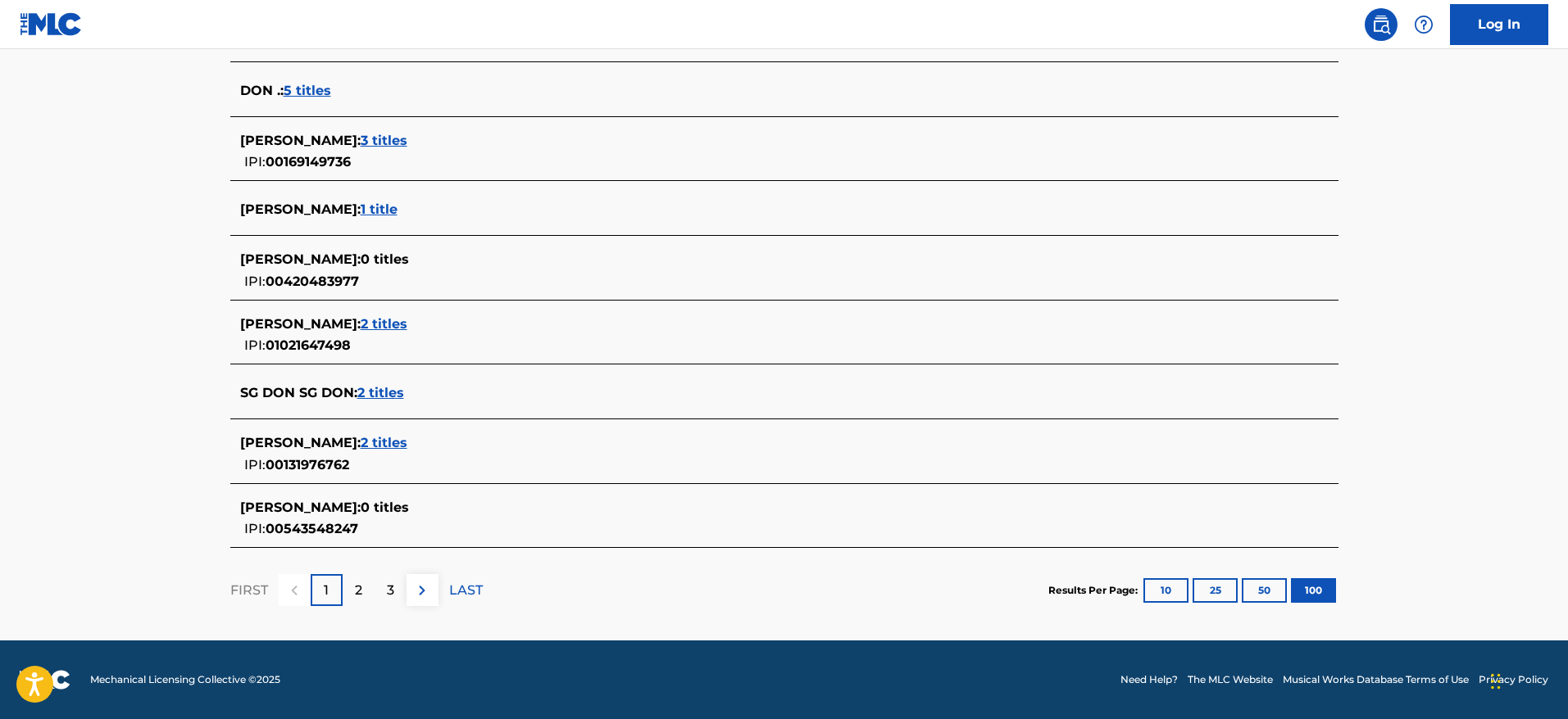
click at [474, 582] on p "LAST" at bounding box center [466, 590] width 33 height 20
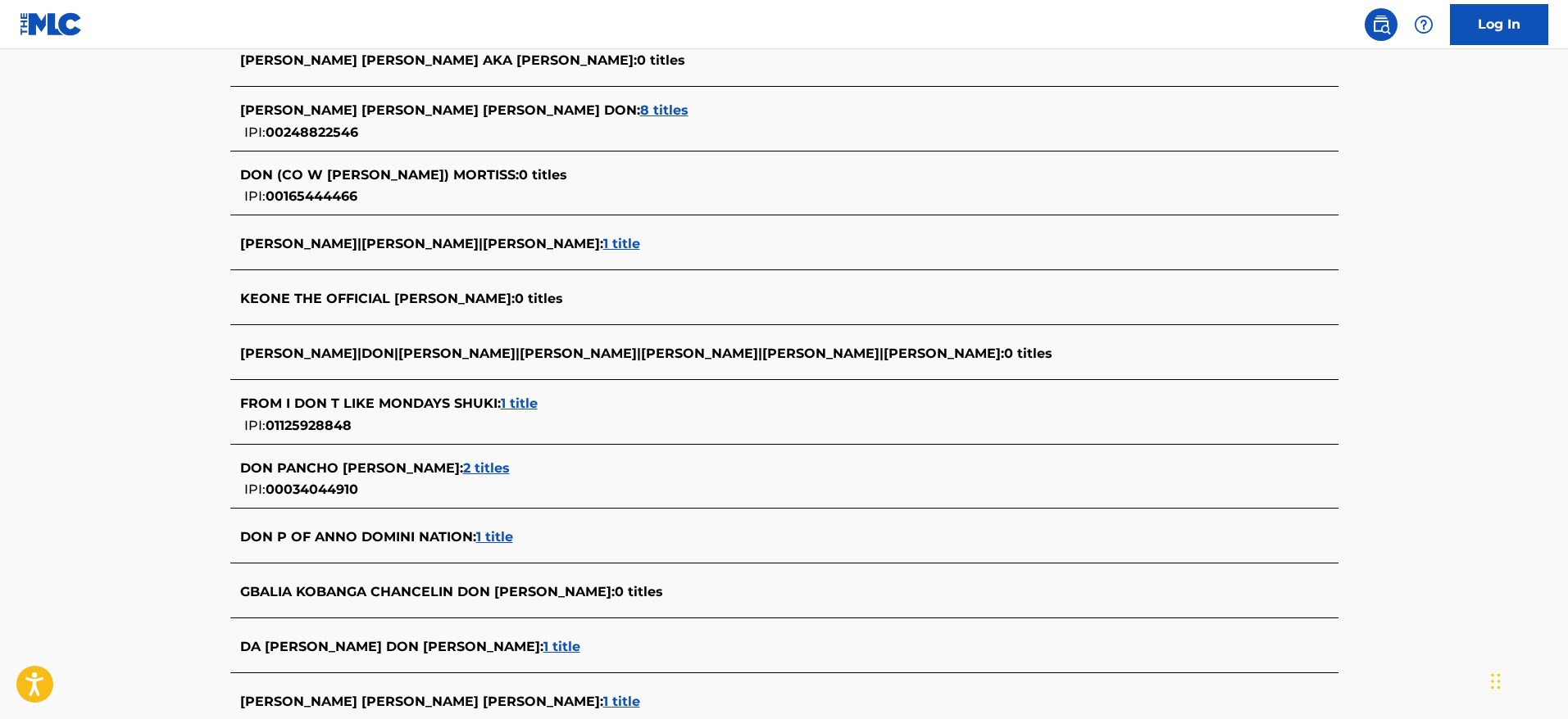
scroll to position [2082, 0]
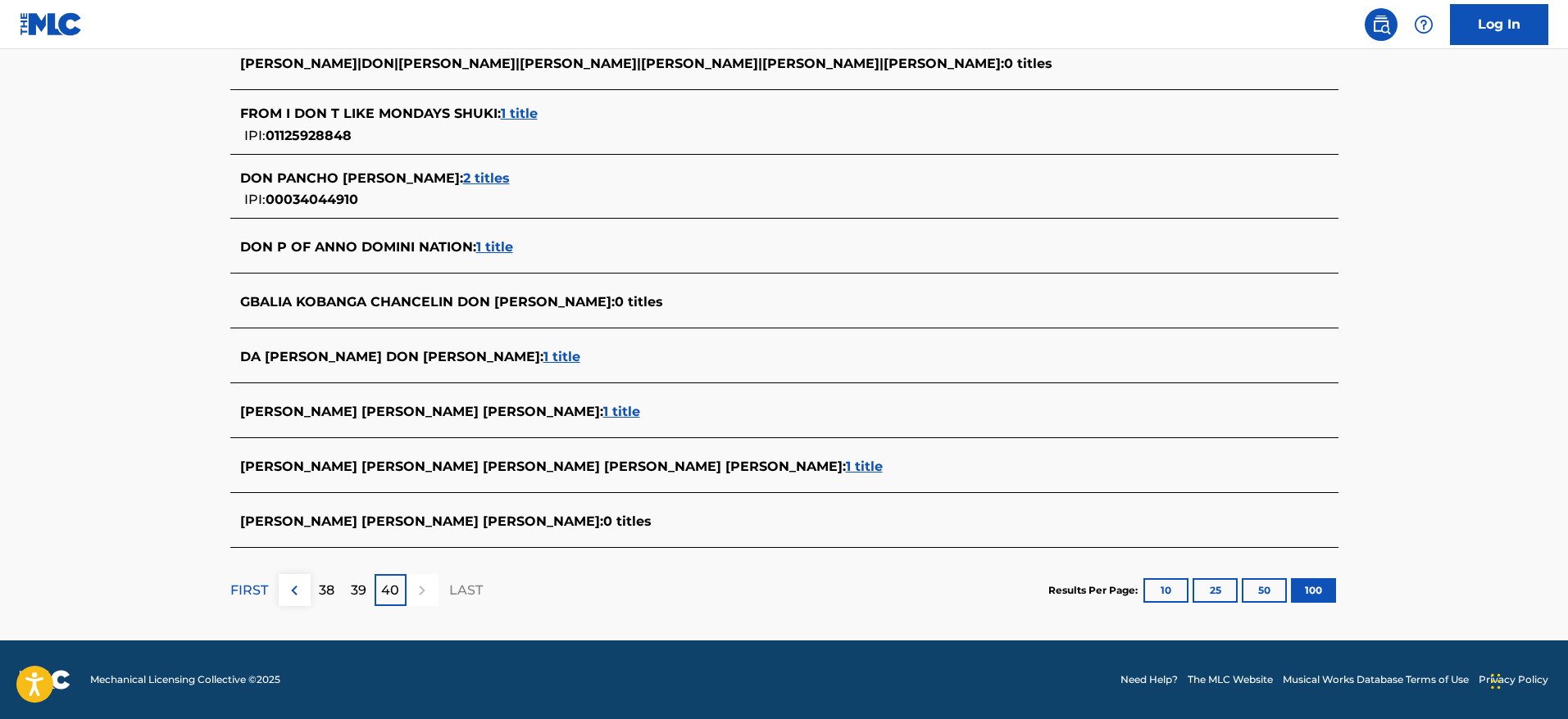
click at [288, 593] on img at bounding box center [294, 590] width 20 height 20
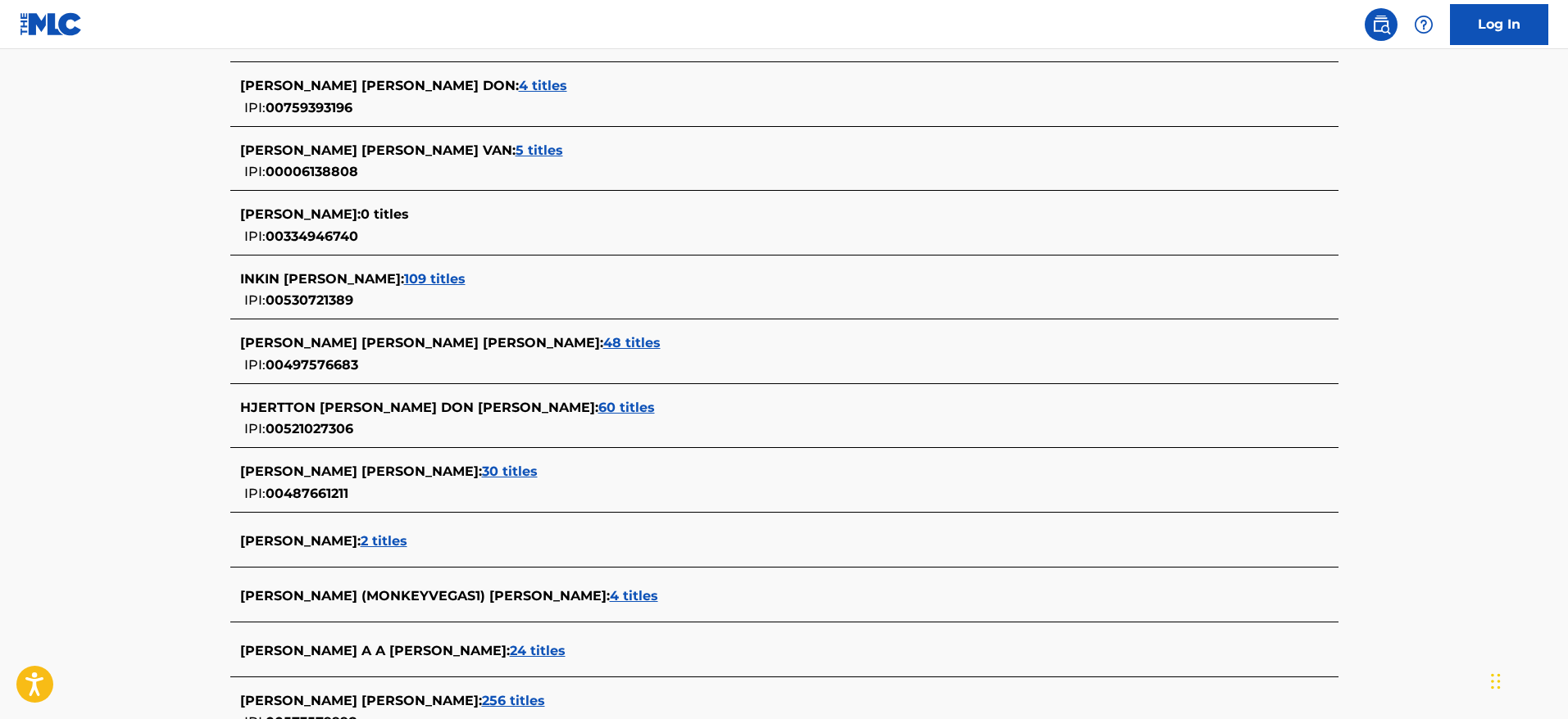
scroll to position [5787, 0]
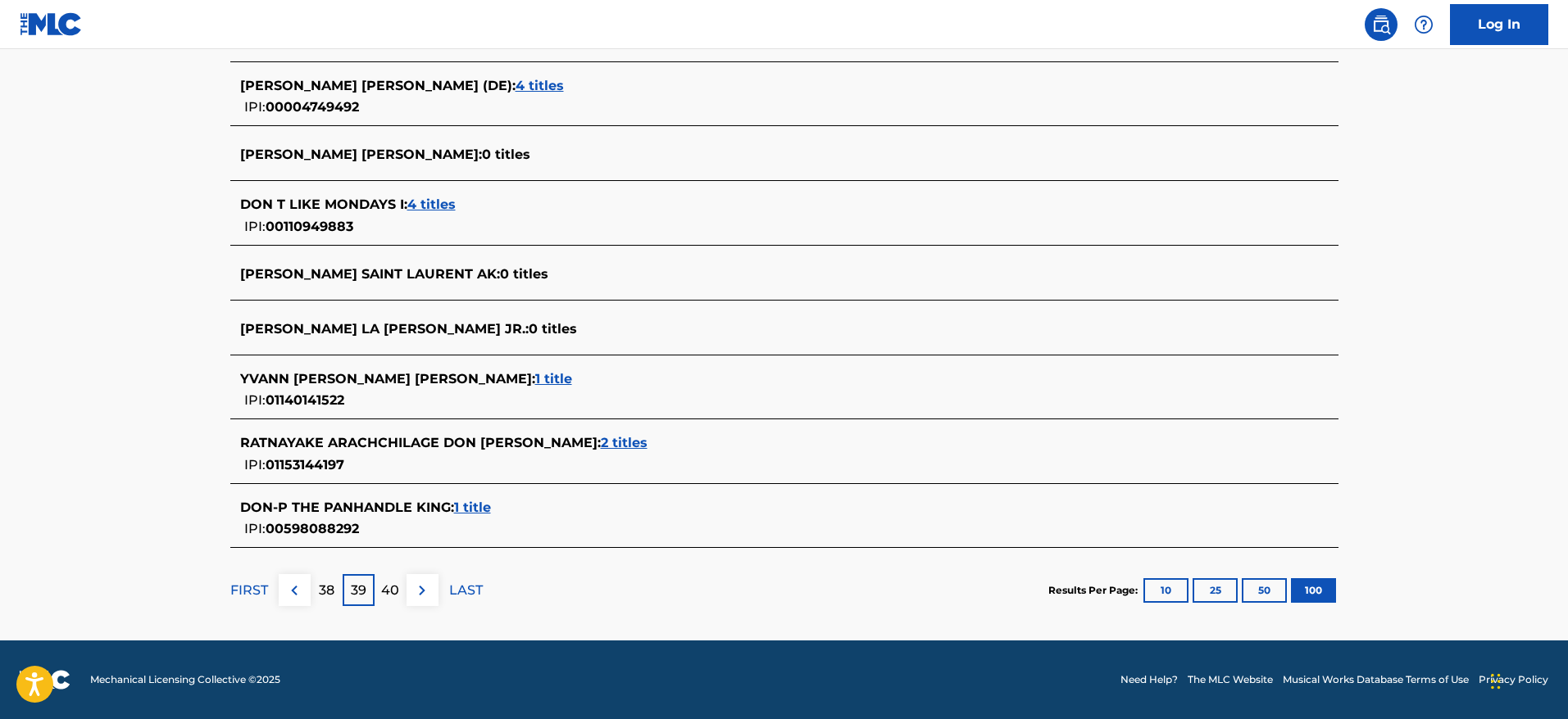
click at [298, 585] on img at bounding box center [294, 590] width 20 height 20
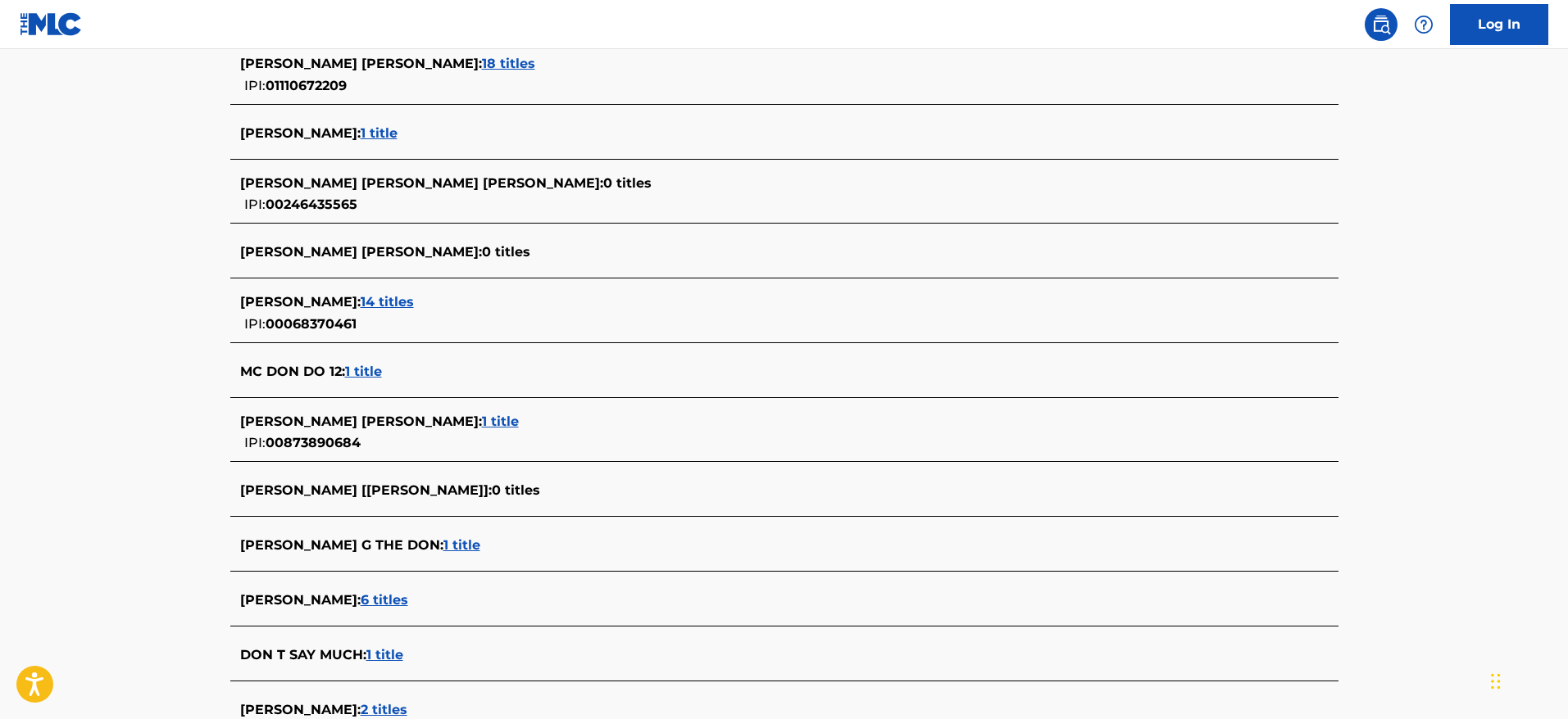
scroll to position [5760, 0]
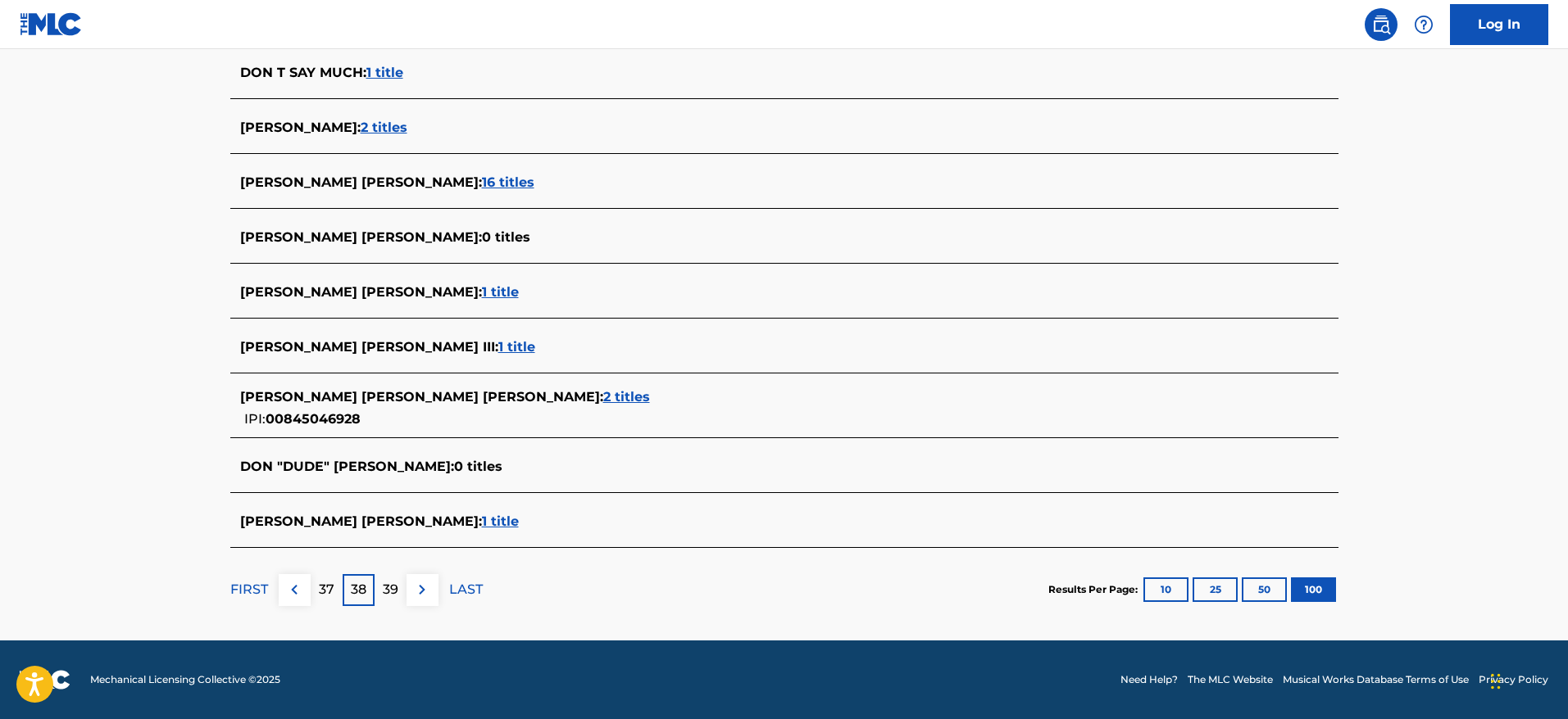
click at [297, 592] on img at bounding box center [294, 590] width 20 height 20
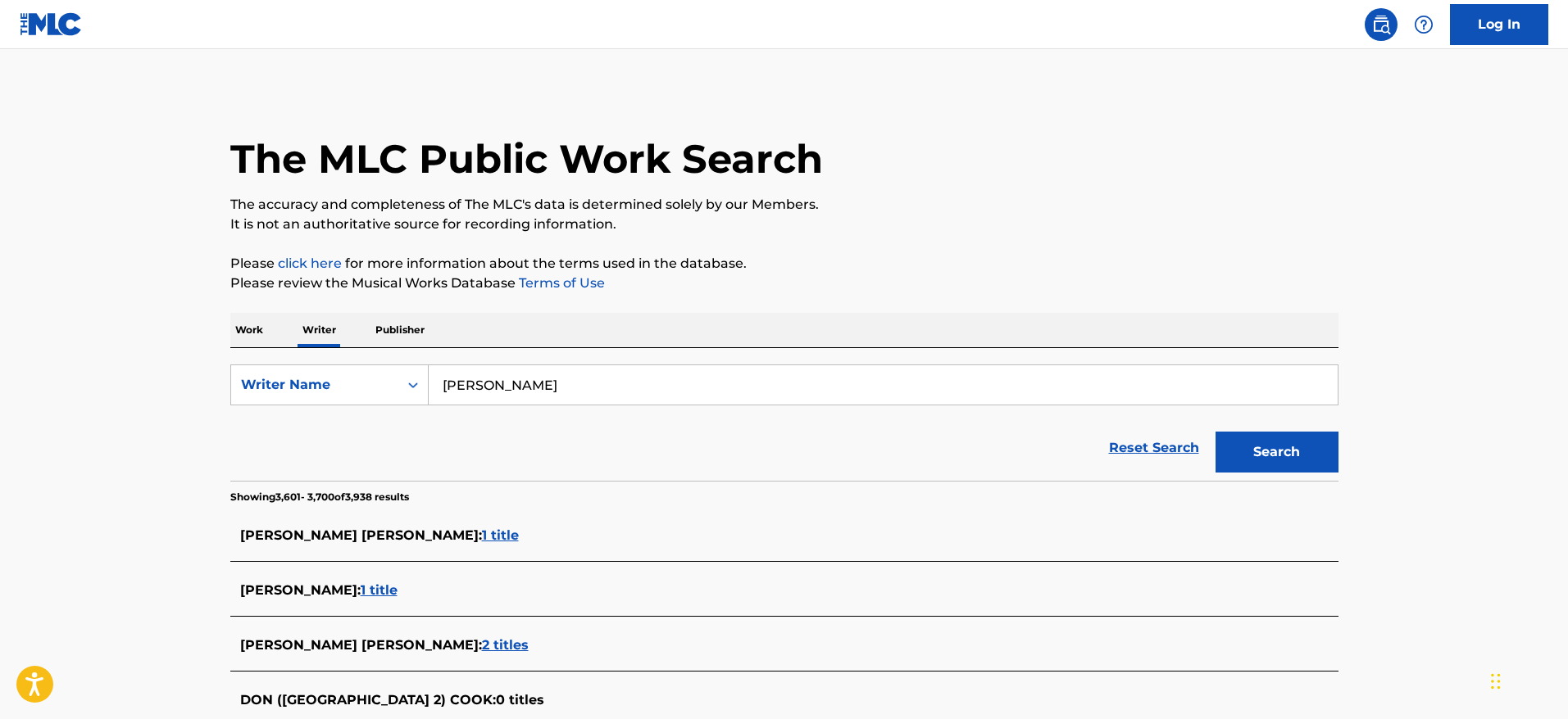
scroll to position [5882, 0]
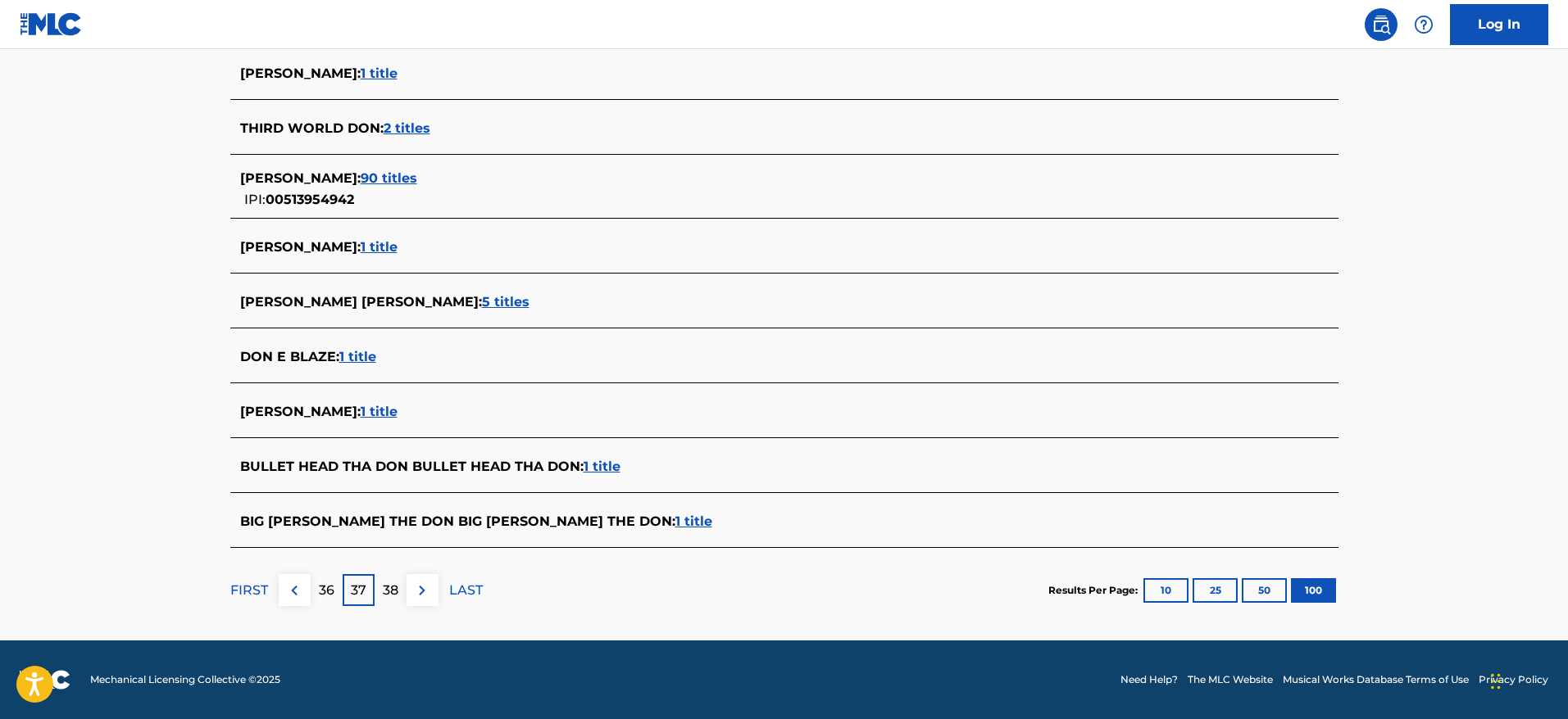
click at [294, 592] on img at bounding box center [294, 590] width 20 height 20
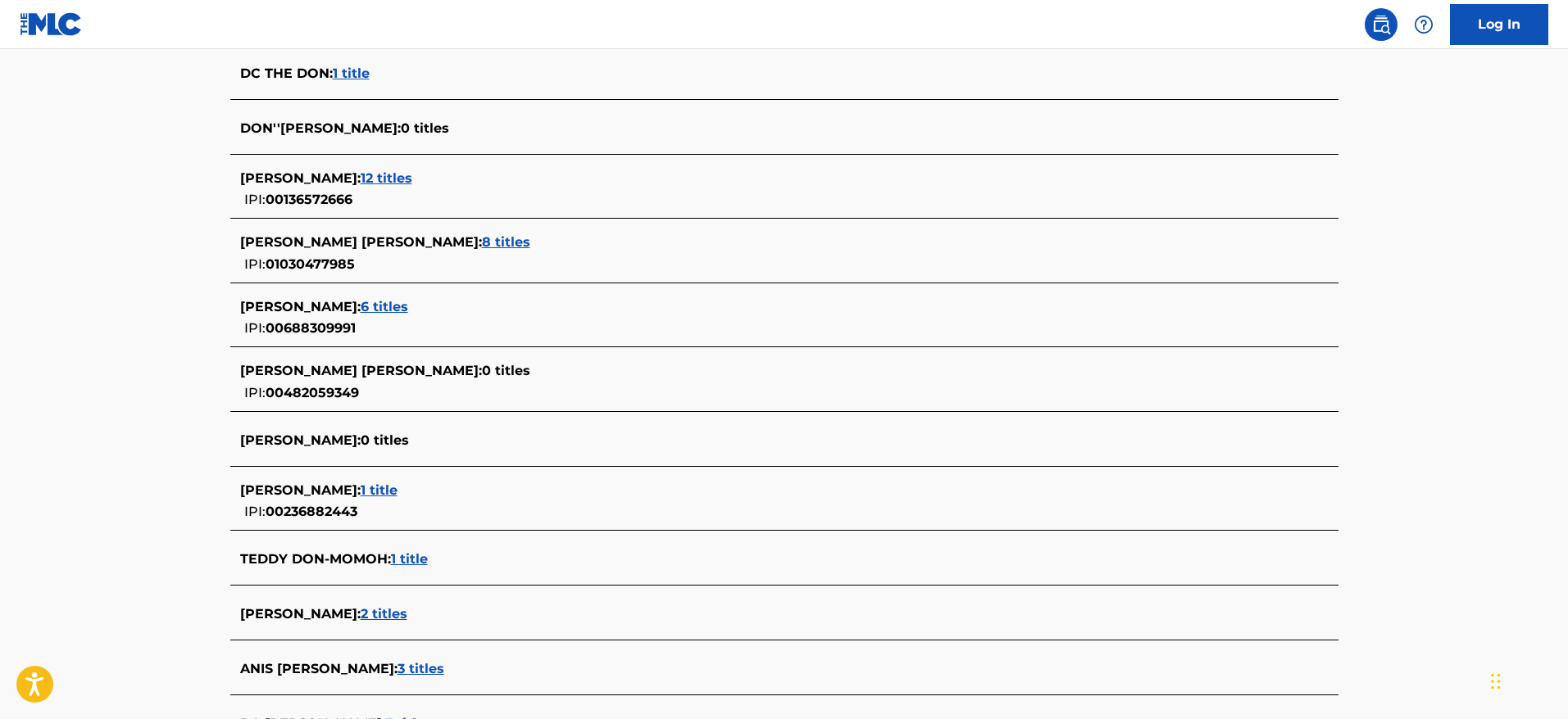
scroll to position [5769, 0]
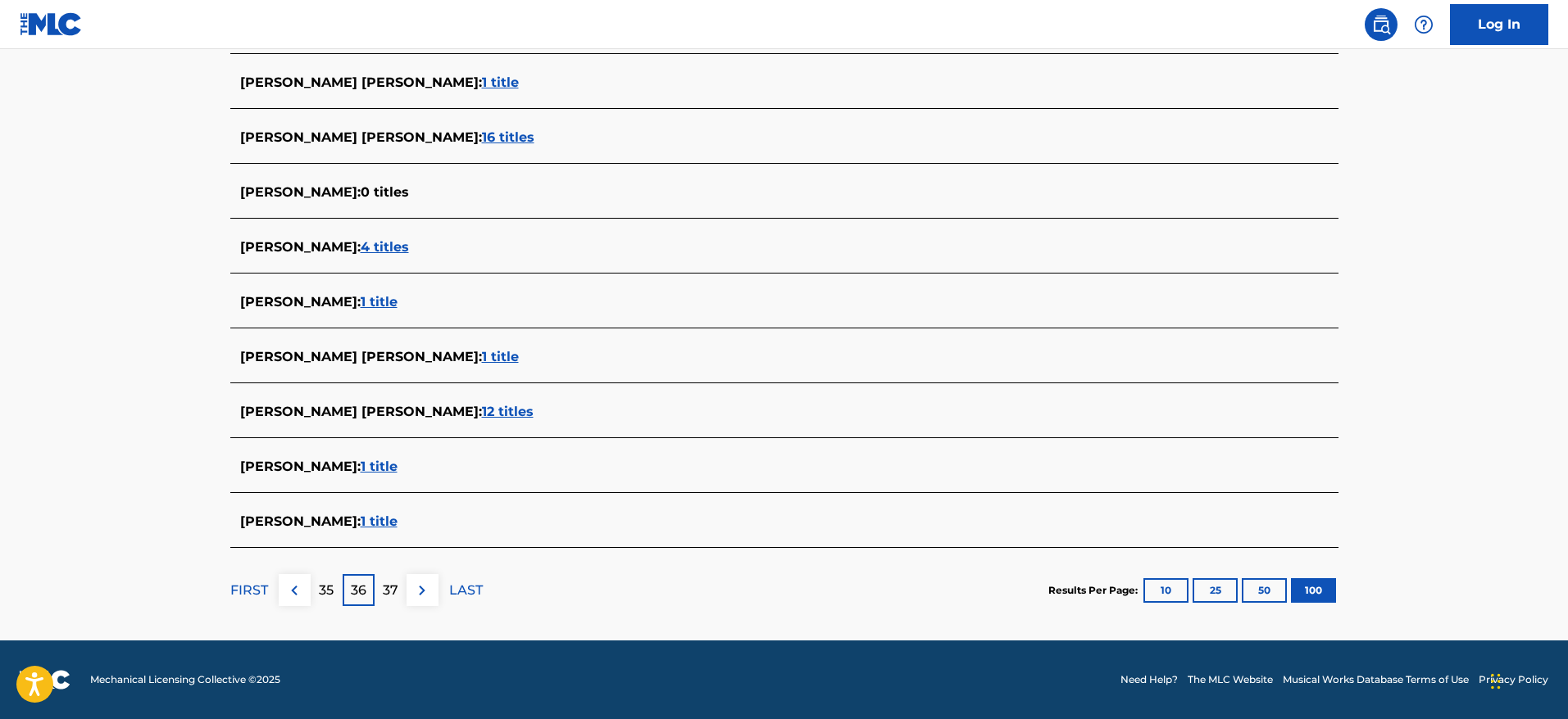
click at [301, 583] on img at bounding box center [294, 590] width 20 height 20
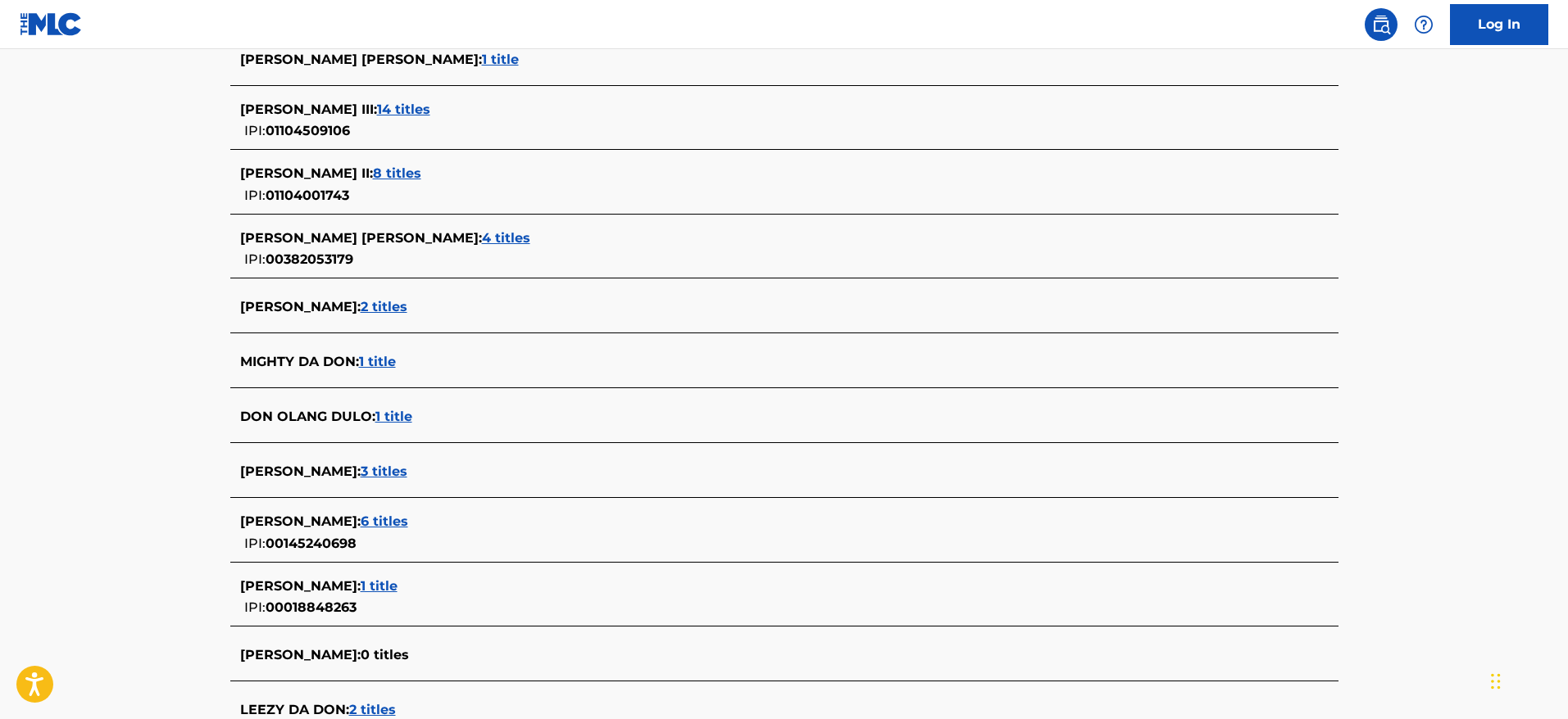
scroll to position [5787, 0]
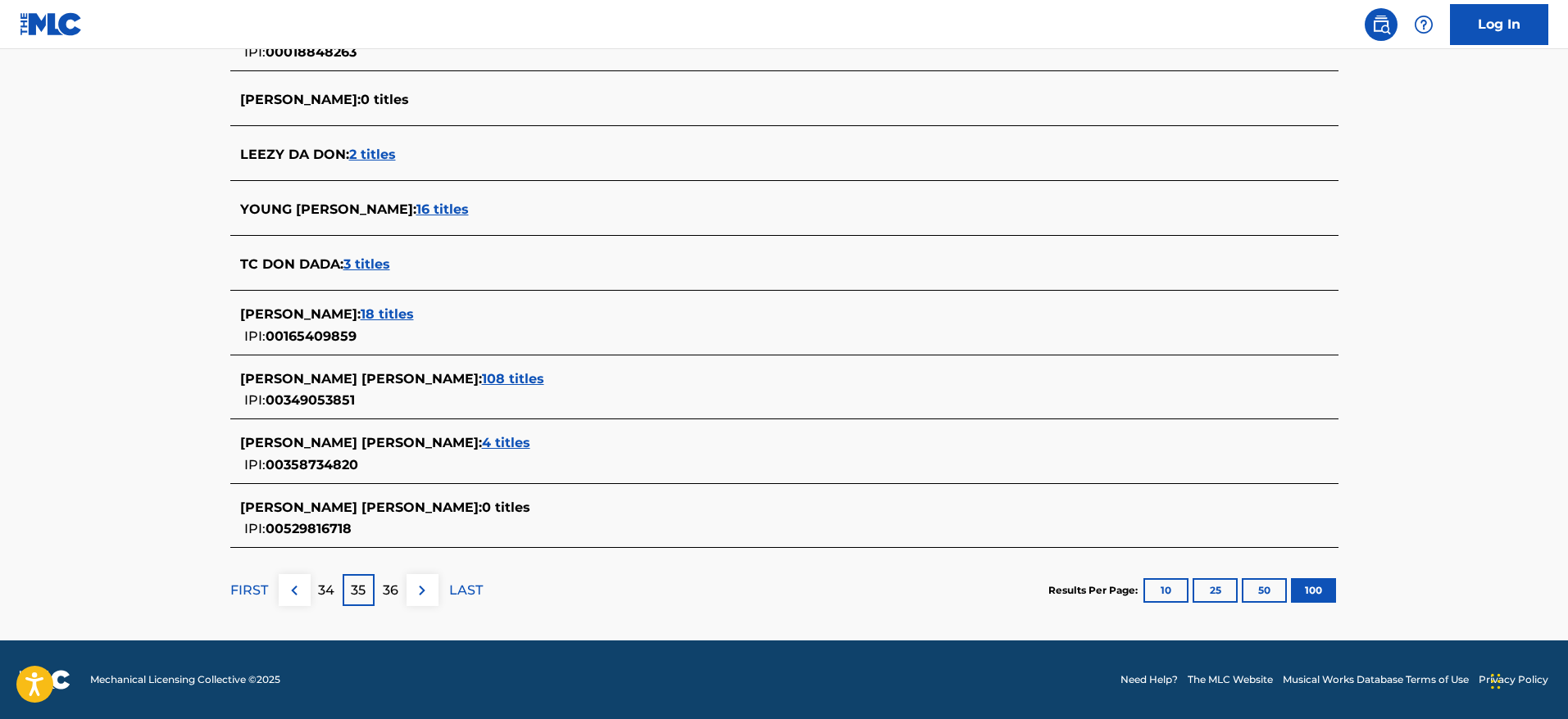
click at [290, 595] on img at bounding box center [294, 590] width 20 height 20
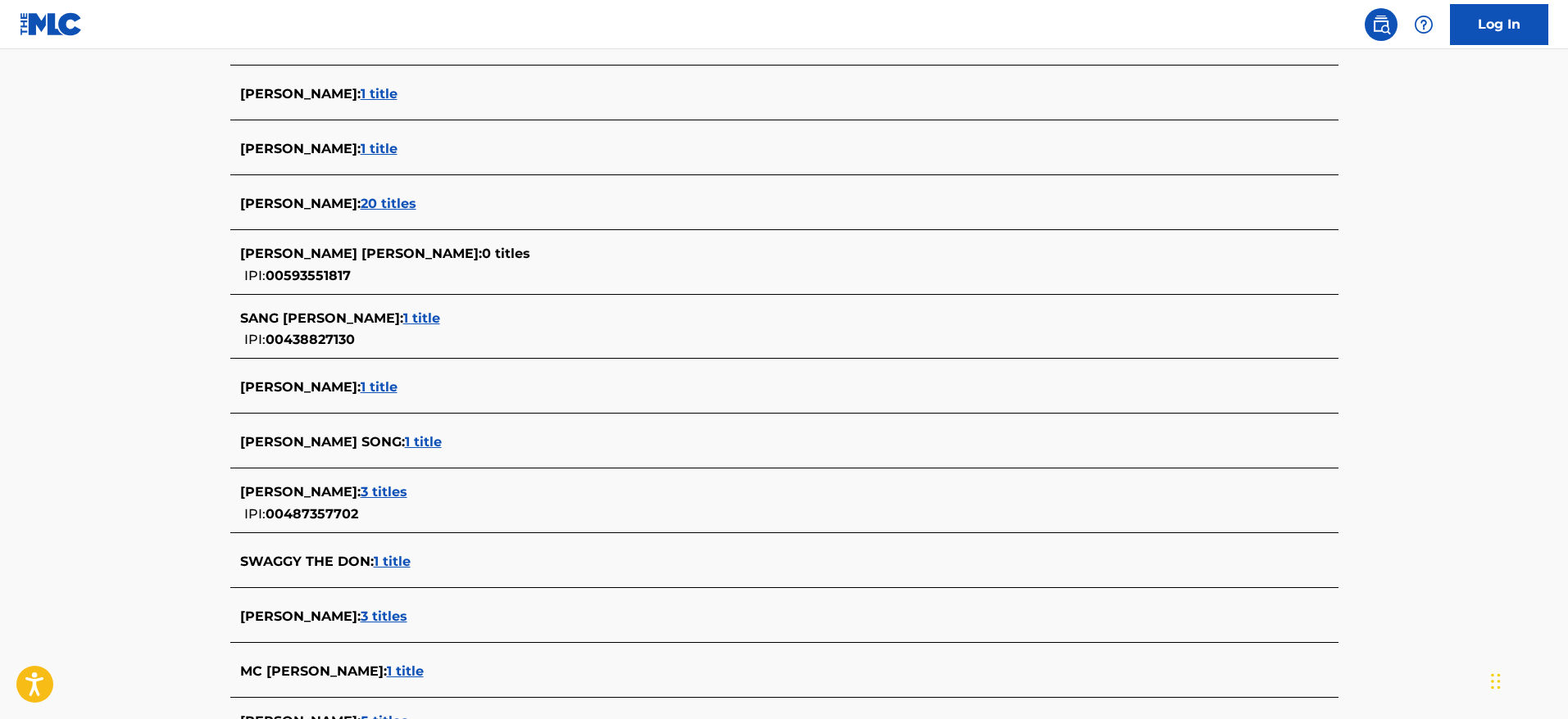
scroll to position [5750, 0]
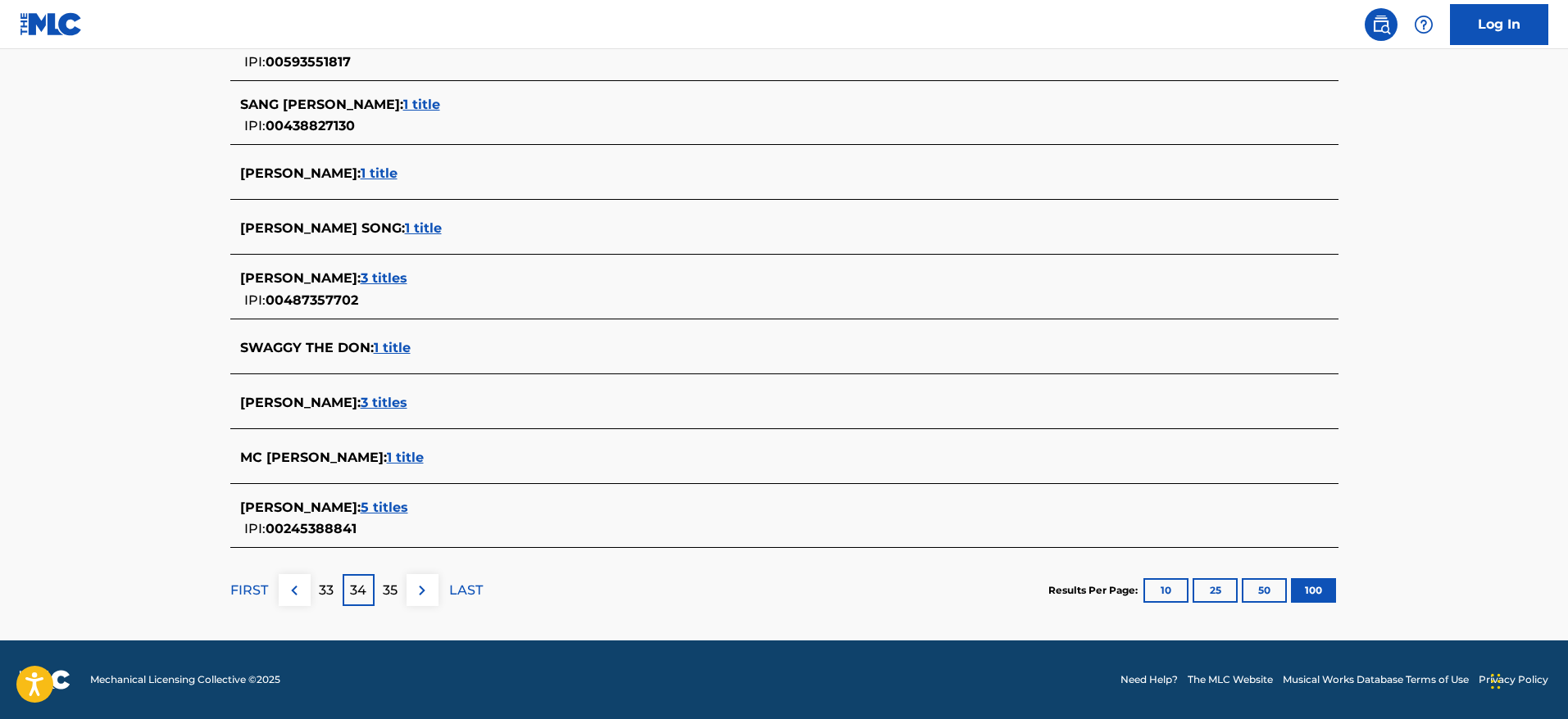
click at [297, 587] on img at bounding box center [294, 590] width 20 height 20
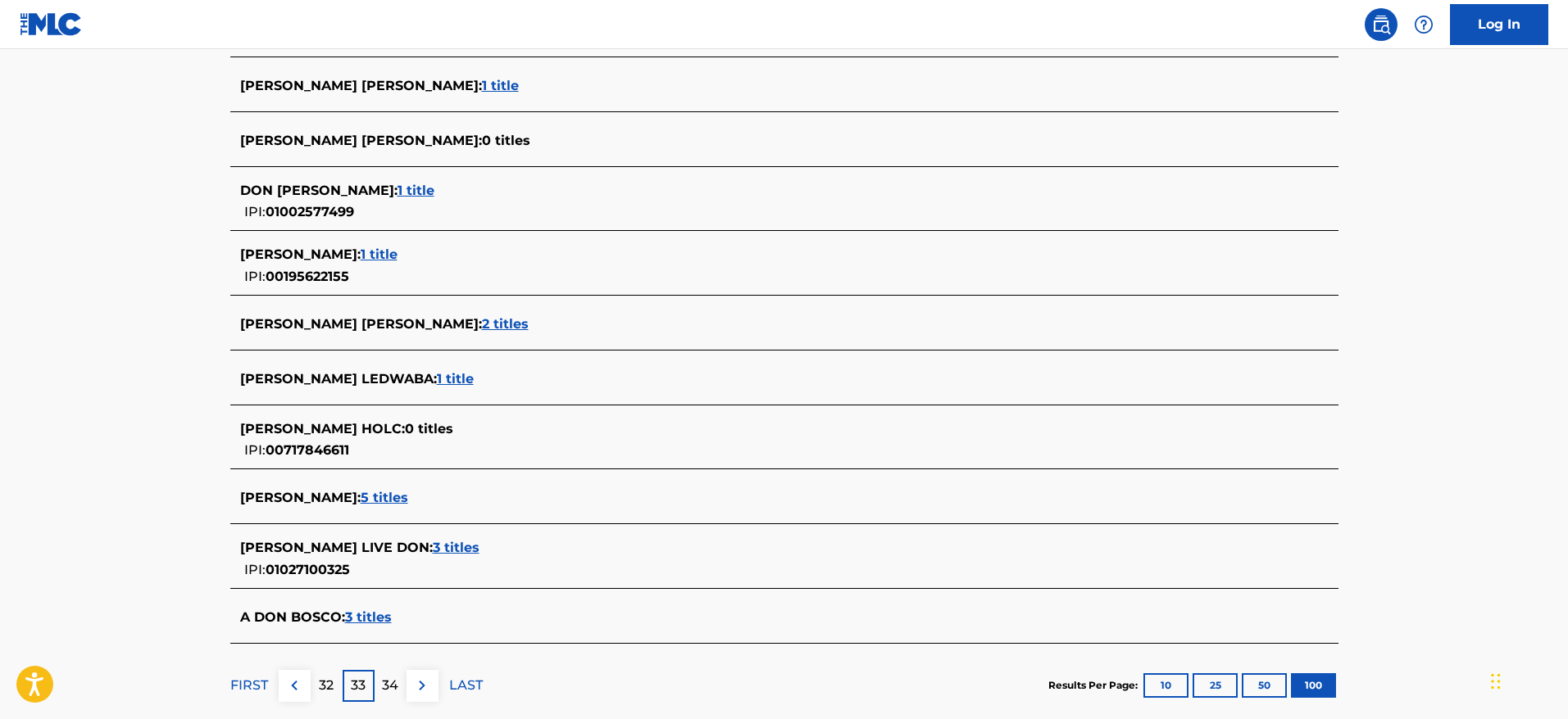
scroll to position [5760, 0]
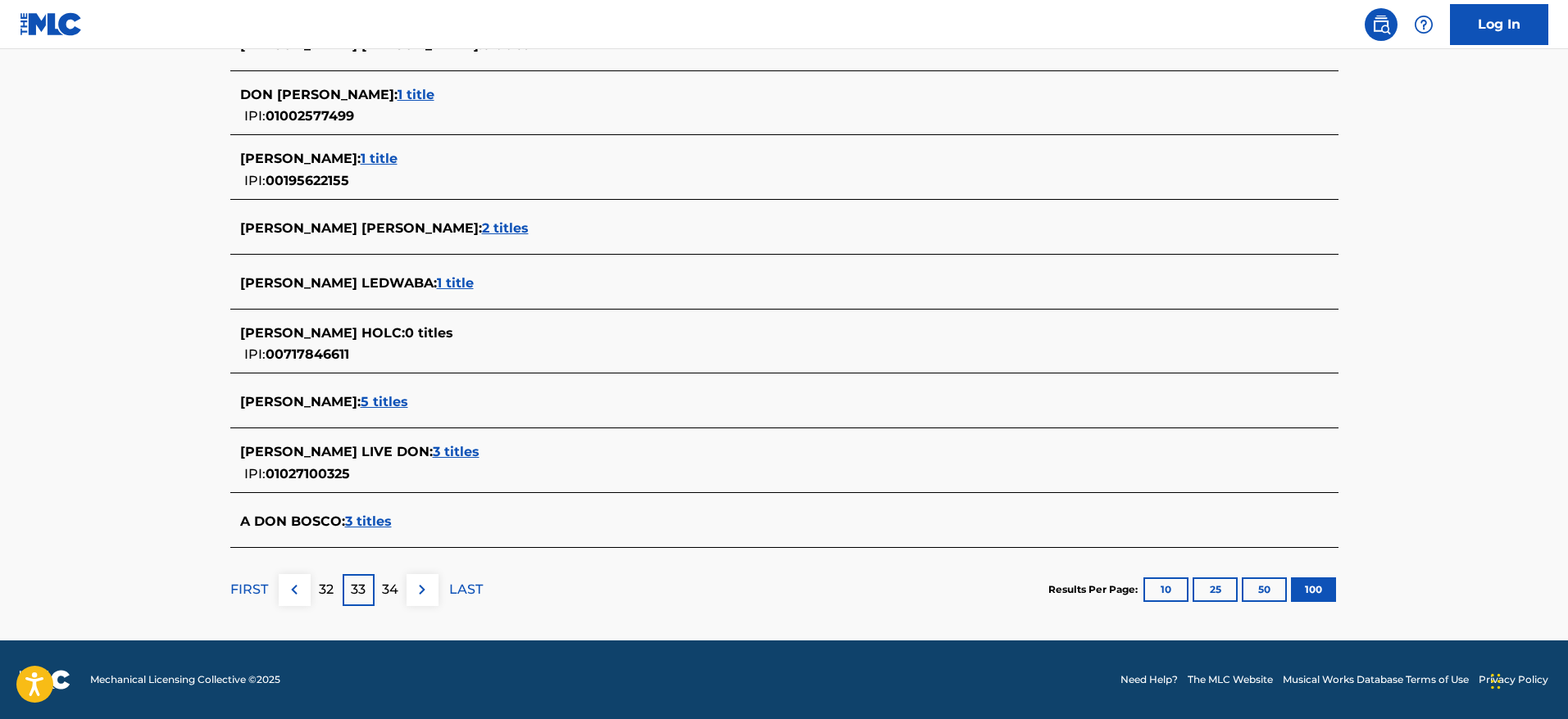
click at [288, 595] on img at bounding box center [294, 590] width 20 height 20
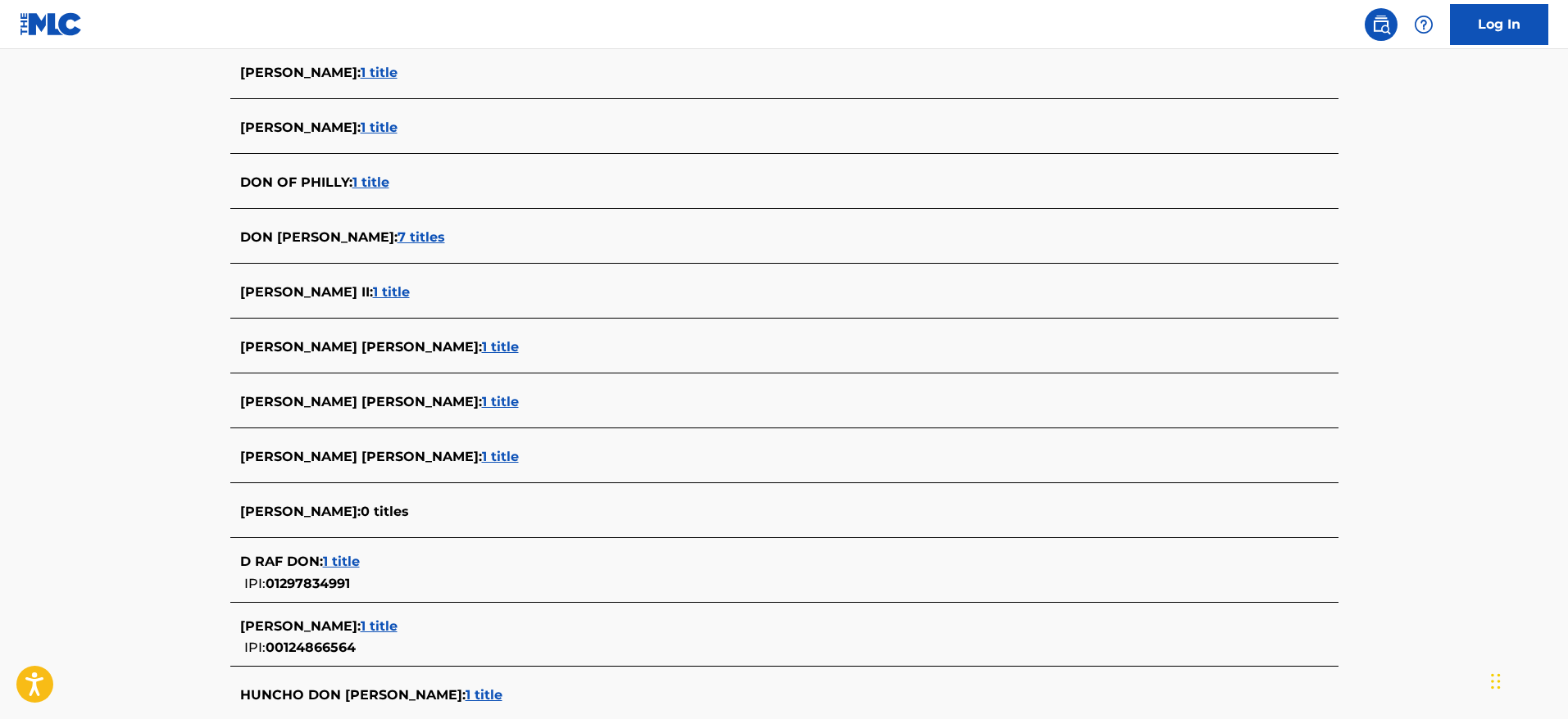
scroll to position [5779, 0]
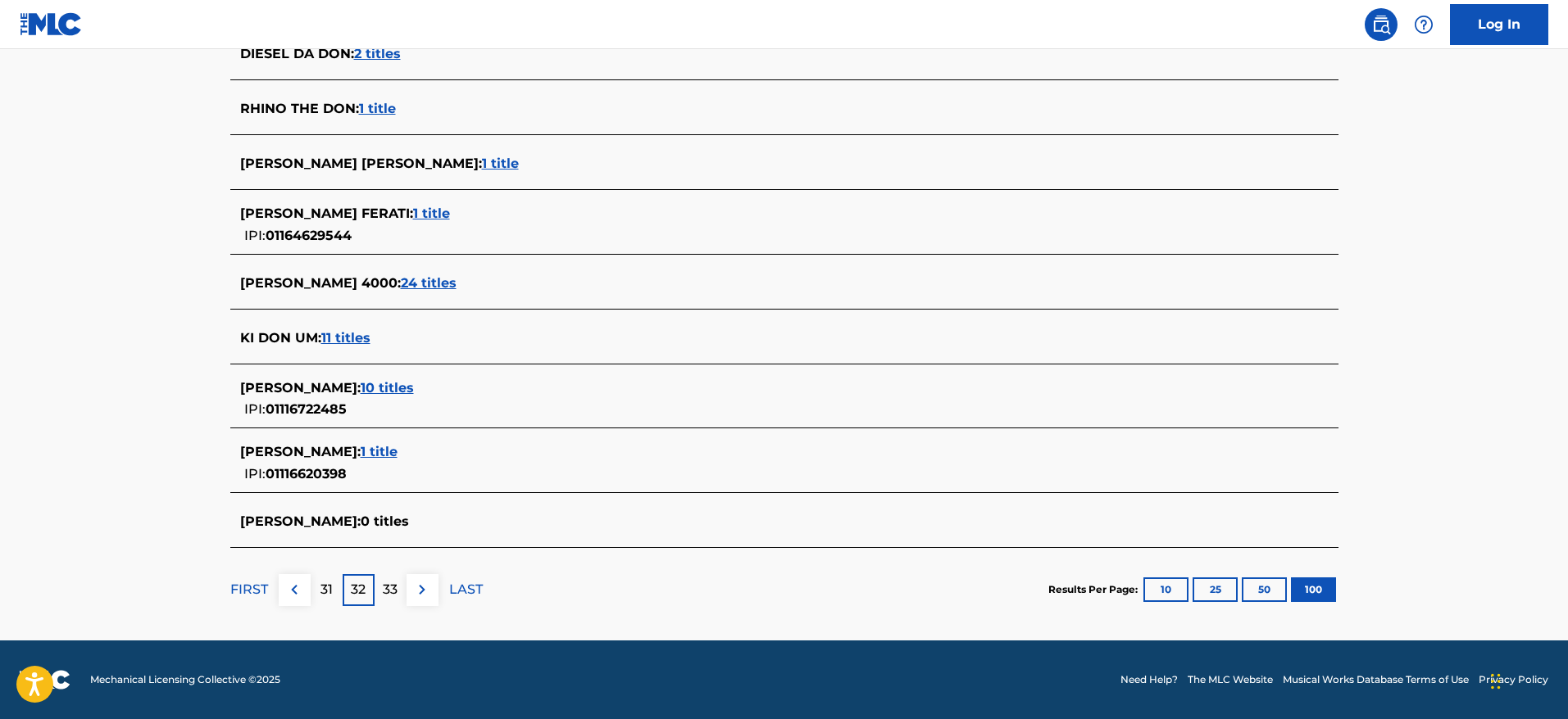
click at [293, 590] on img at bounding box center [294, 590] width 20 height 20
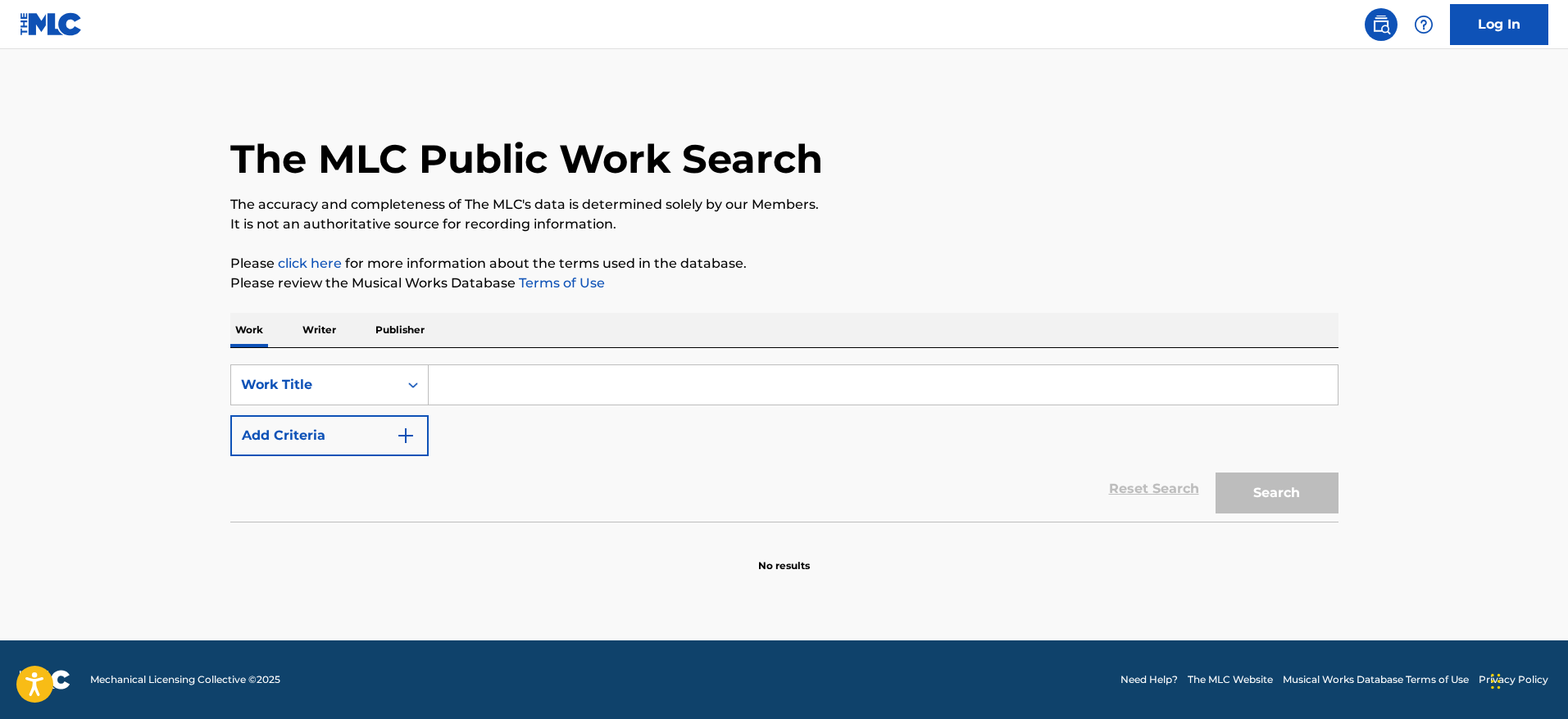
click at [325, 329] on p "Writer" at bounding box center [319, 330] width 43 height 34
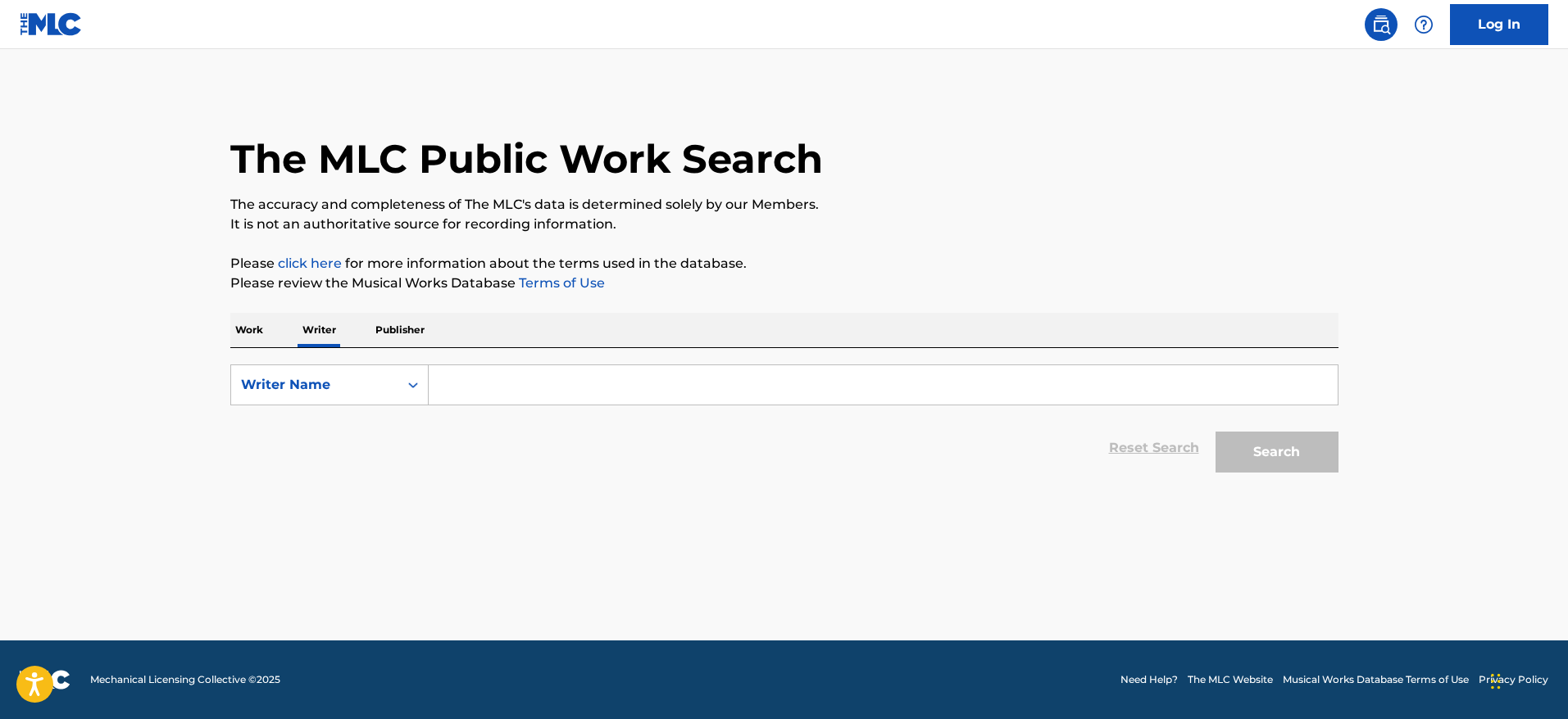
click at [545, 392] on input "Search Form" at bounding box center [882, 385] width 909 height 39
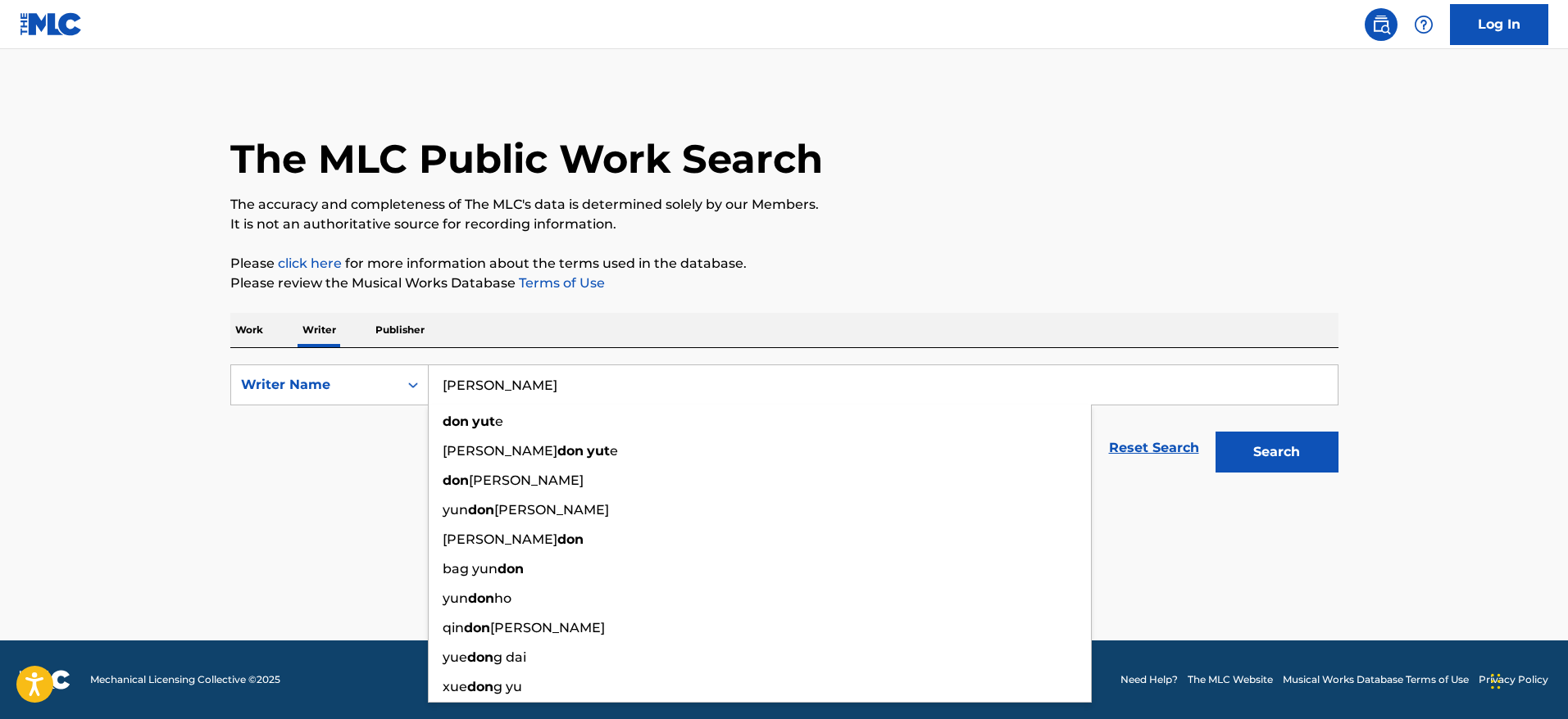
type input "[PERSON_NAME]"
click at [1215, 432] on button "Search" at bounding box center [1276, 453] width 123 height 41
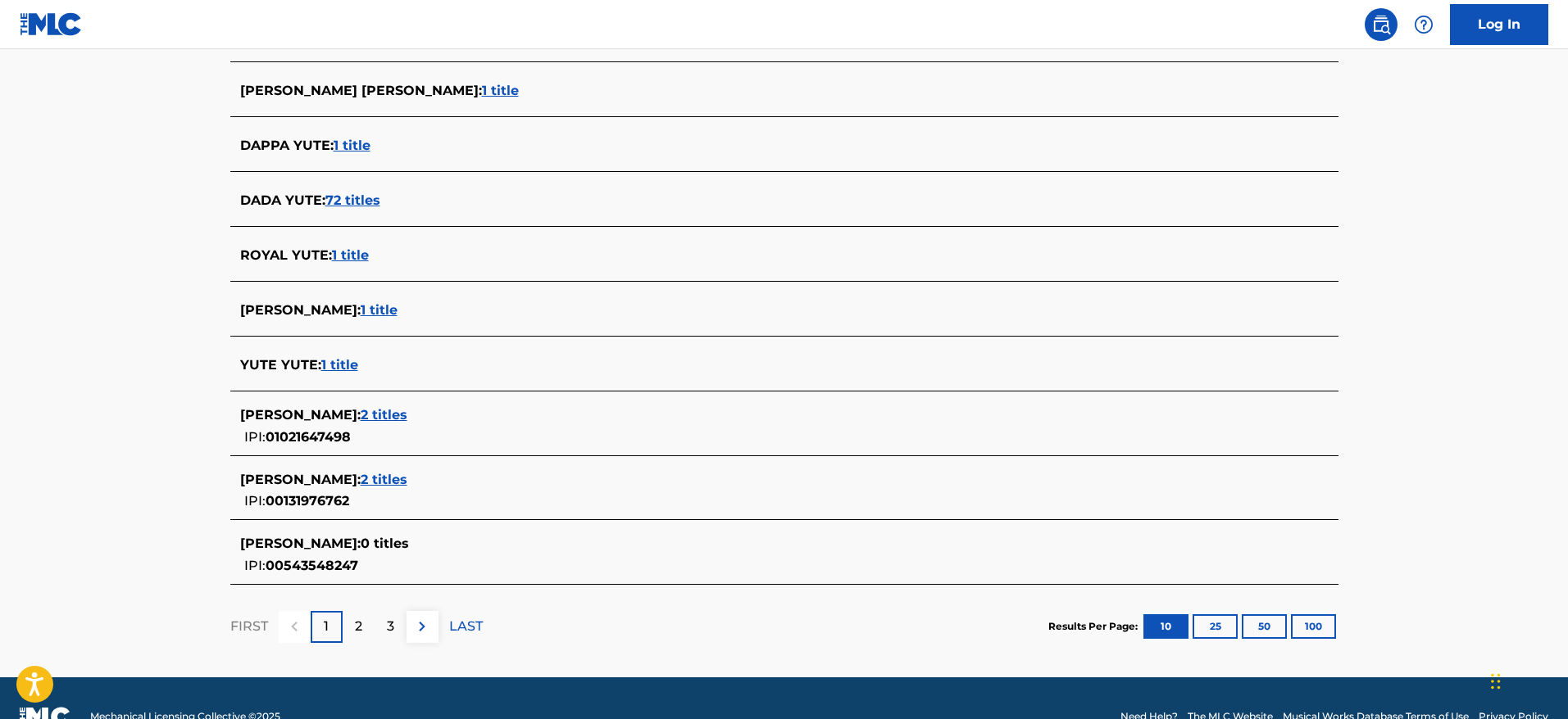
scroll to position [504, 0]
